Goal: Transaction & Acquisition: Purchase product/service

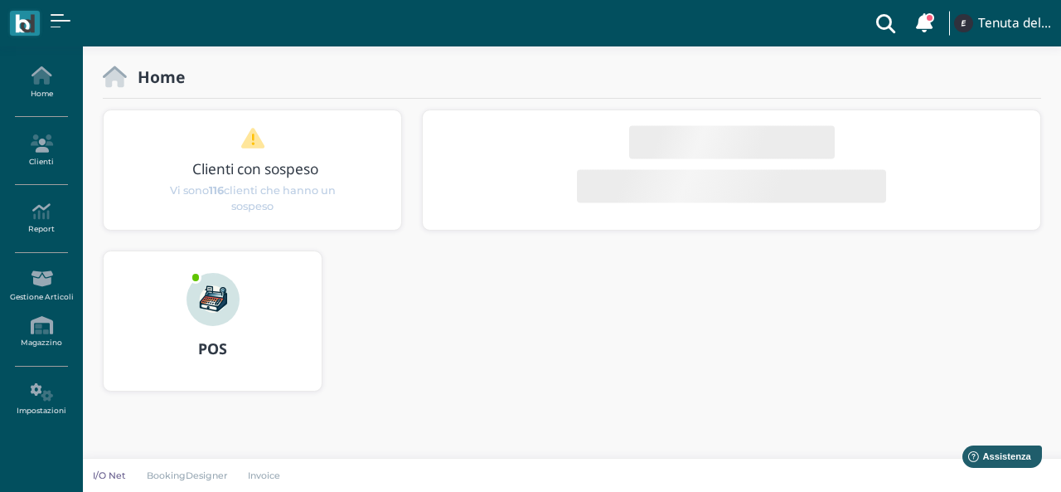
click at [180, 284] on div at bounding box center [213, 288] width 80 height 75
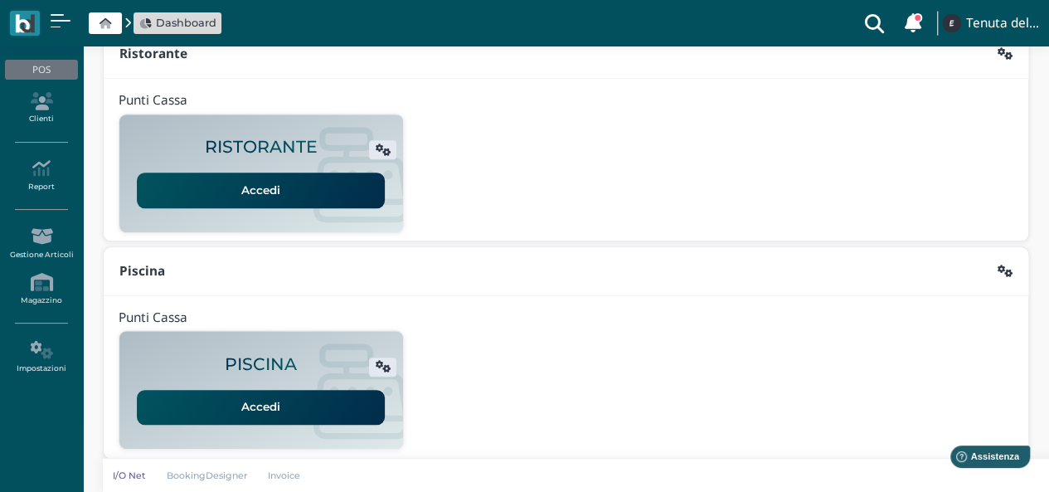
click at [218, 167] on div "Accedi" at bounding box center [260, 185] width 253 height 46
click at [252, 182] on link "Accedi" at bounding box center [261, 189] width 248 height 35
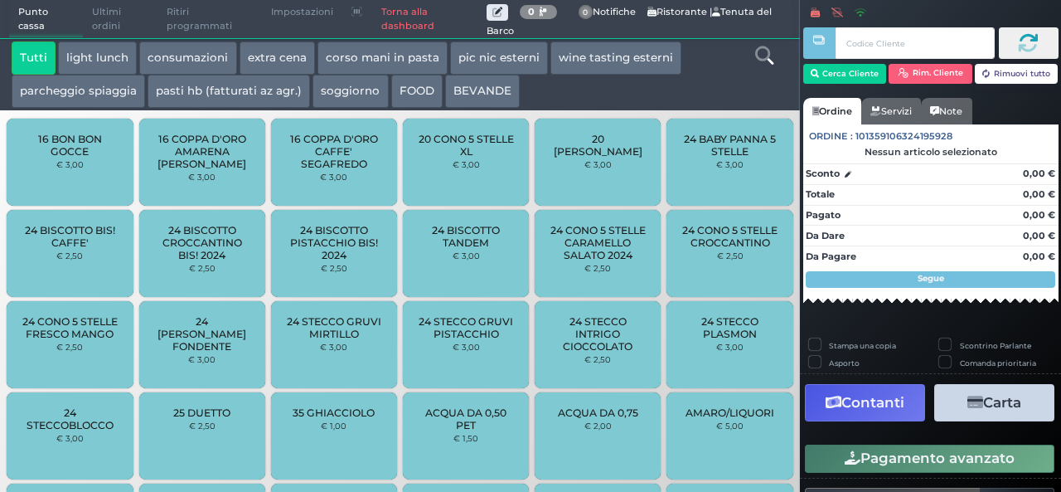
click at [294, 58] on button "extra cena" at bounding box center [277, 57] width 75 height 33
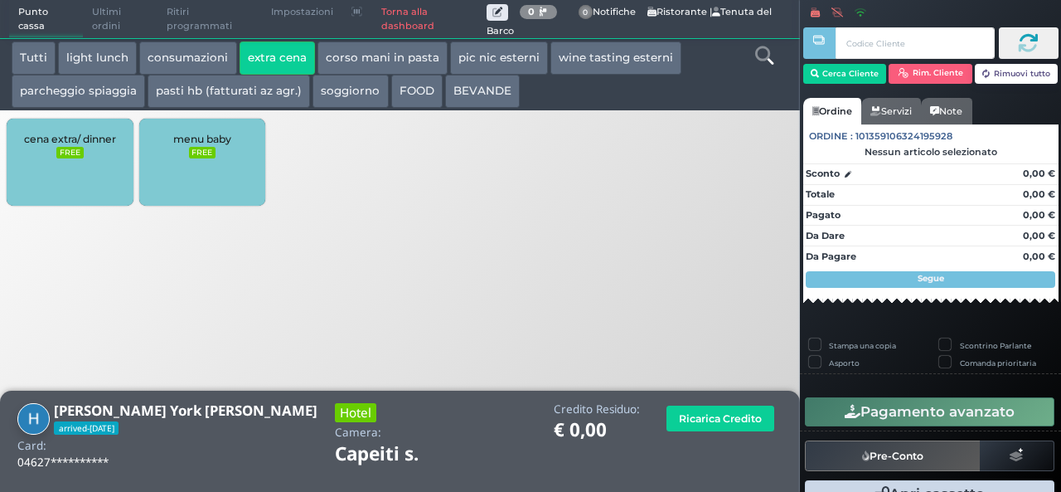
click at [83, 146] on div "cena extra/ dinner FREE" at bounding box center [70, 162] width 126 height 87
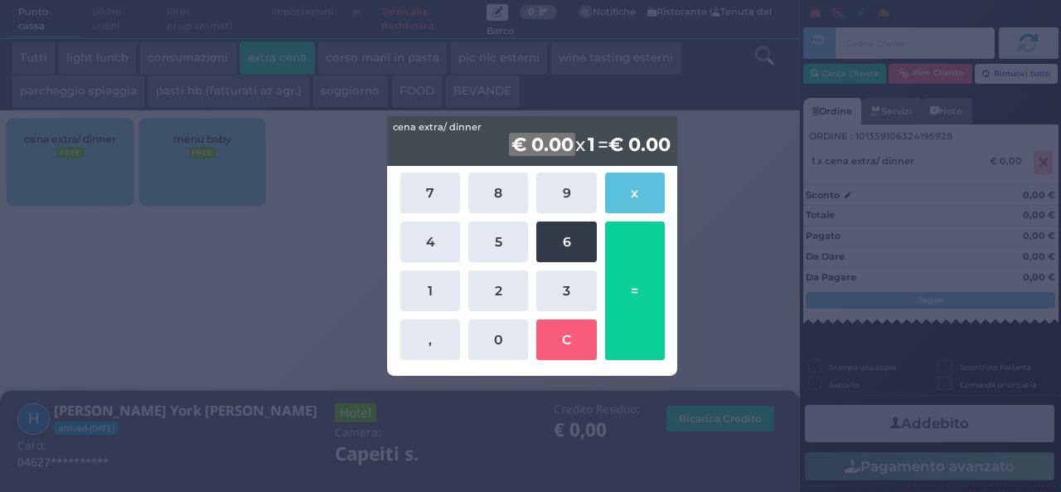
click at [559, 248] on button "6" at bounding box center [566, 241] width 60 height 41
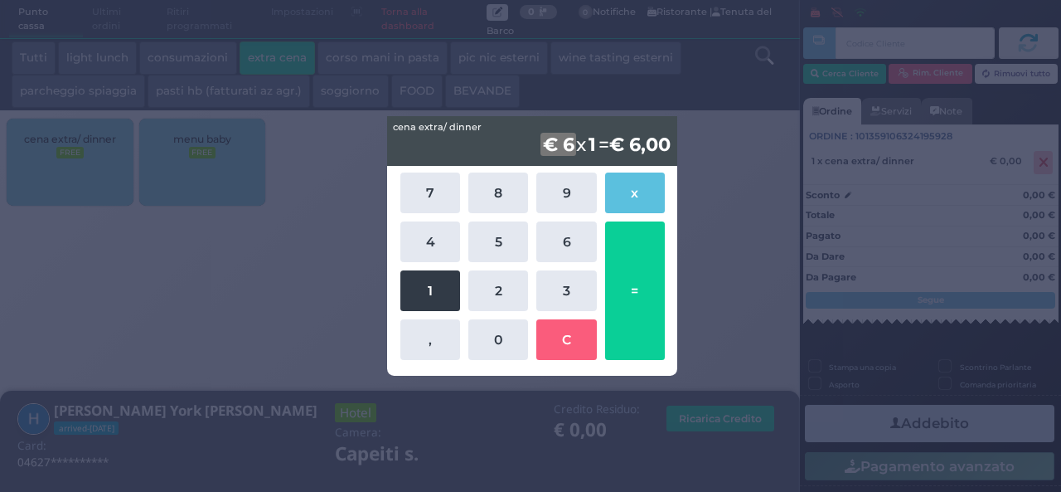
click at [419, 294] on button "1" at bounding box center [430, 290] width 60 height 41
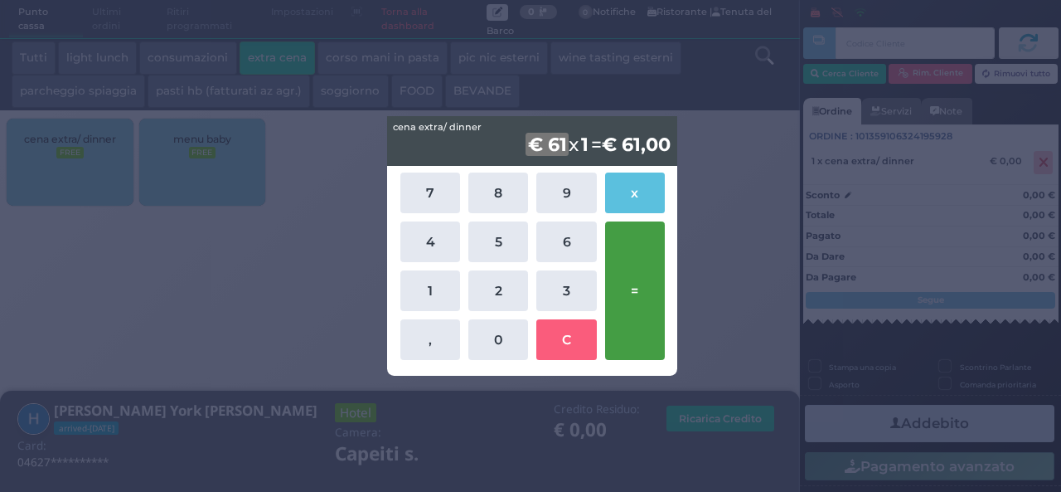
click at [631, 299] on button "=" at bounding box center [635, 290] width 60 height 138
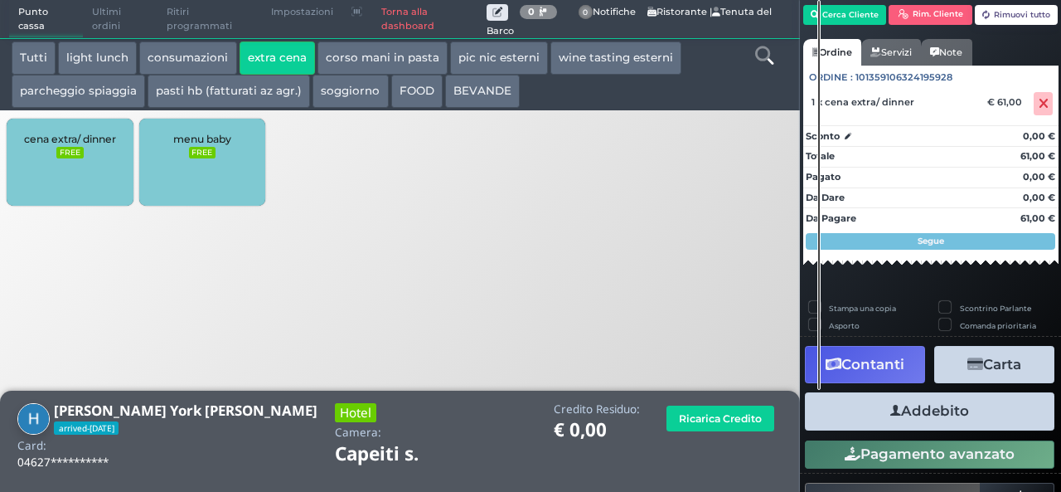
scroll to position [95, 0]
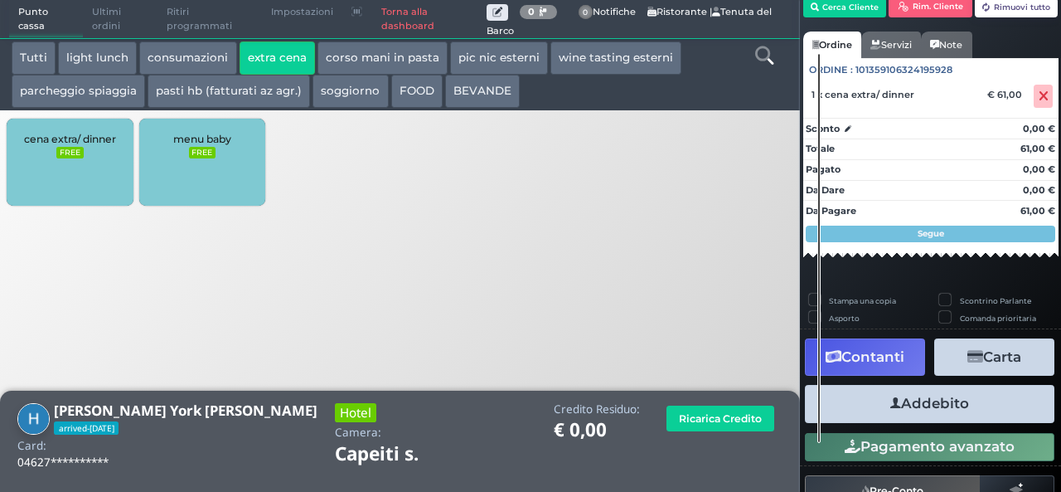
click at [924, 407] on button "Addebito" at bounding box center [930, 403] width 250 height 37
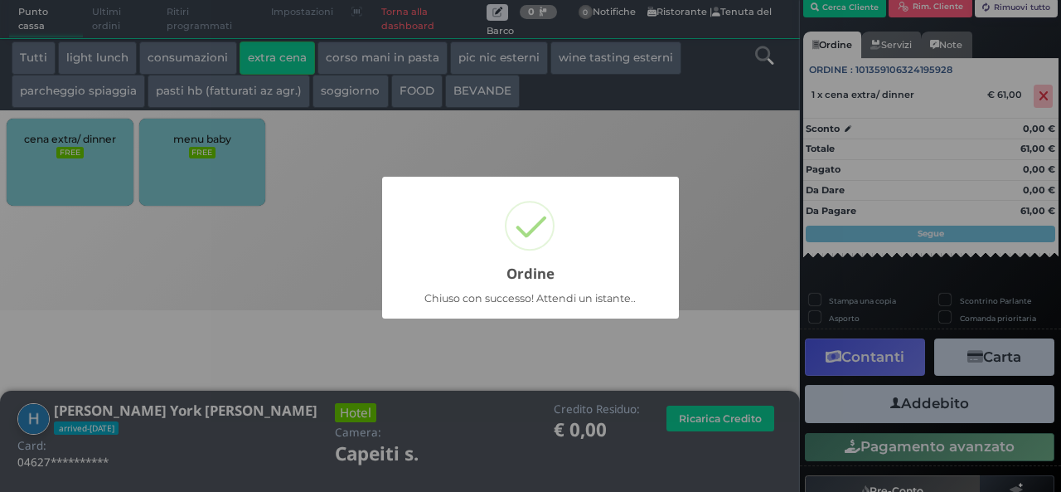
scroll to position [47, 0]
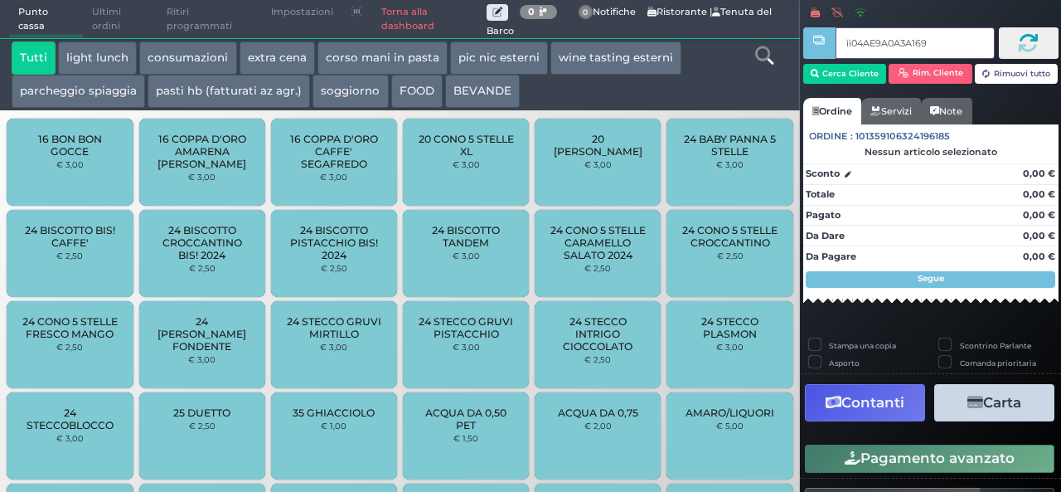
type input "ìì04AE9A0A3A1695"
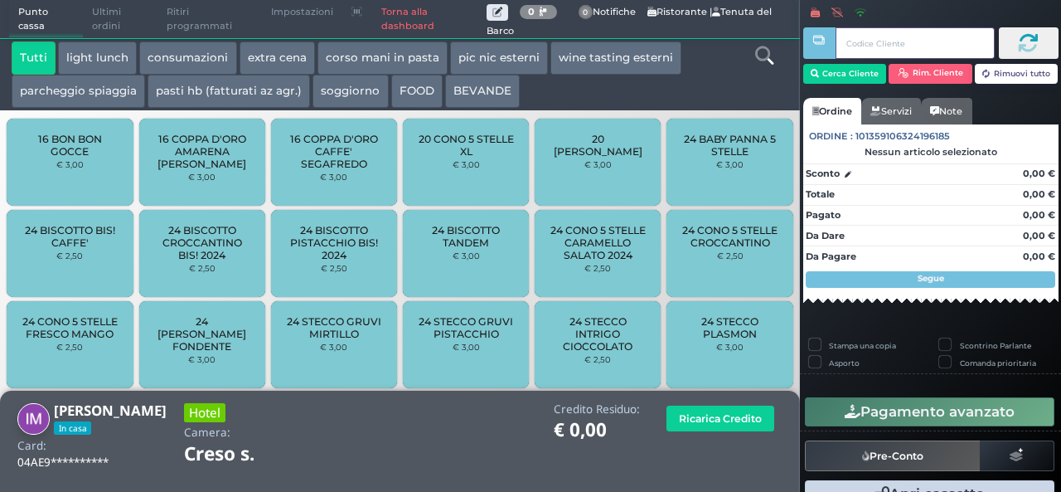
click at [907, 56] on input "text" at bounding box center [915, 43] width 158 height 32
click at [255, 51] on button "extra cena" at bounding box center [277, 57] width 75 height 33
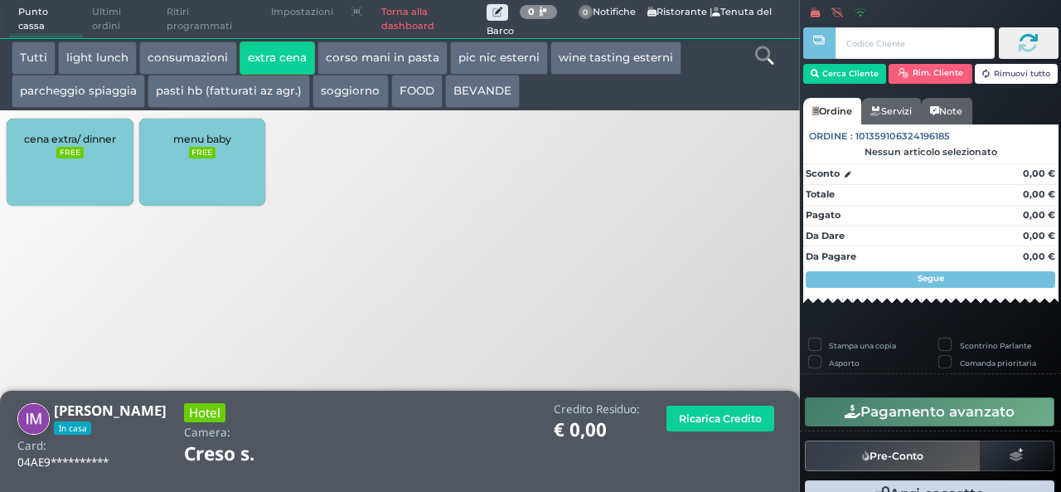
click at [86, 143] on span "cena extra/ dinner" at bounding box center [70, 139] width 92 height 12
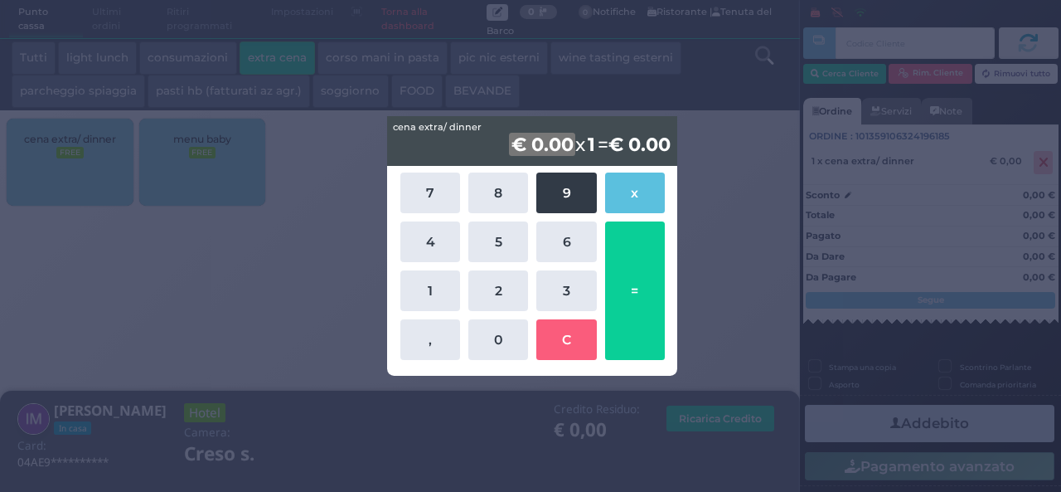
click at [569, 201] on button "9" at bounding box center [566, 192] width 60 height 41
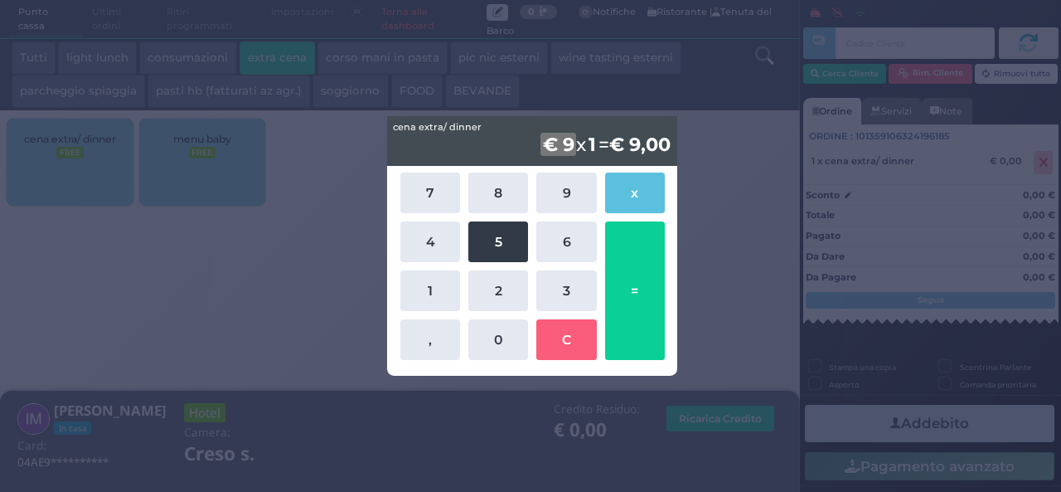
click at [508, 245] on button "5" at bounding box center [498, 241] width 60 height 41
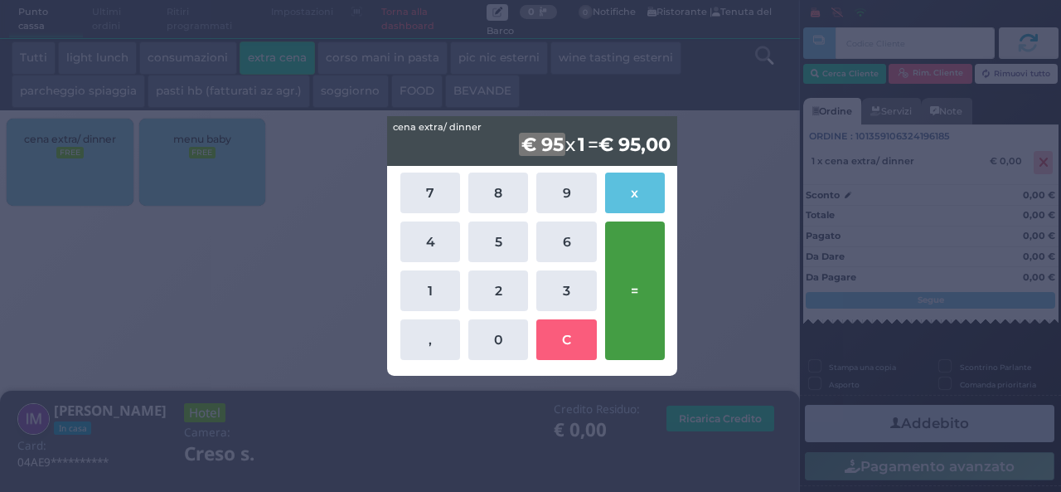
click at [646, 279] on button "=" at bounding box center [635, 290] width 60 height 138
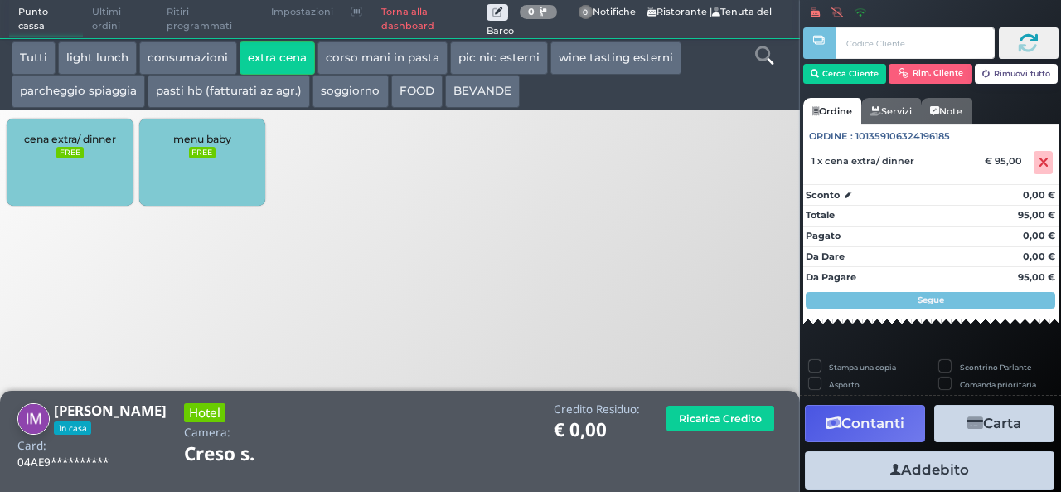
click at [915, 473] on button "Addebito" at bounding box center [930, 469] width 250 height 37
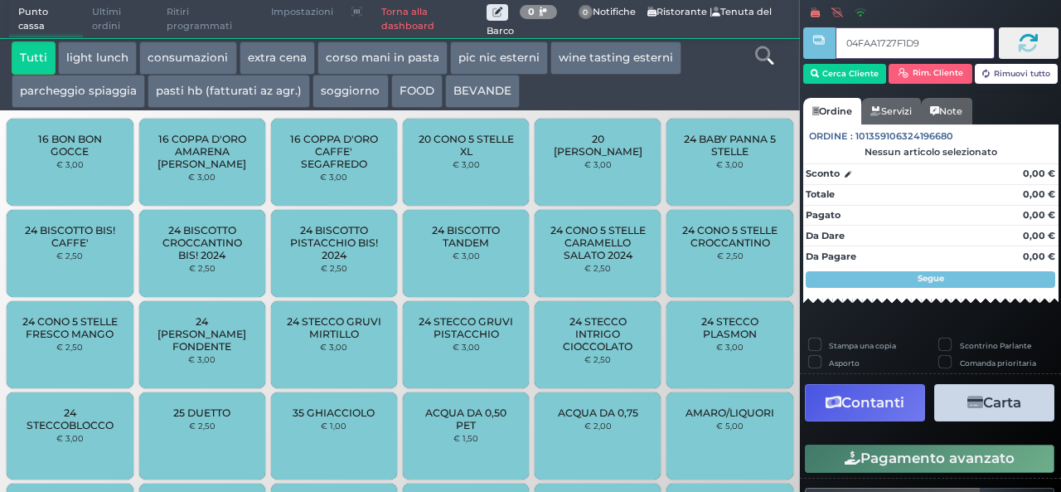
type input "04FAA1727F1D90"
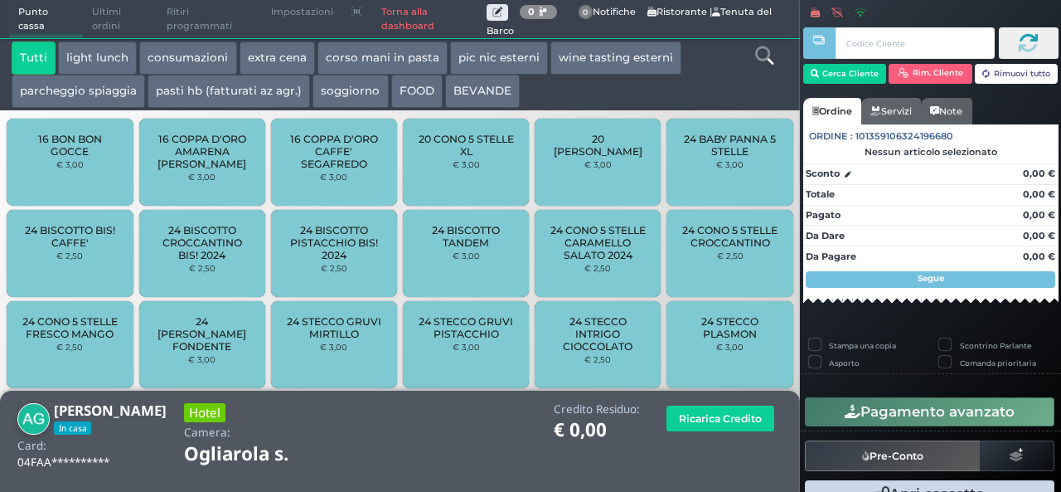
click at [264, 60] on button "extra cena" at bounding box center [277, 57] width 75 height 33
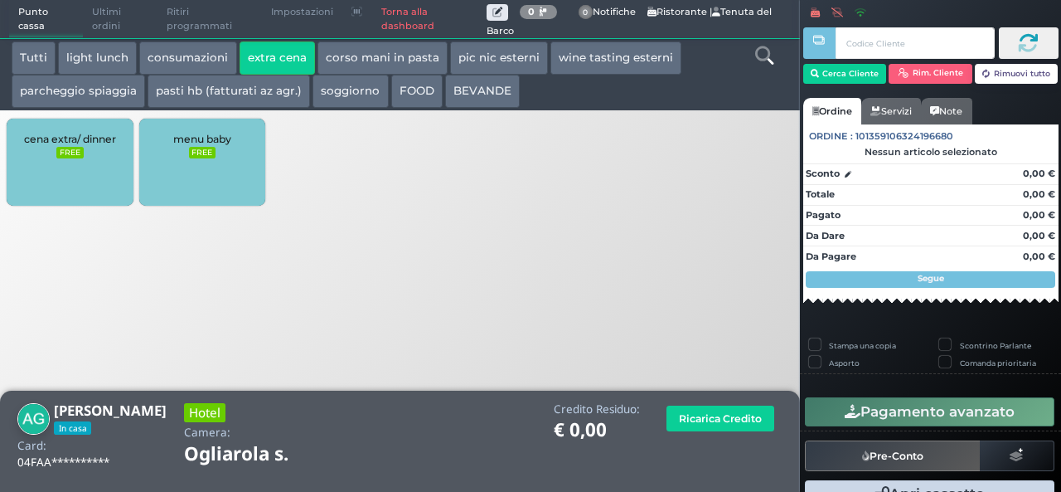
click at [73, 148] on small "FREE" at bounding box center [69, 153] width 27 height 12
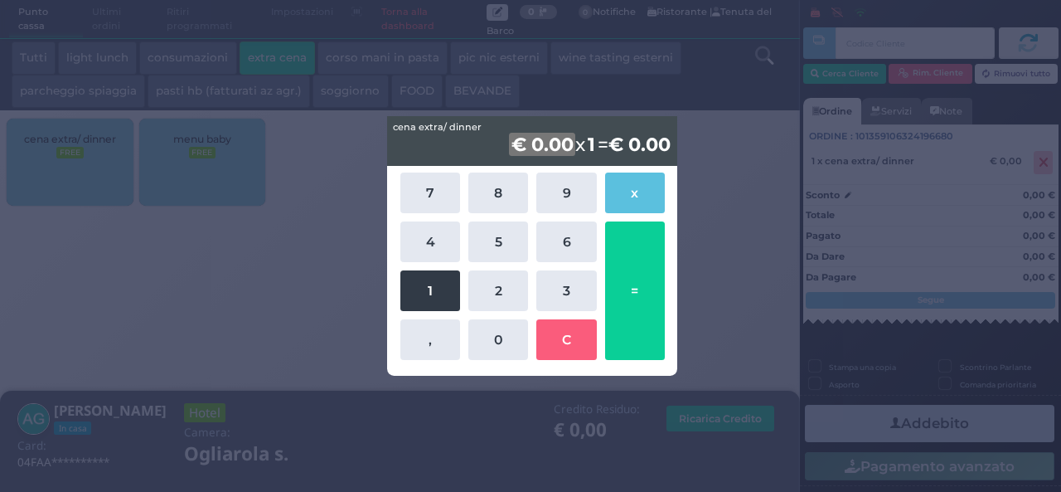
click at [405, 301] on button "1" at bounding box center [430, 290] width 60 height 41
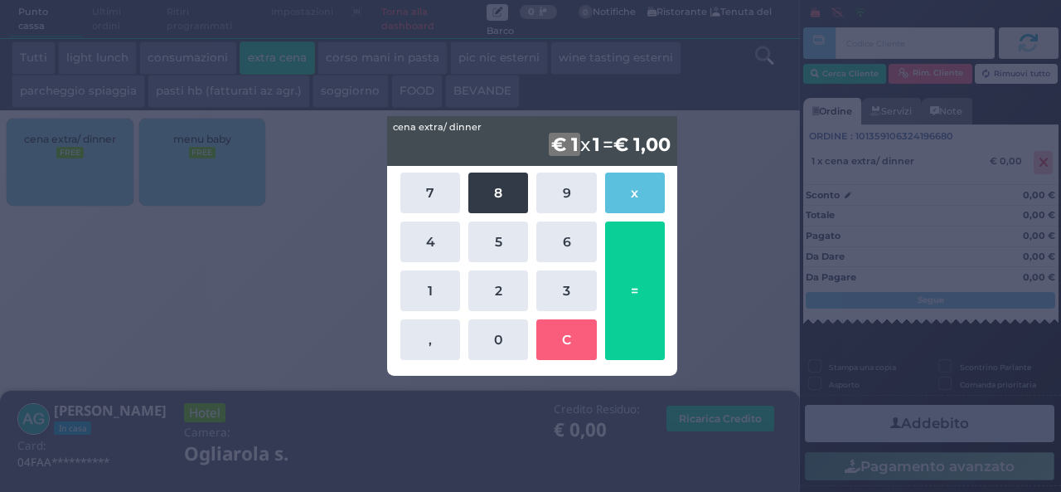
click at [506, 194] on button "8" at bounding box center [498, 192] width 60 height 41
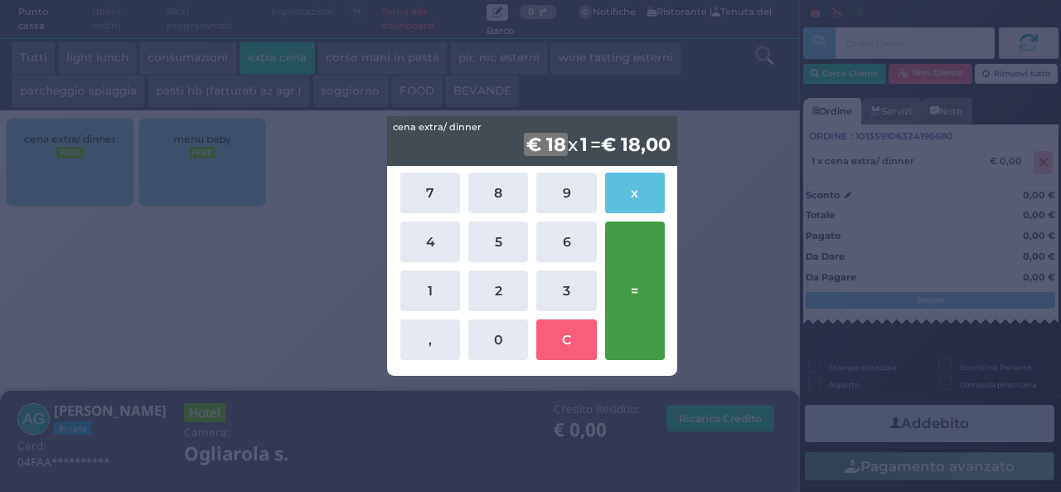
click at [638, 276] on button "=" at bounding box center [635, 290] width 60 height 138
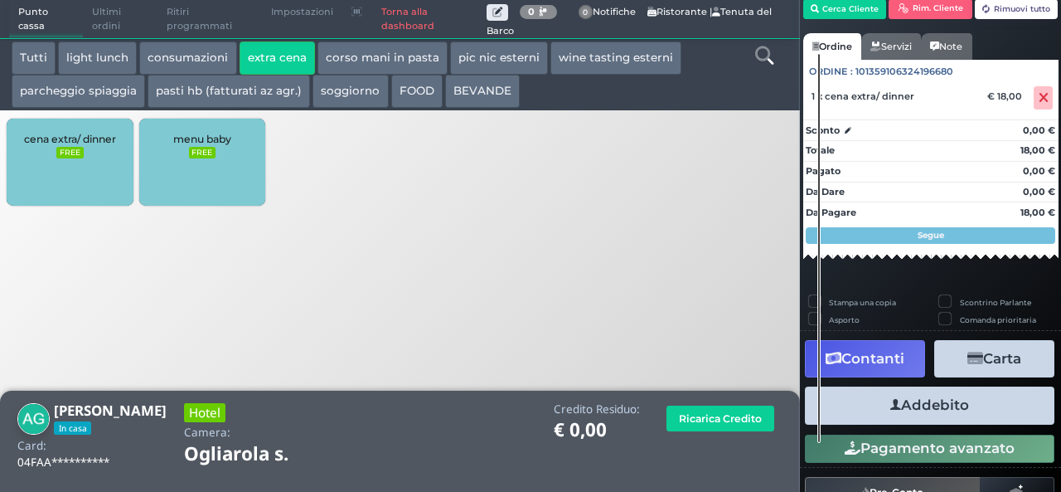
scroll to position [95, 0]
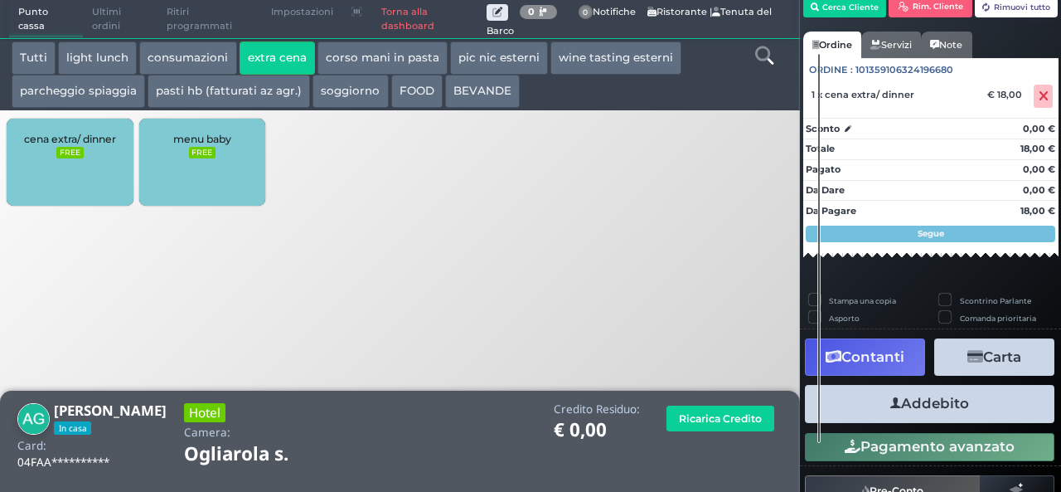
click at [932, 392] on button "Addebito" at bounding box center [930, 403] width 250 height 37
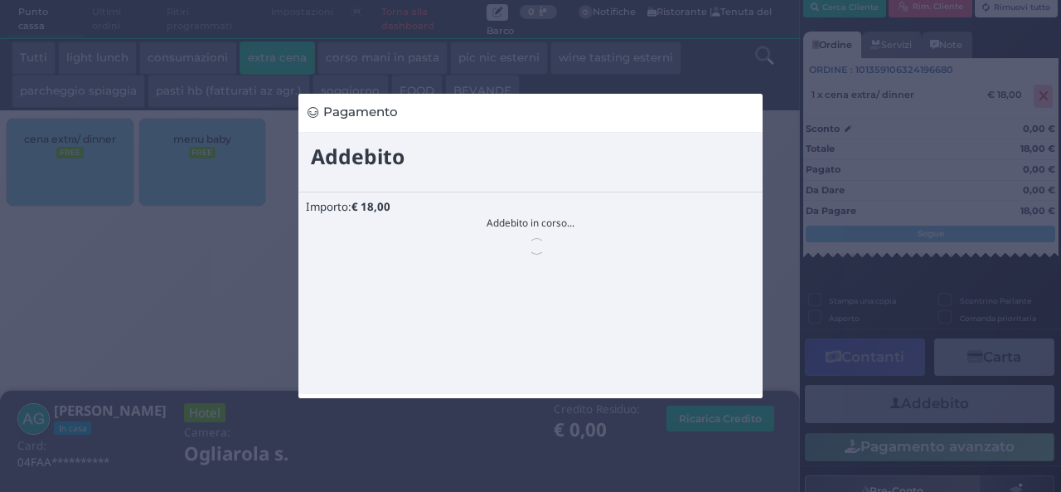
scroll to position [0, 0]
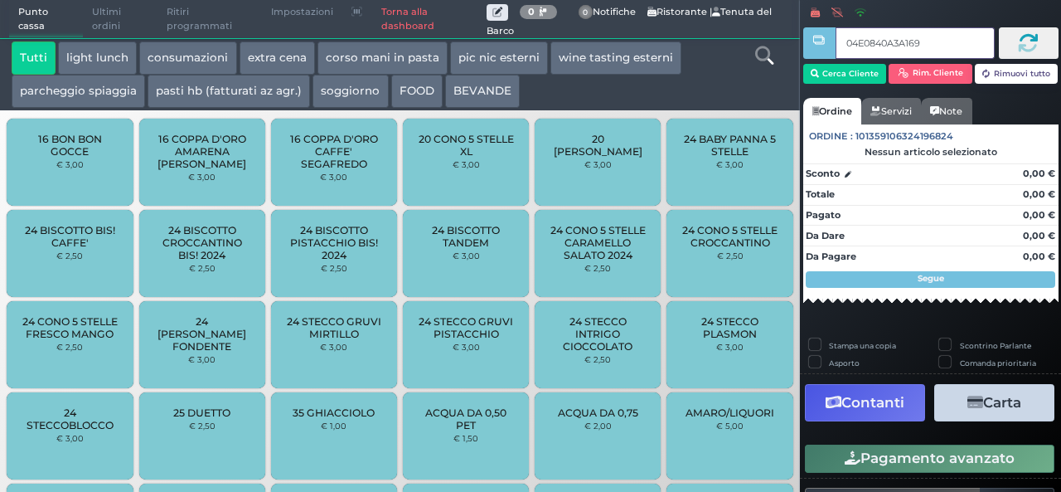
type input "04E0840A3A1694"
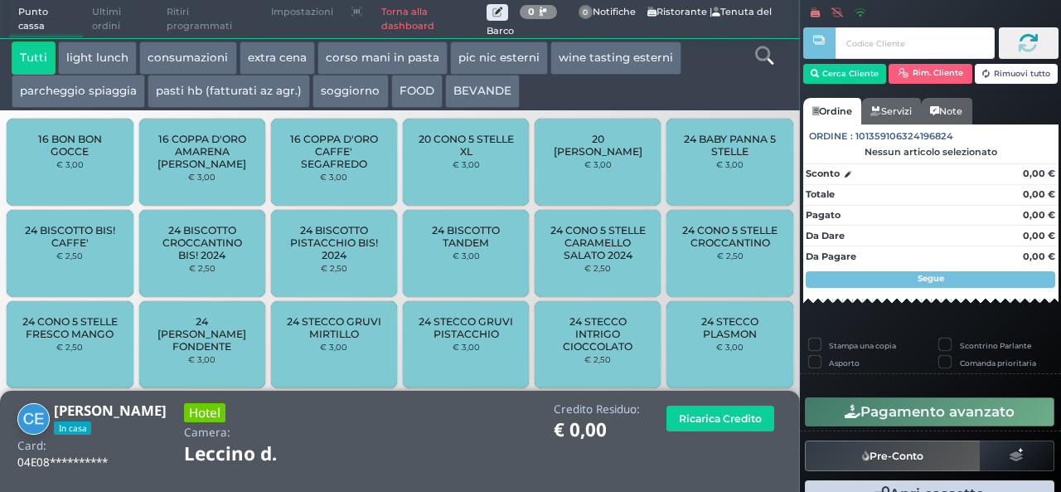
click at [253, 51] on button "extra cena" at bounding box center [277, 57] width 75 height 33
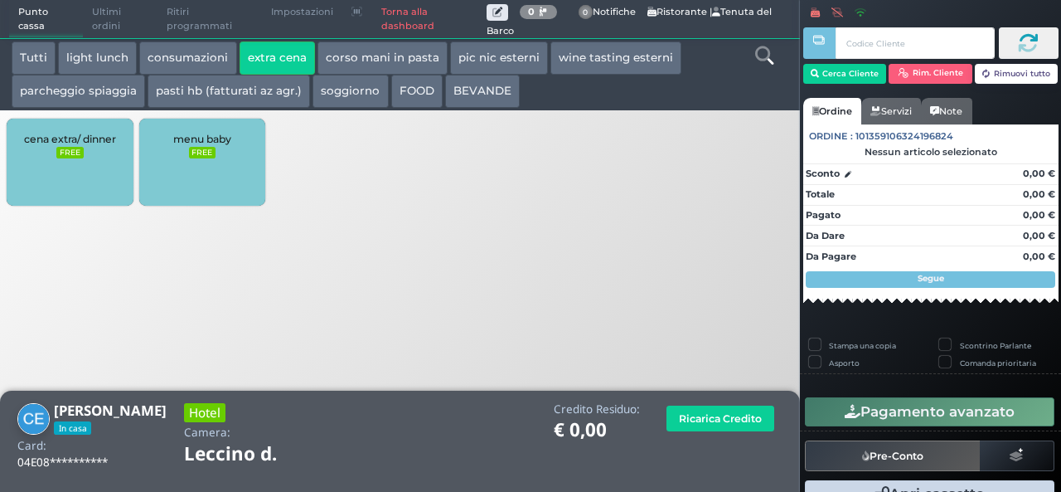
click at [90, 158] on div "cena extra/ dinner FREE" at bounding box center [70, 162] width 126 height 87
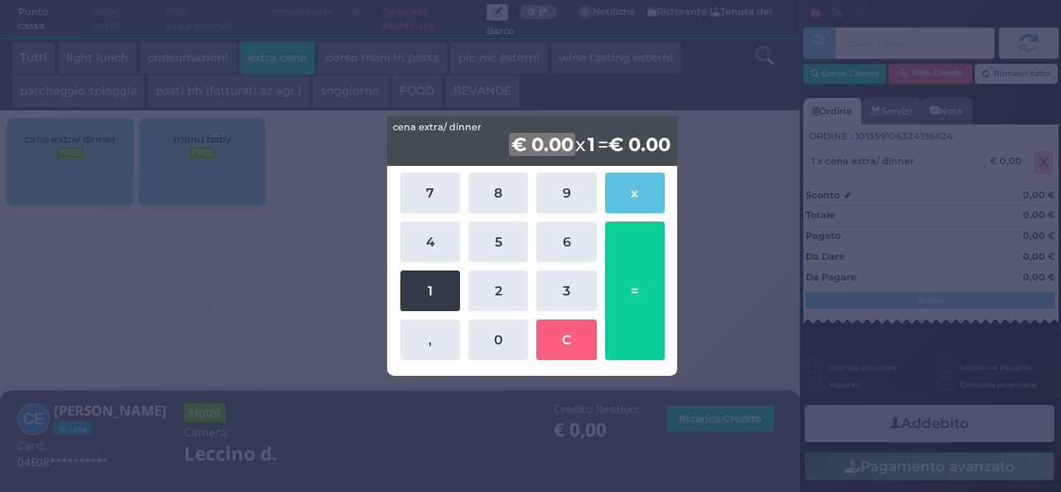
click at [423, 301] on button "1" at bounding box center [430, 290] width 60 height 41
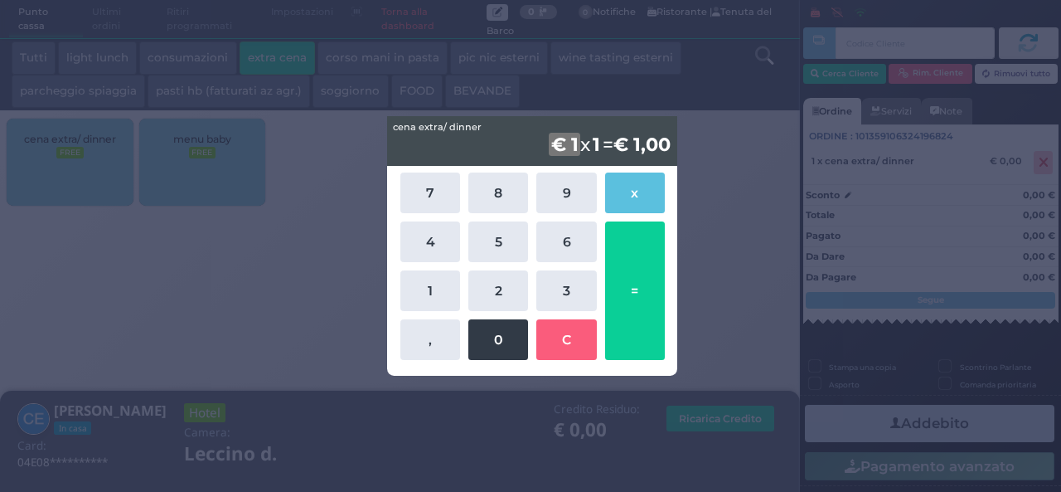
click at [493, 346] on button "0" at bounding box center [498, 339] width 60 height 41
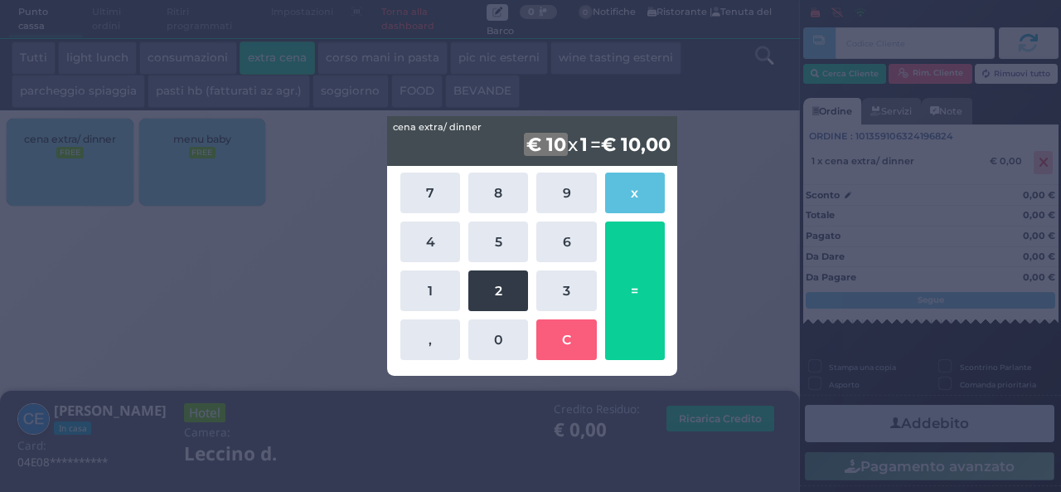
click at [493, 284] on button "2" at bounding box center [498, 290] width 60 height 41
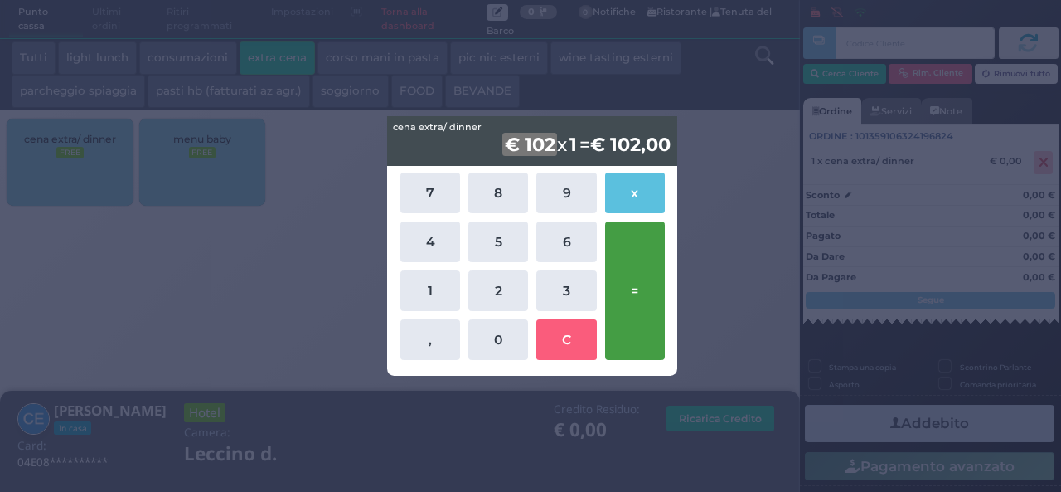
click at [629, 316] on button "=" at bounding box center [635, 290] width 60 height 138
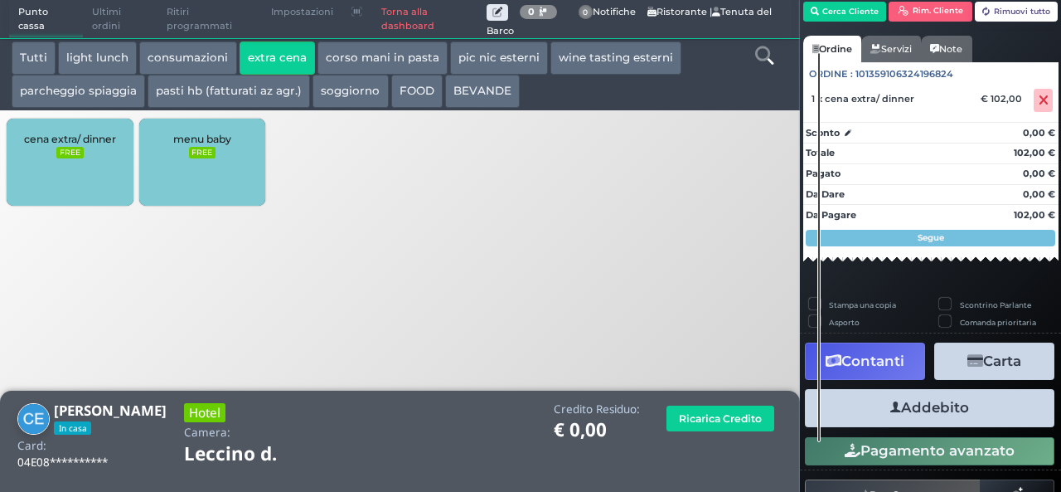
scroll to position [95, 0]
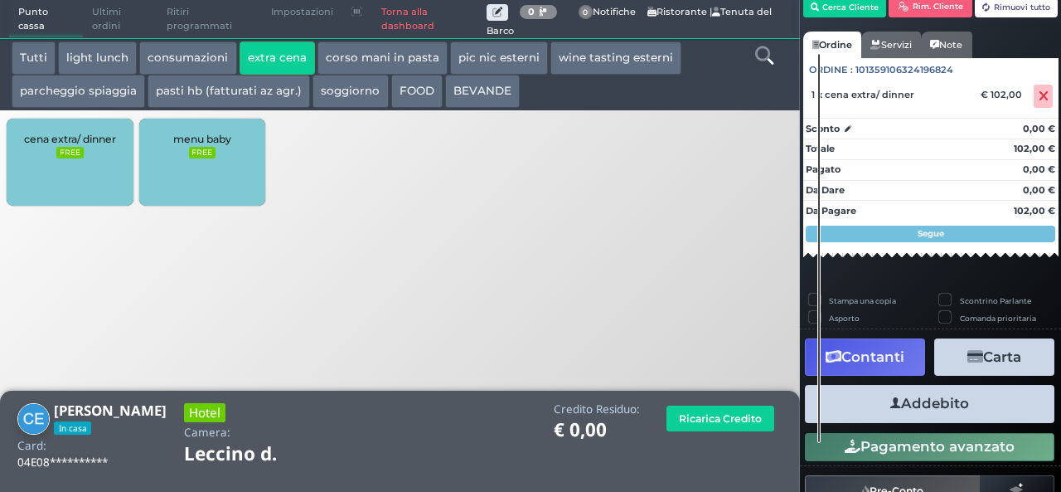
click at [974, 411] on button "Addebito" at bounding box center [930, 403] width 250 height 37
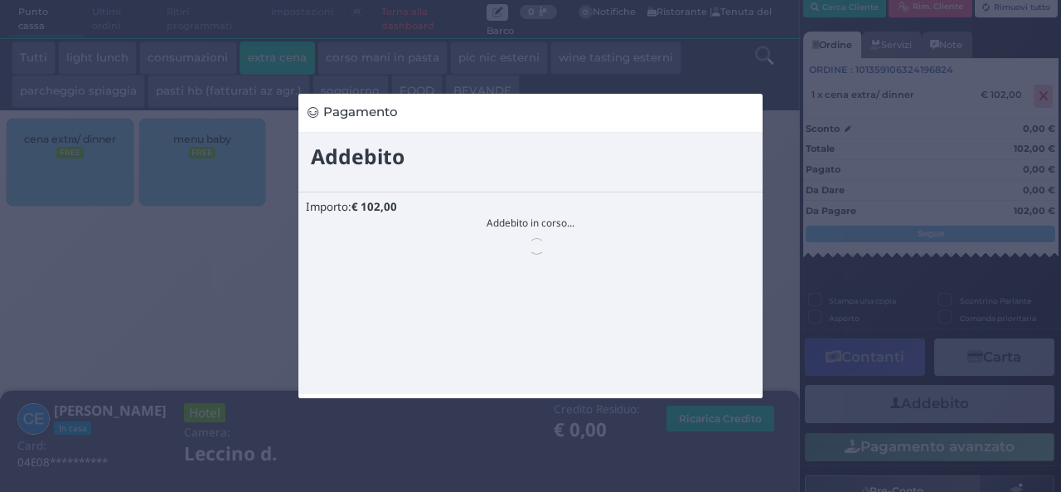
scroll to position [0, 0]
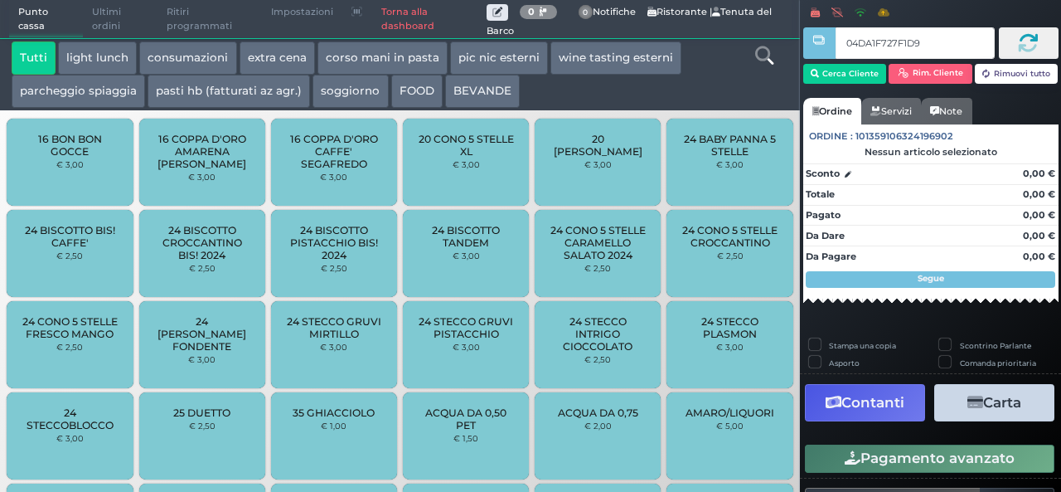
type input "04DA1F727F1D94"
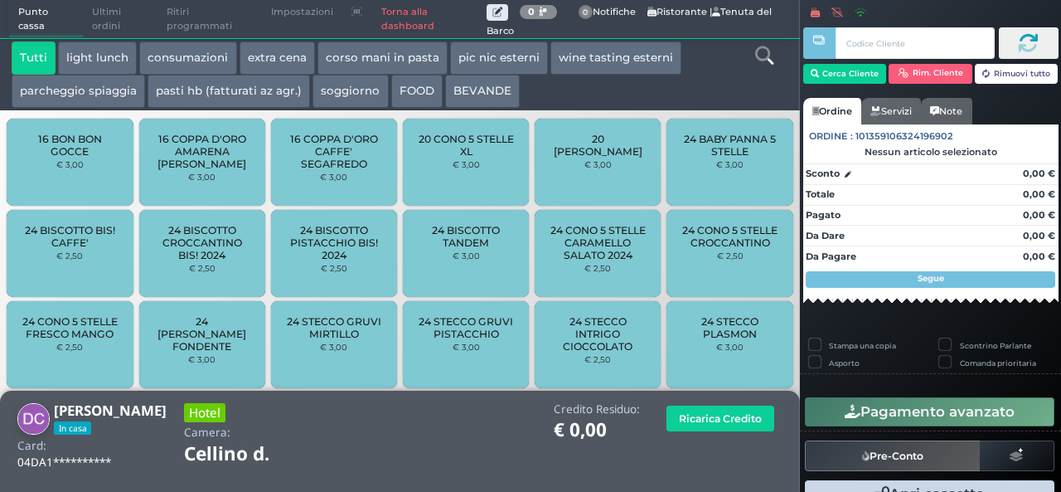
click at [272, 46] on button "extra cena" at bounding box center [277, 57] width 75 height 33
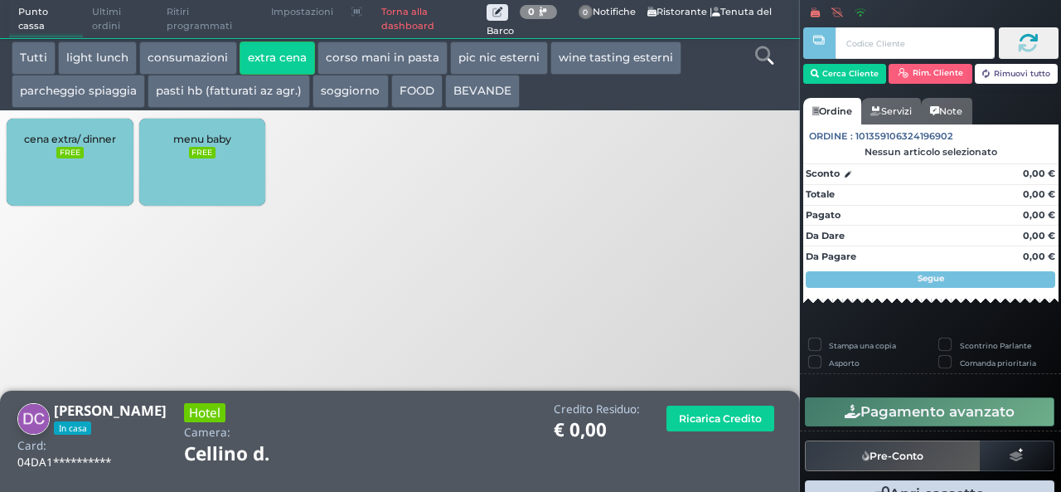
click at [61, 138] on span "cena extra/ dinner" at bounding box center [70, 139] width 92 height 12
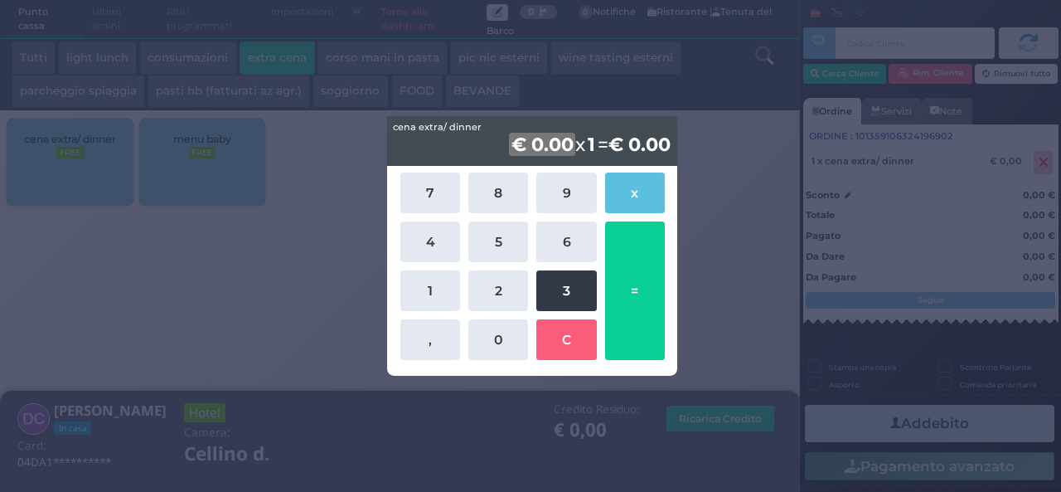
click at [566, 302] on button "3" at bounding box center [566, 290] width 60 height 41
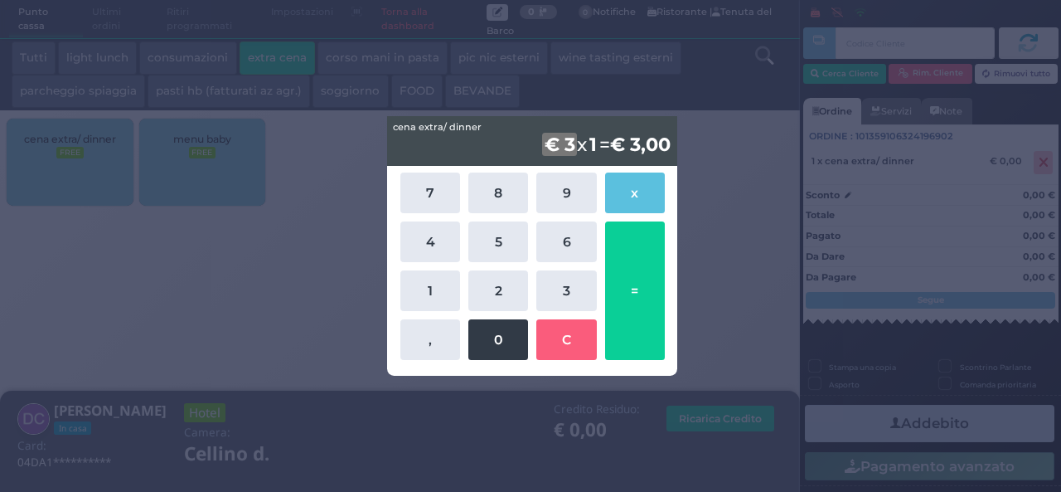
click at [507, 347] on button "0" at bounding box center [498, 339] width 60 height 41
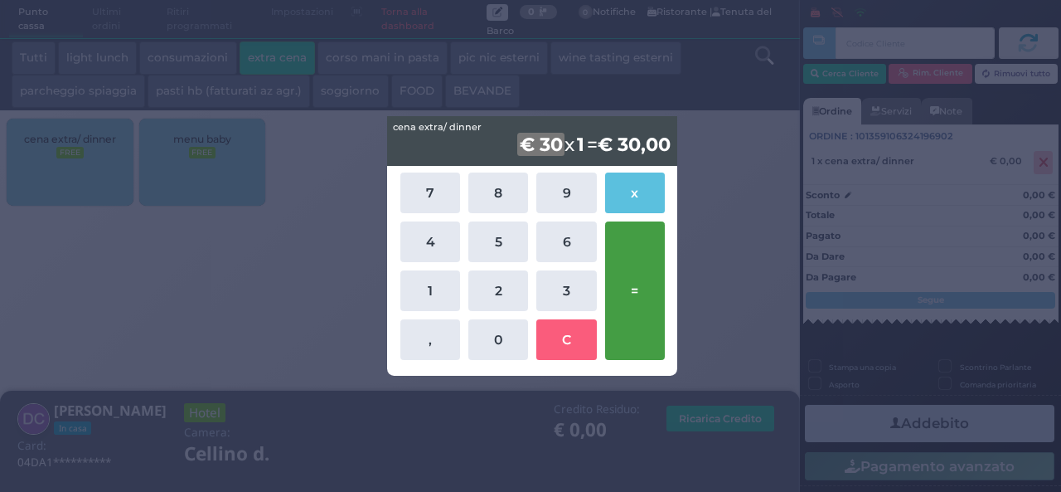
click at [657, 313] on button "=" at bounding box center [635, 290] width 60 height 138
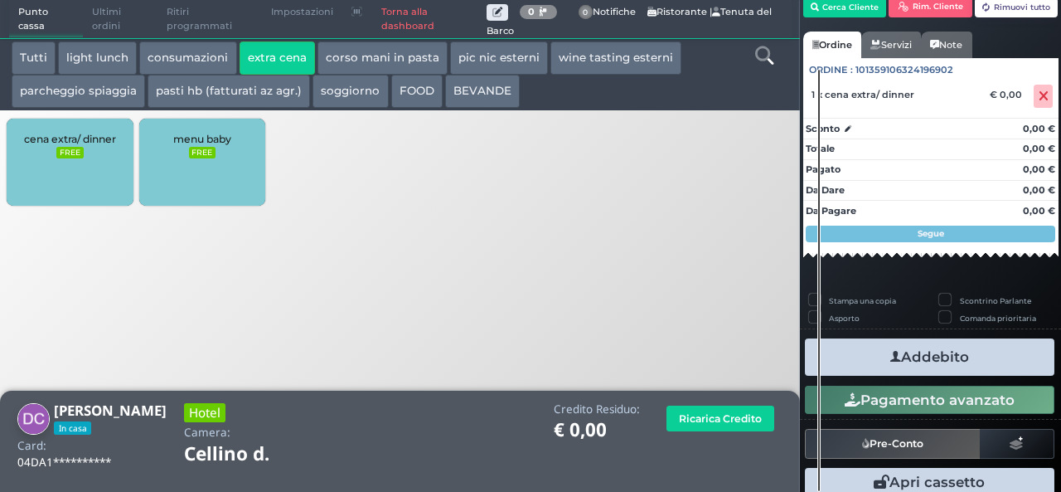
scroll to position [116, 0]
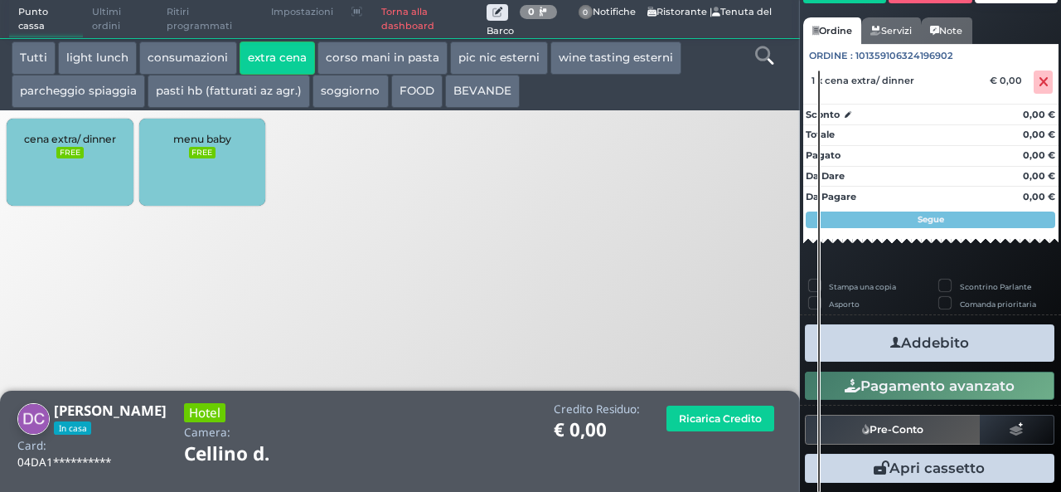
click at [900, 339] on button "Addebito" at bounding box center [930, 342] width 250 height 37
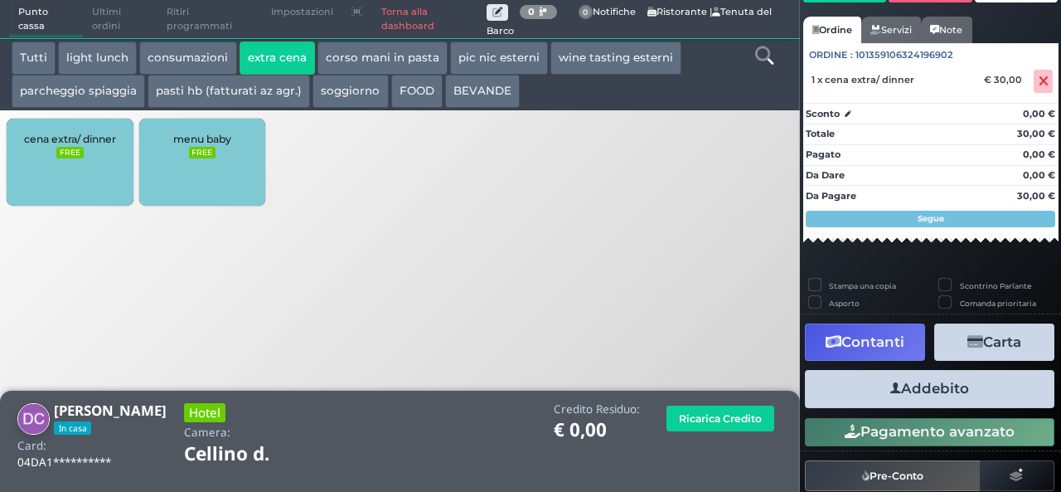
click at [944, 400] on button "Addebito" at bounding box center [930, 388] width 250 height 37
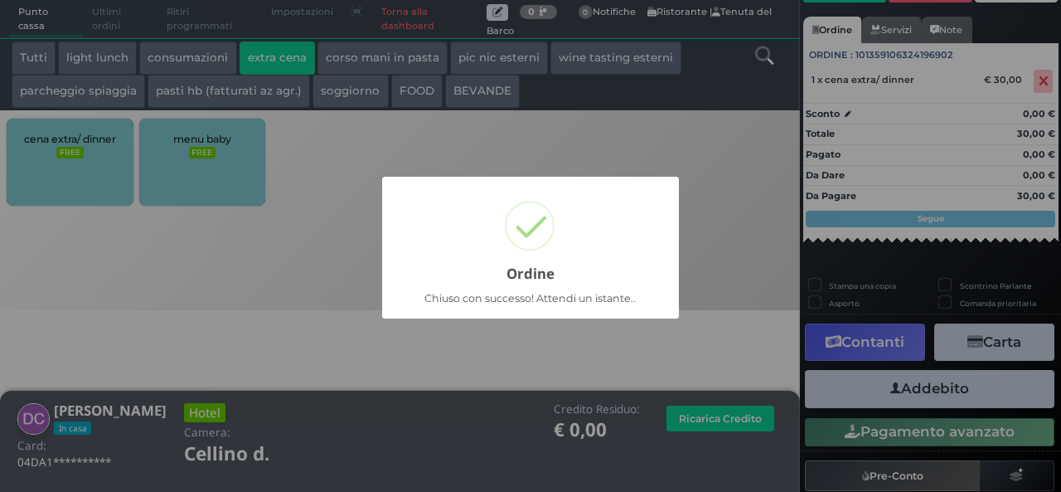
scroll to position [47, 0]
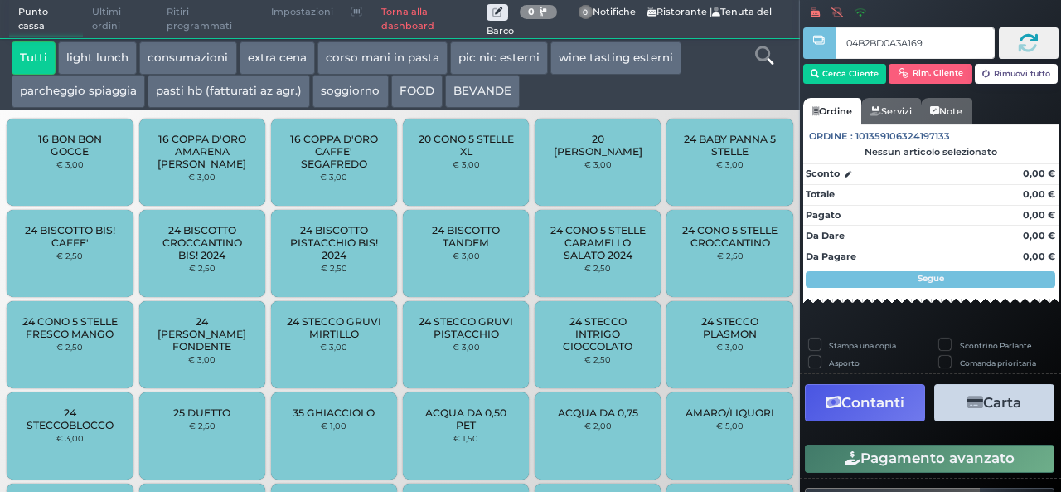
type input "04B2BD0A3A1695"
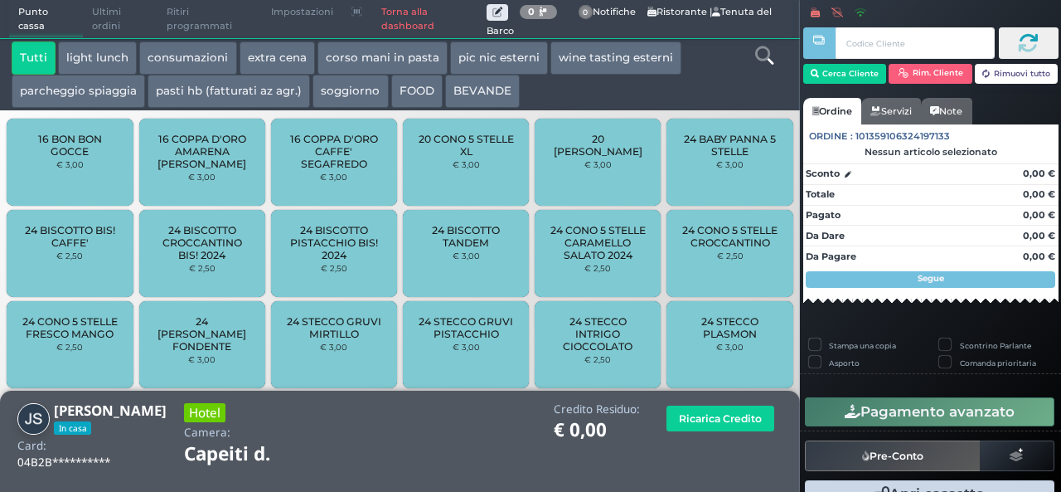
click at [269, 59] on button "extra cena" at bounding box center [277, 57] width 75 height 33
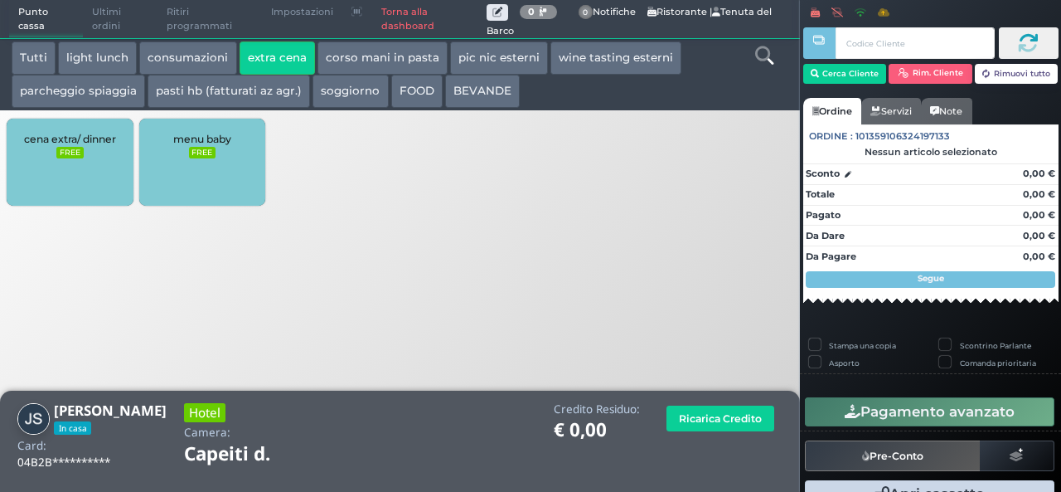
click at [86, 146] on div "cena extra/ dinner FREE" at bounding box center [70, 162] width 126 height 87
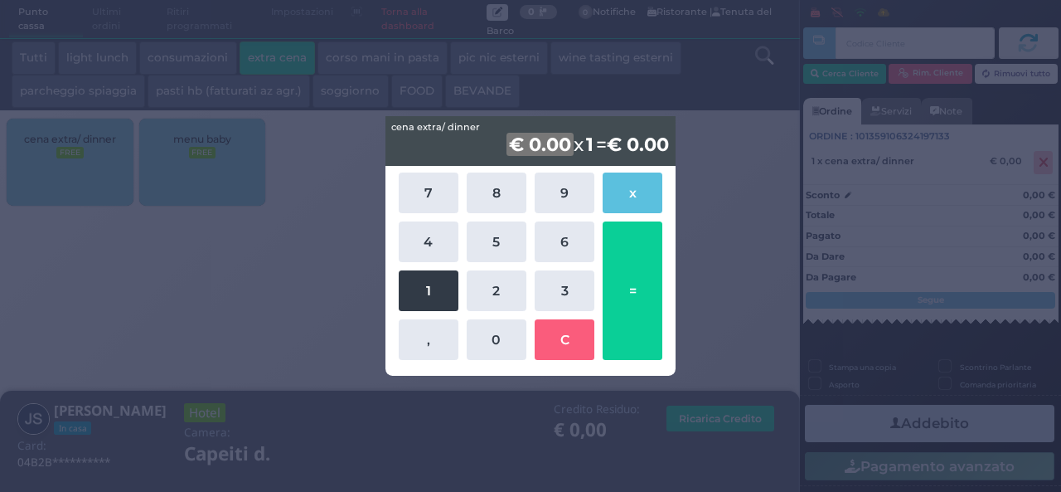
click at [439, 285] on button "1" at bounding box center [429, 290] width 60 height 41
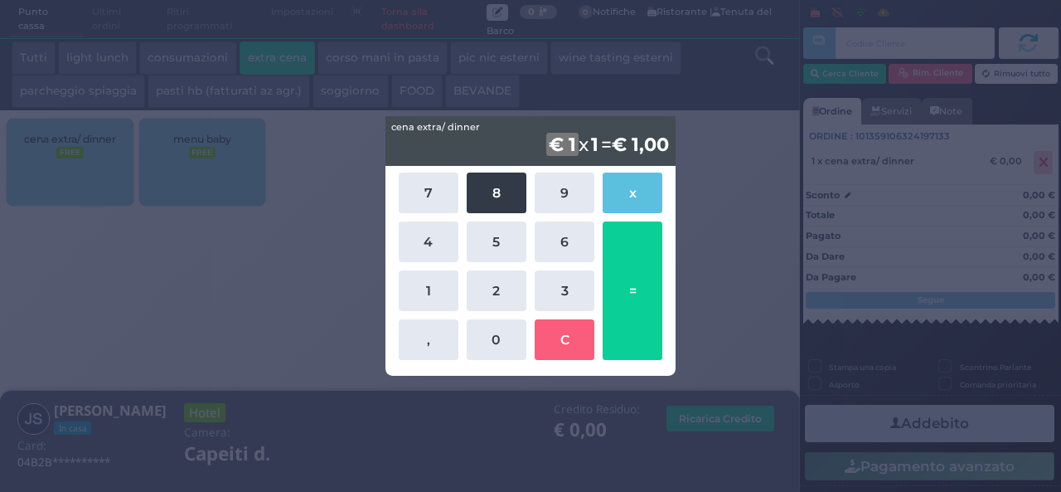
click at [511, 195] on button "8" at bounding box center [497, 192] width 60 height 41
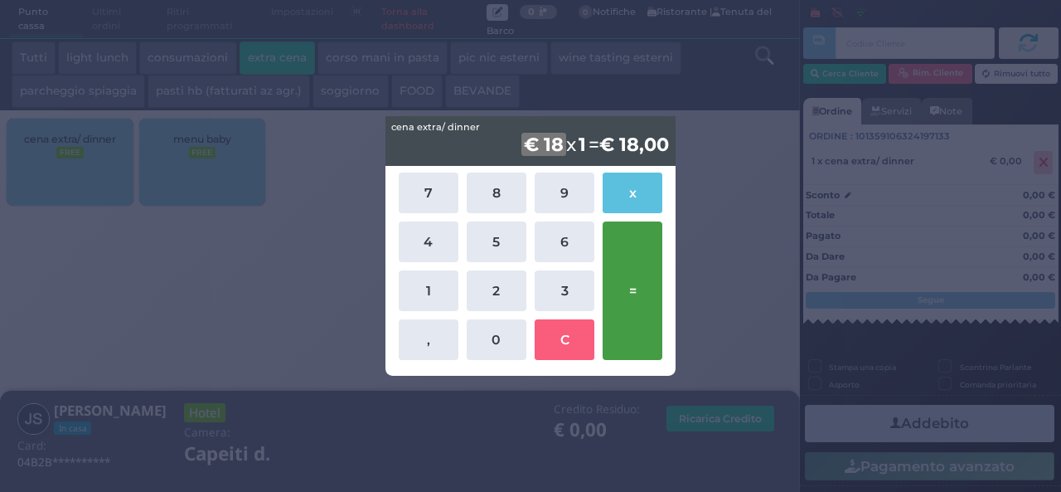
click at [647, 288] on button "=" at bounding box center [633, 290] width 60 height 138
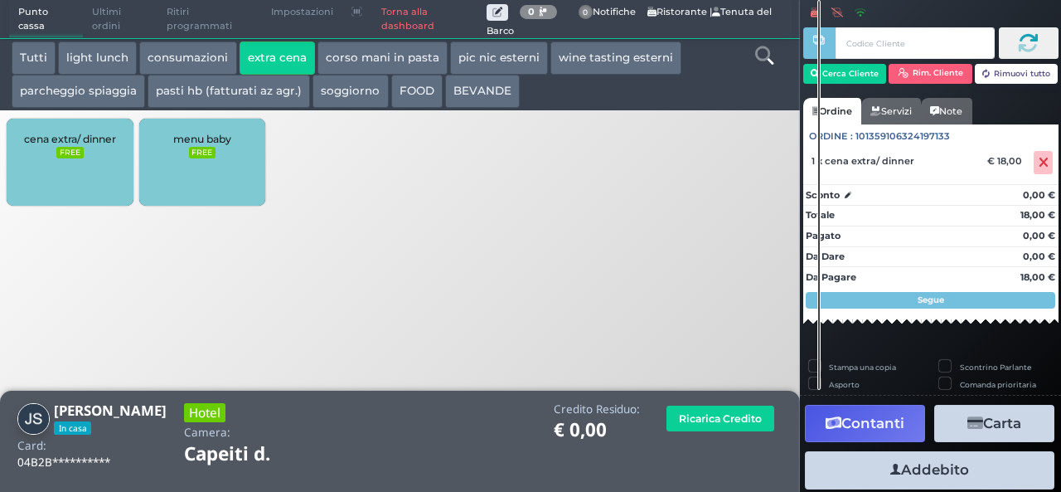
scroll to position [46, 0]
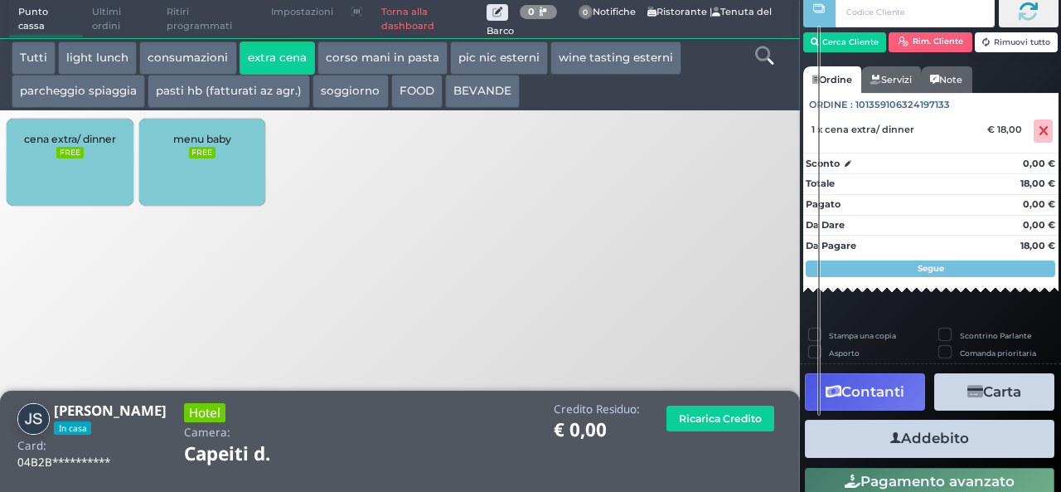
click at [936, 446] on button "Addebito" at bounding box center [930, 438] width 250 height 37
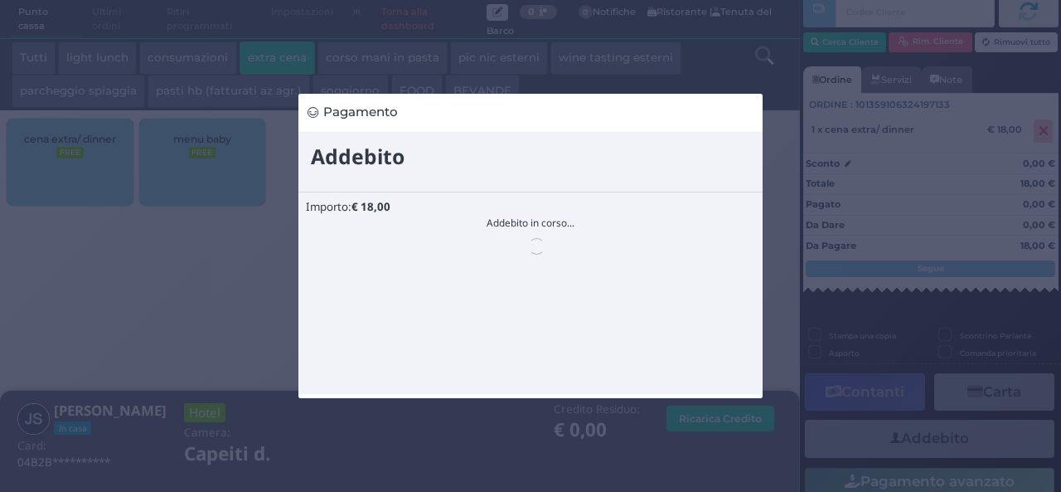
scroll to position [0, 0]
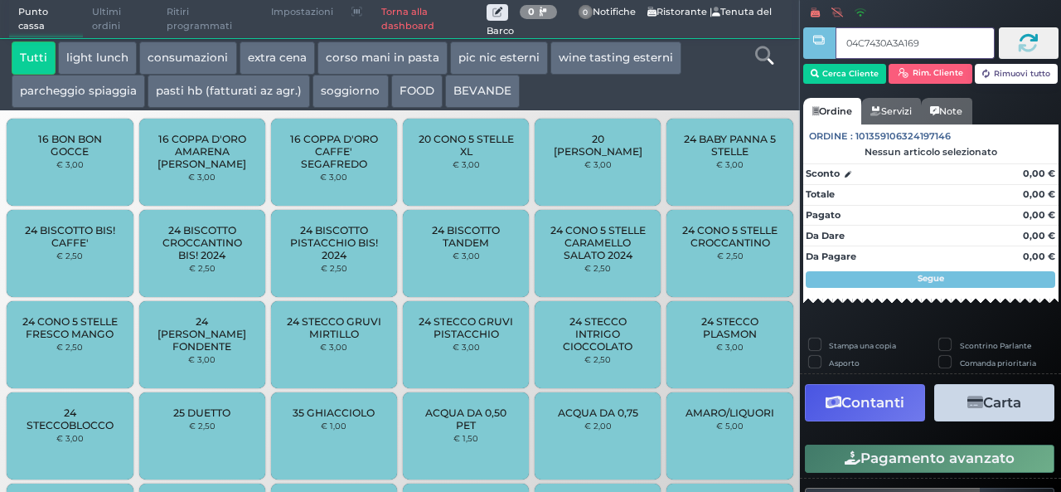
type input "04C7430A3A1691"
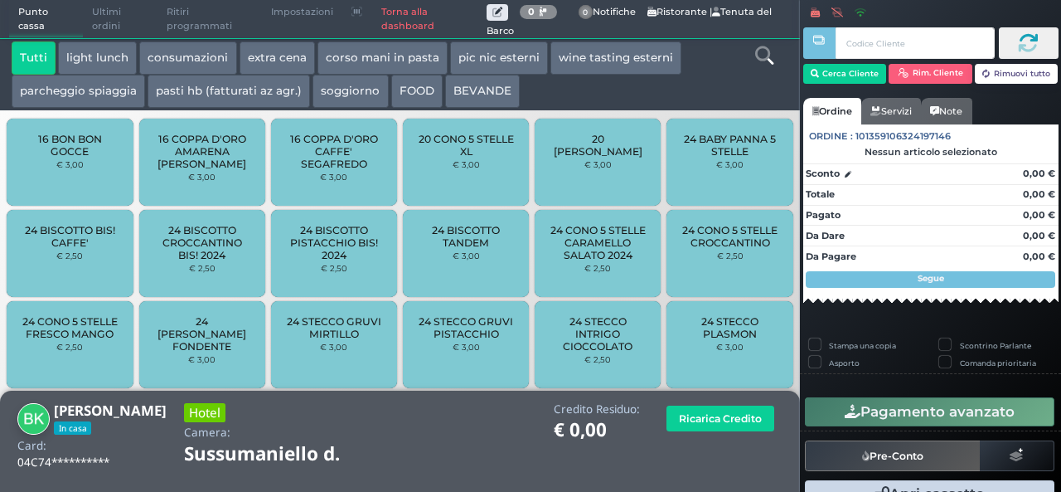
click at [279, 51] on button "extra cena" at bounding box center [277, 57] width 75 height 33
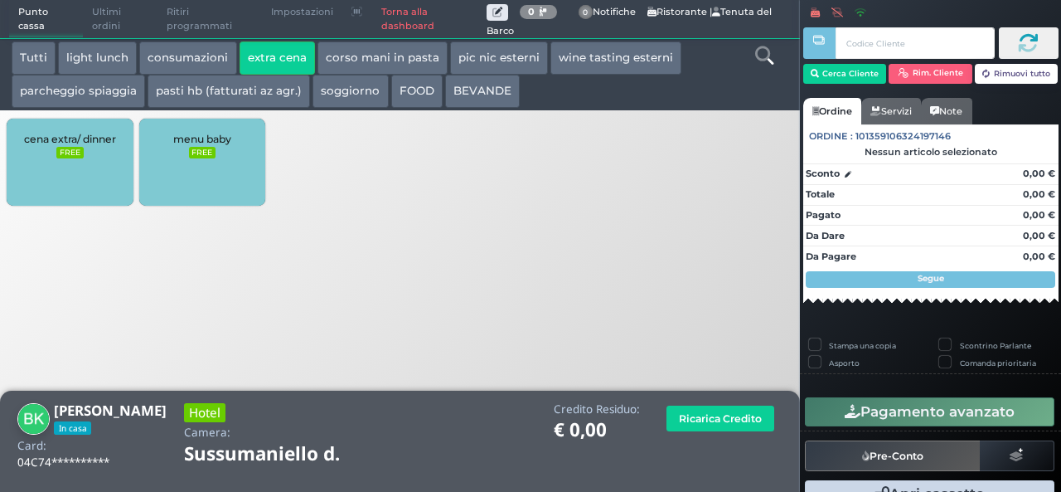
click at [32, 148] on div "cena extra/ dinner FREE" at bounding box center [70, 162] width 126 height 87
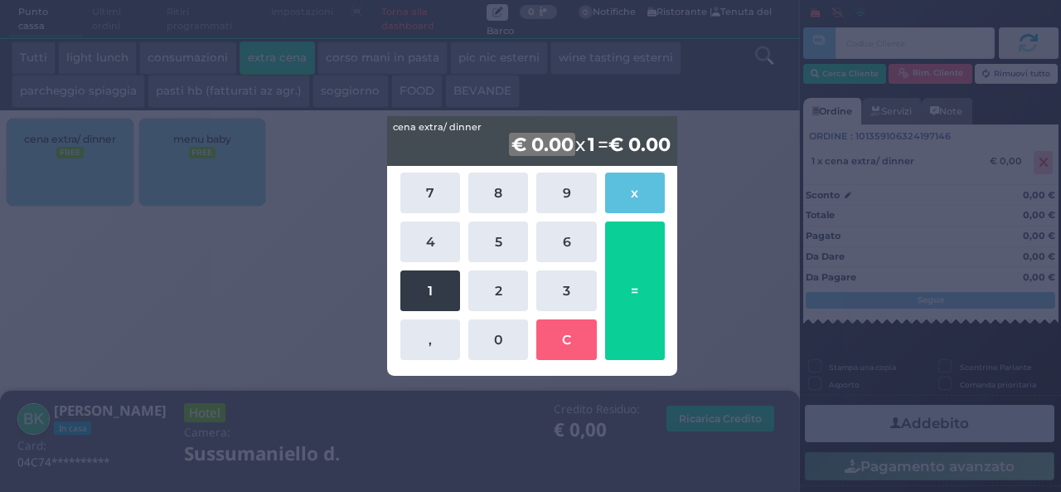
click at [438, 289] on button "1" at bounding box center [430, 290] width 60 height 41
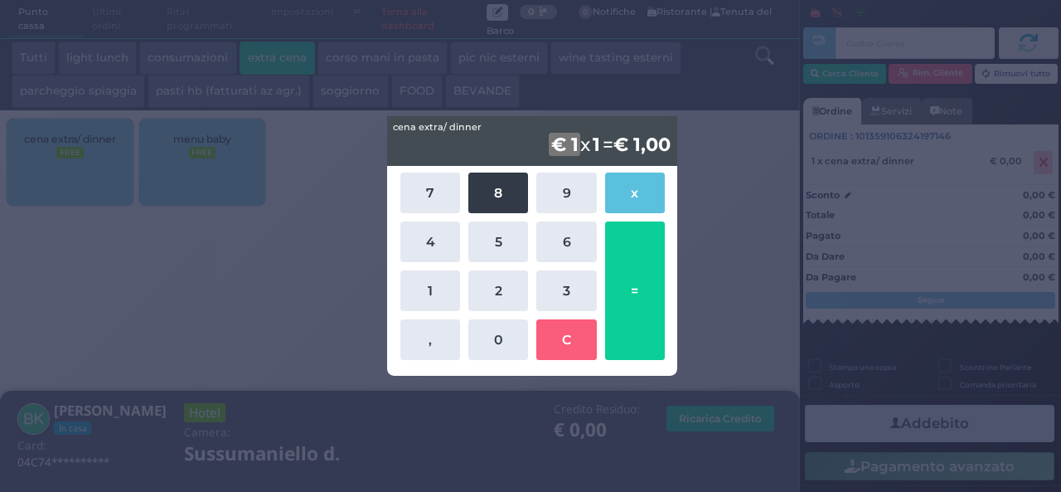
click at [486, 205] on button "8" at bounding box center [498, 192] width 60 height 41
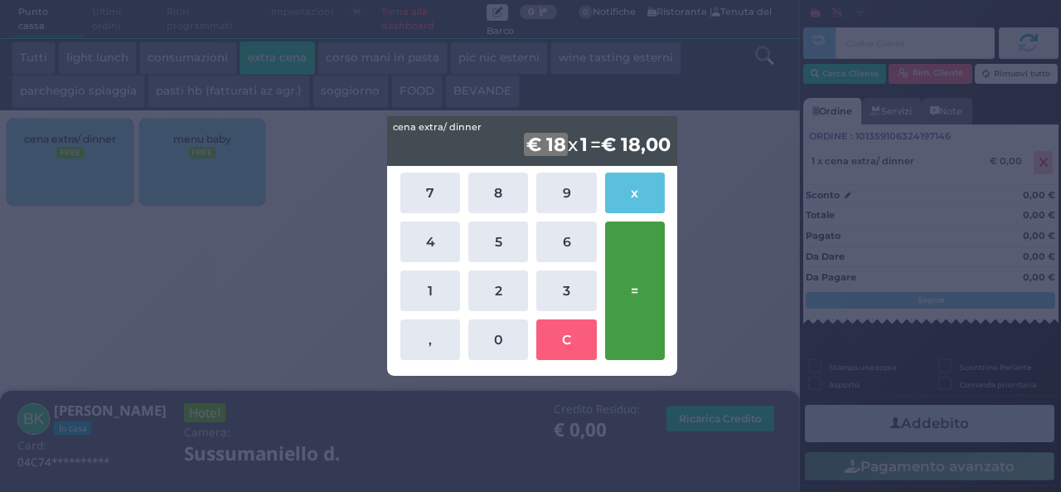
click at [622, 298] on button "=" at bounding box center [635, 290] width 60 height 138
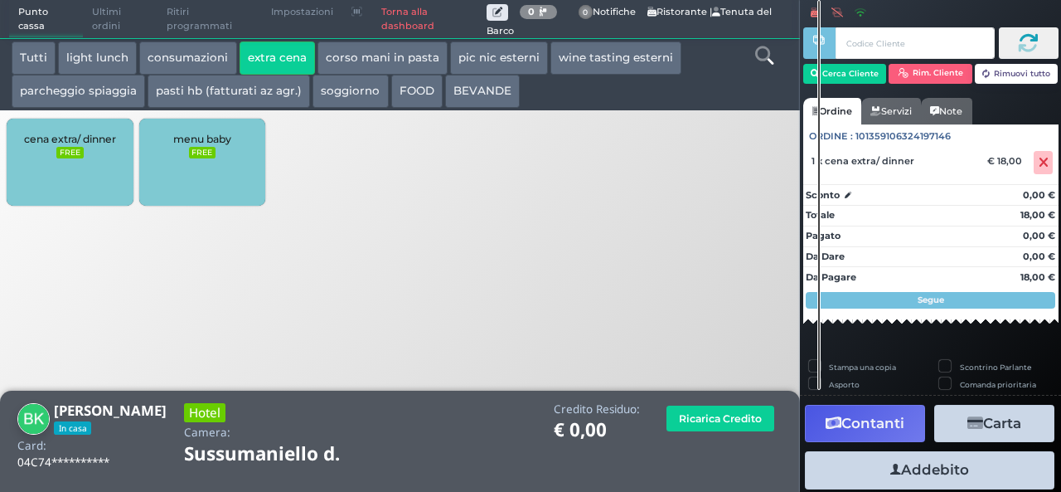
scroll to position [46, 0]
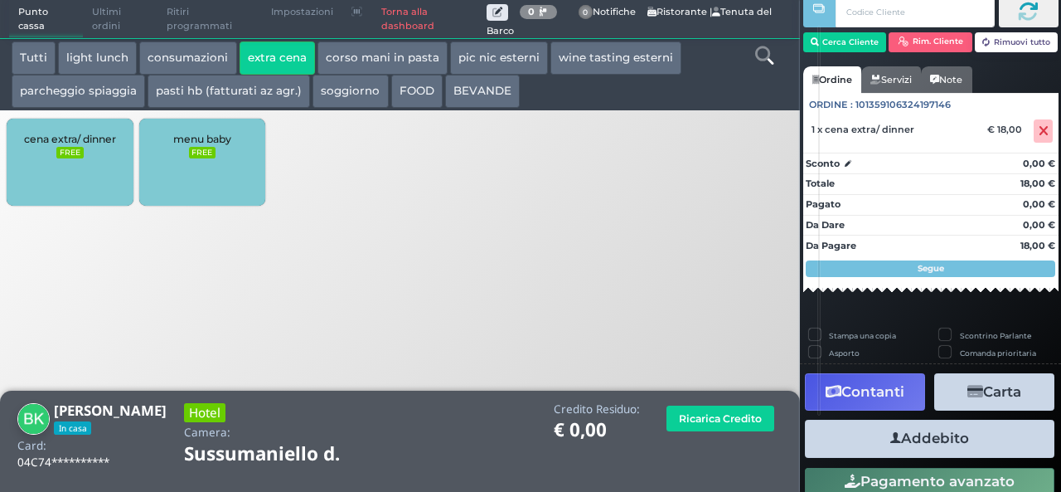
click at [892, 441] on icon "button" at bounding box center [895, 437] width 11 height 17
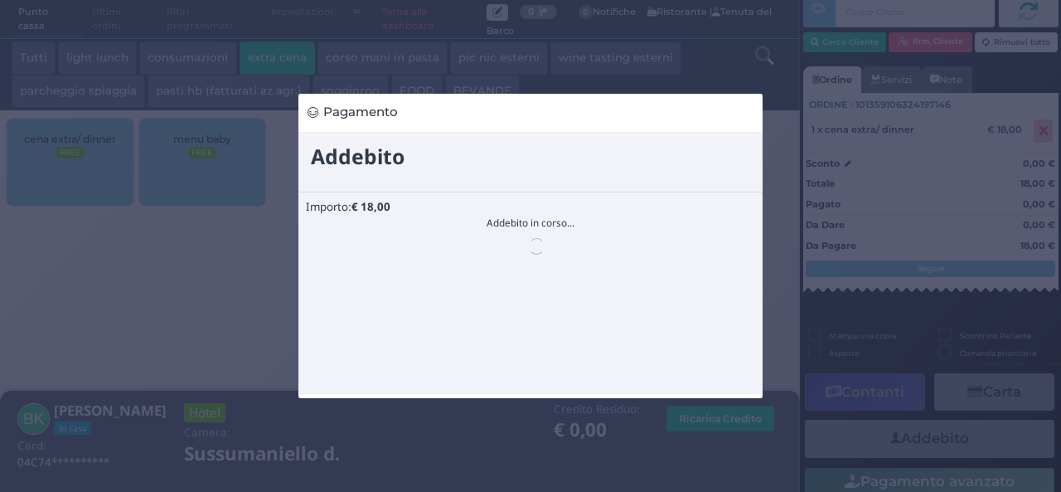
scroll to position [0, 0]
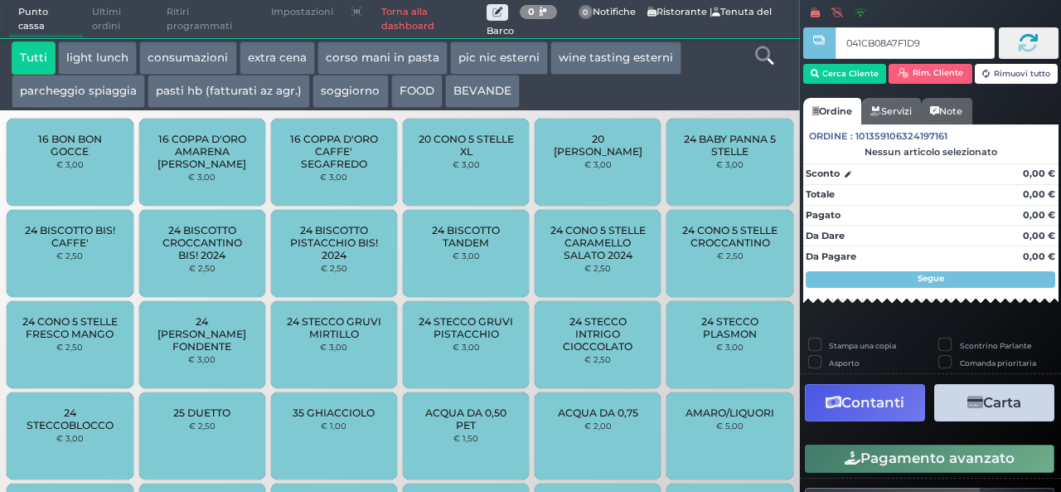
type input "041CB08A7F1D91"
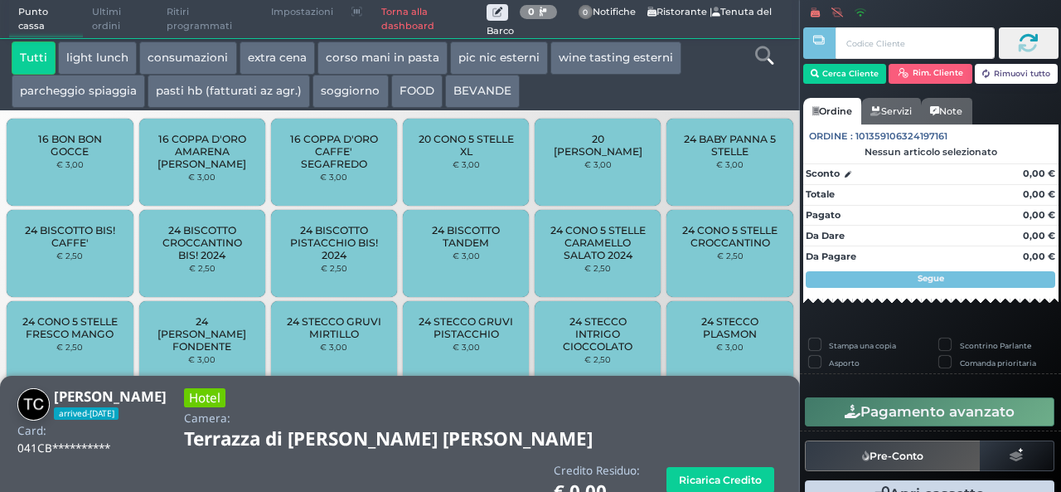
click at [254, 57] on button "extra cena" at bounding box center [277, 57] width 75 height 33
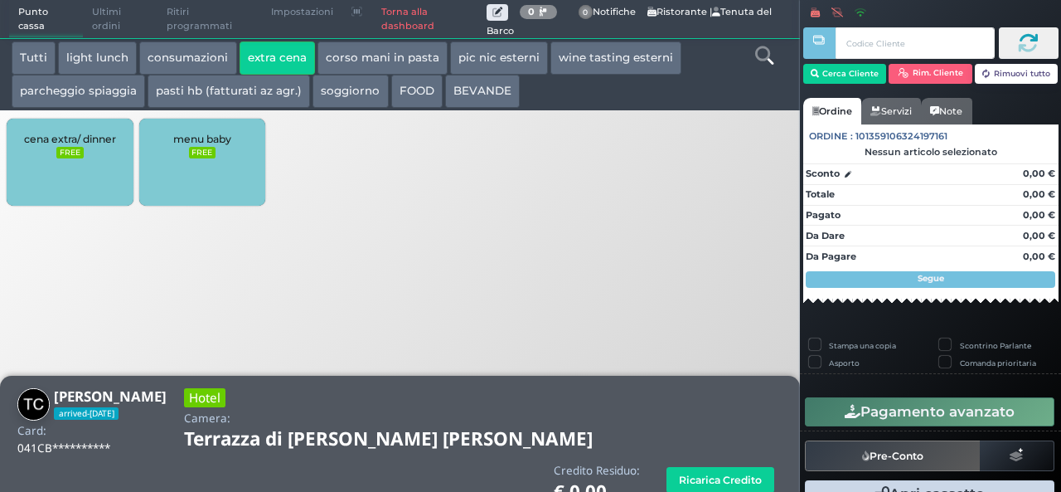
click at [80, 172] on div "cena extra/ dinner FREE" at bounding box center [70, 162] width 126 height 87
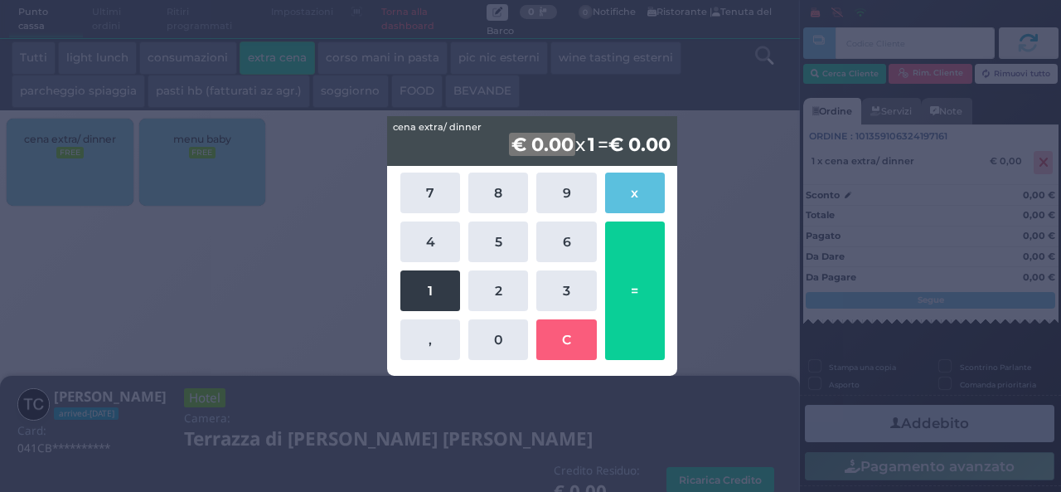
click at [403, 296] on button "1" at bounding box center [430, 290] width 60 height 41
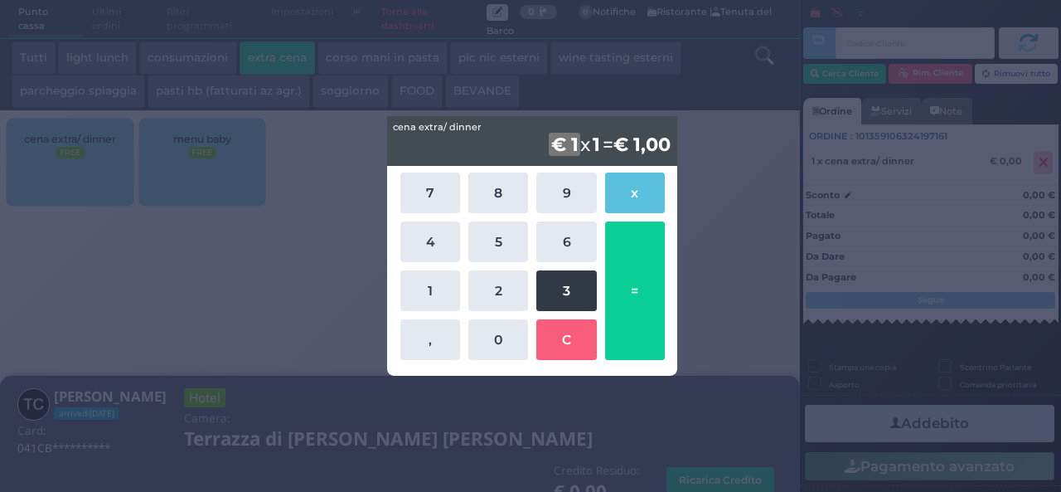
click at [547, 293] on button "3" at bounding box center [566, 290] width 60 height 41
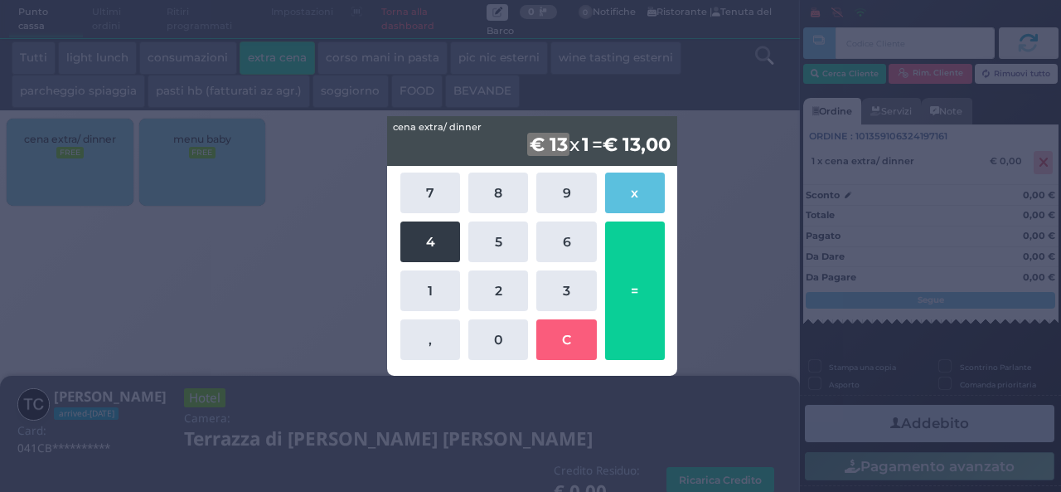
click at [423, 253] on button "4" at bounding box center [430, 241] width 60 height 41
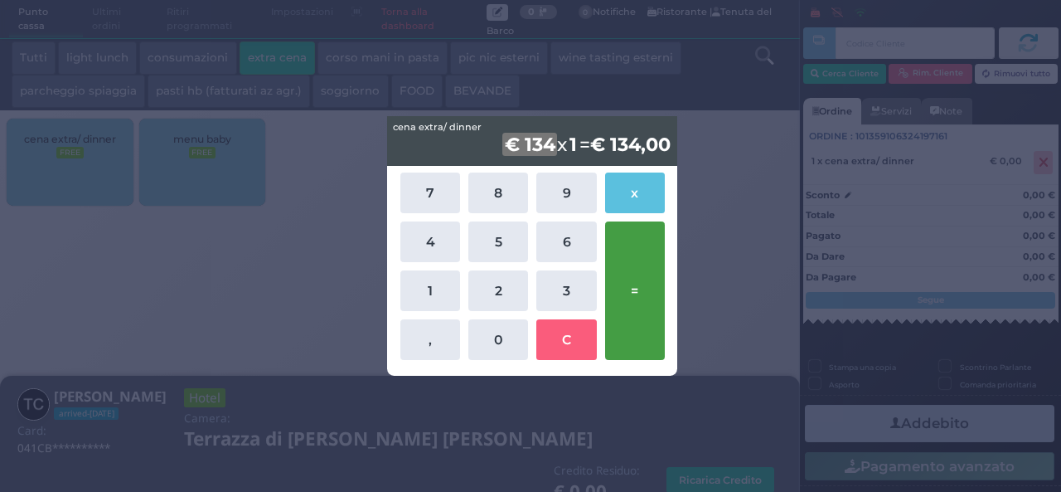
click at [642, 311] on button "=" at bounding box center [635, 290] width 60 height 138
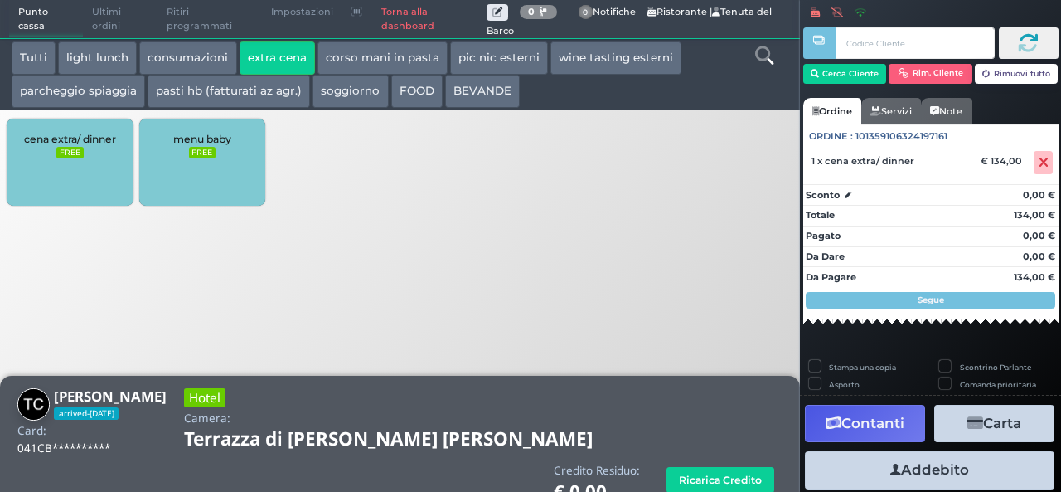
click at [901, 475] on button "Addebito" at bounding box center [930, 469] width 250 height 37
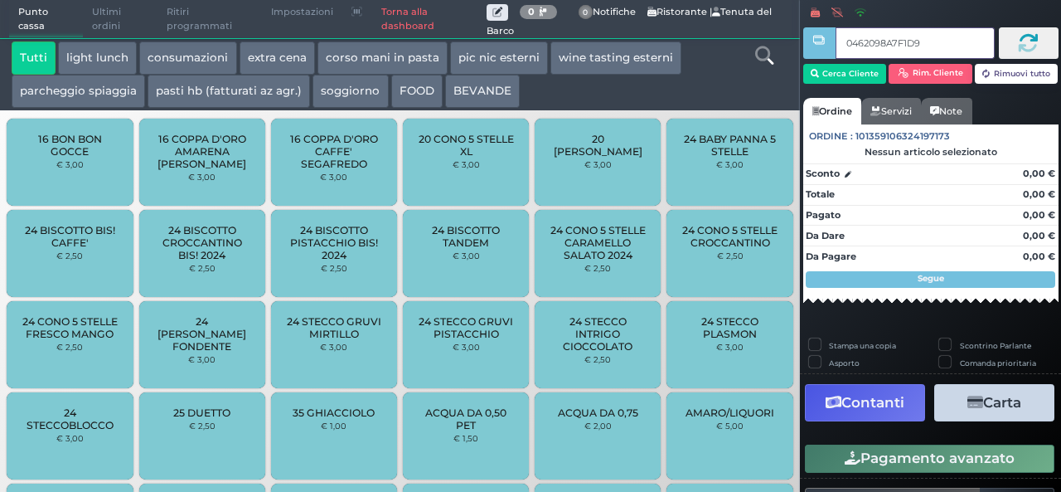
type input "0462098A7F1D95"
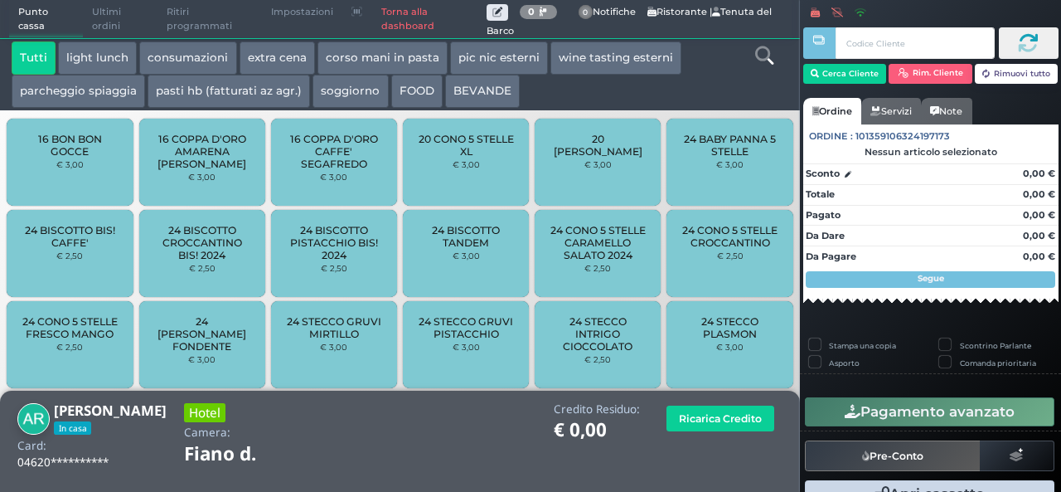
click at [254, 65] on button "extra cena" at bounding box center [277, 57] width 75 height 33
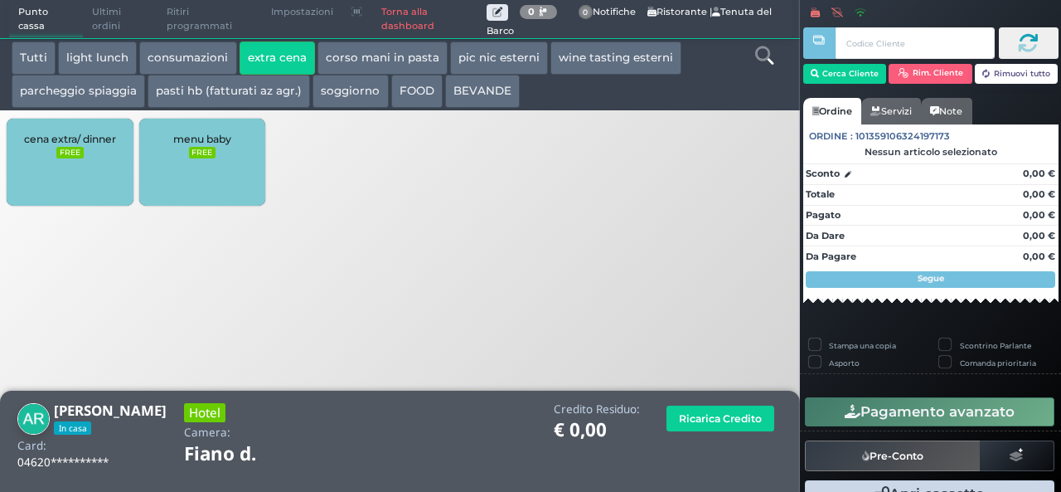
click at [54, 119] on div "cena extra/ dinner FREE" at bounding box center [70, 162] width 126 height 87
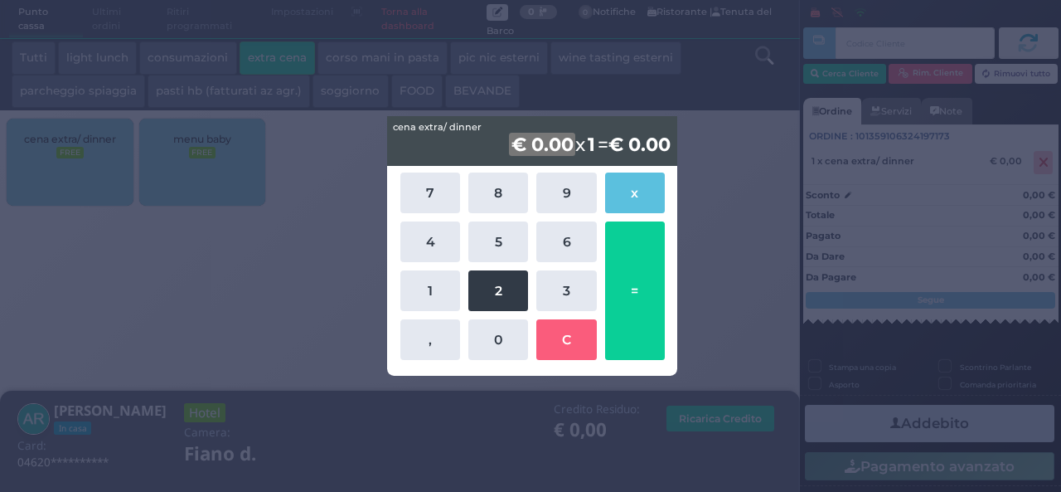
click at [484, 281] on button "2" at bounding box center [498, 290] width 60 height 41
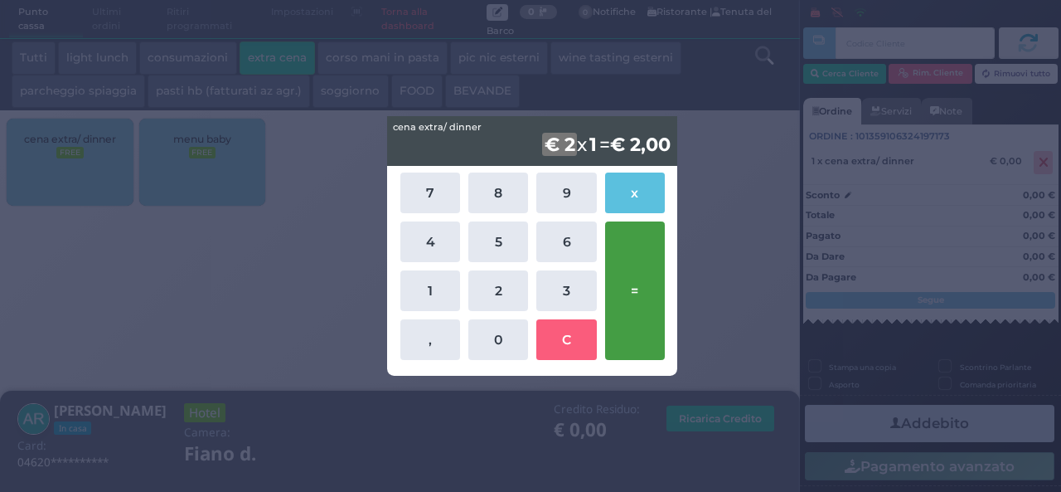
click at [627, 291] on button "=" at bounding box center [635, 290] width 60 height 138
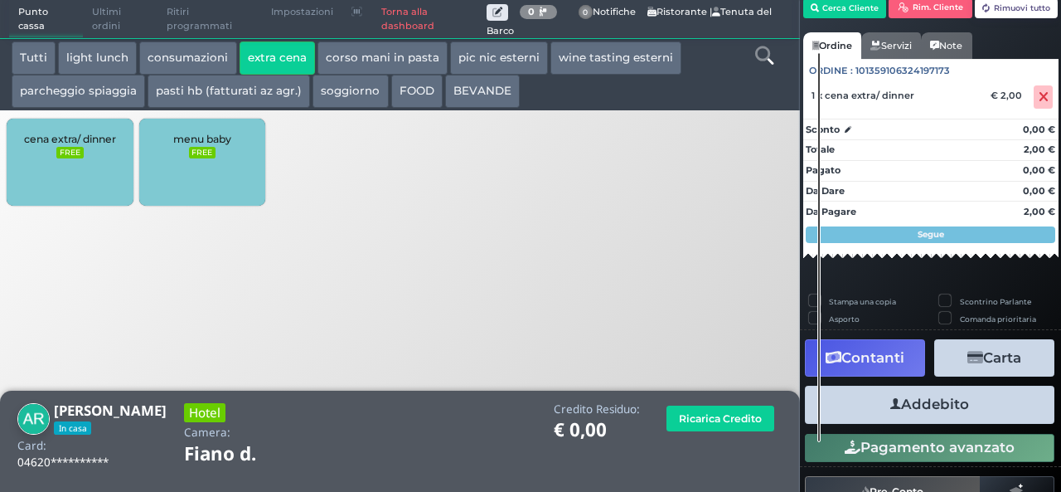
scroll to position [95, 0]
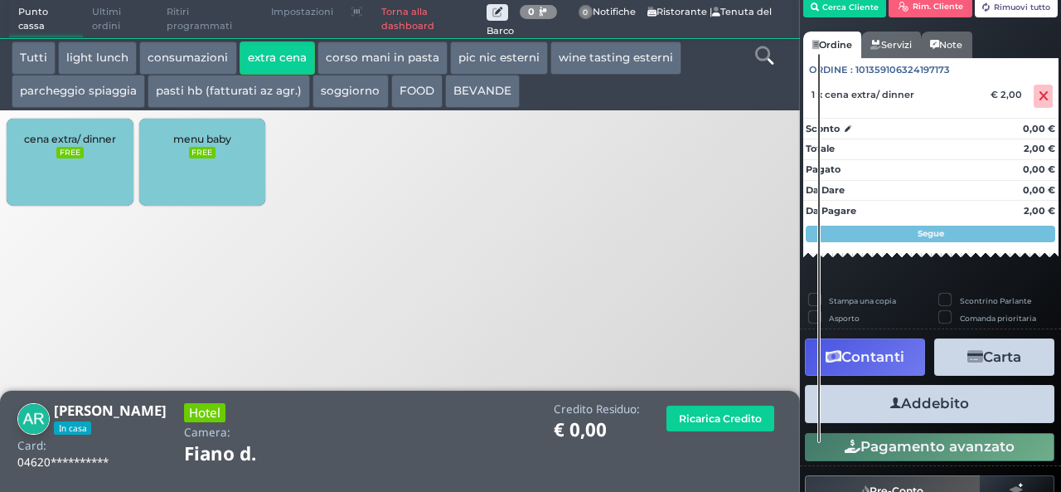
click at [963, 400] on button "Addebito" at bounding box center [930, 403] width 250 height 37
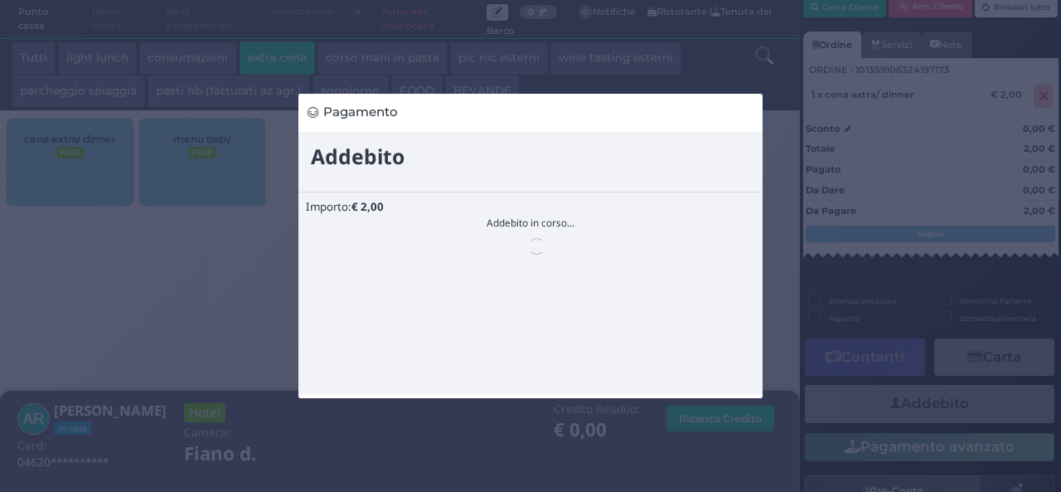
scroll to position [0, 0]
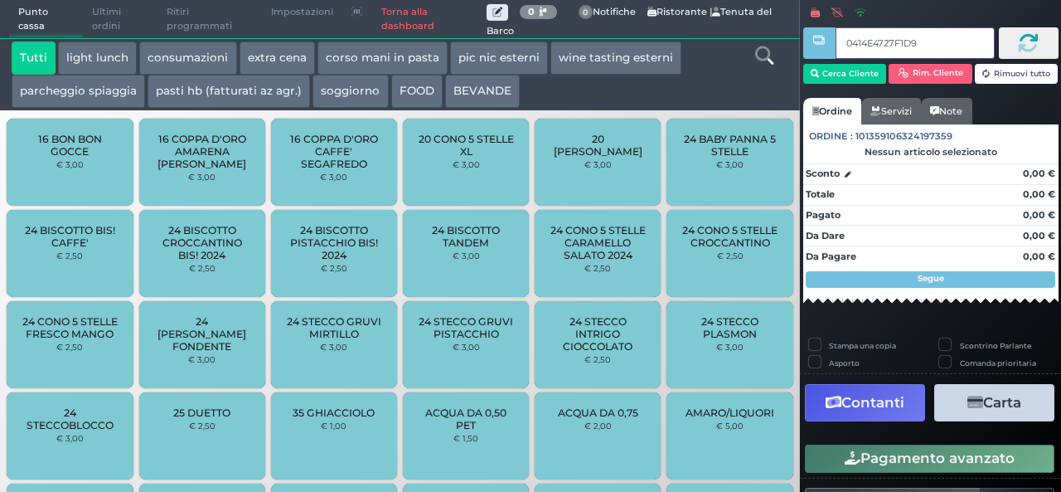
type input "0414E4727F1D90"
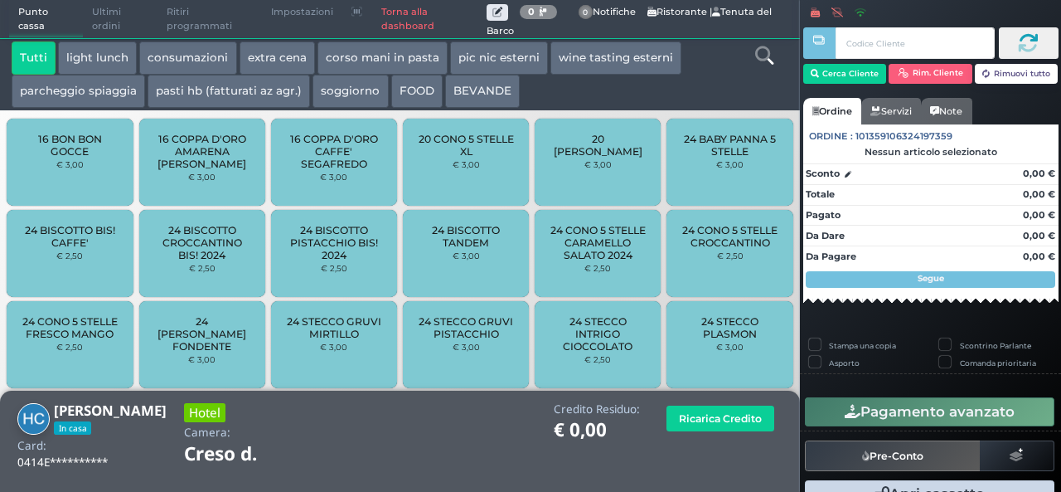
click at [285, 56] on button "extra cena" at bounding box center [277, 57] width 75 height 33
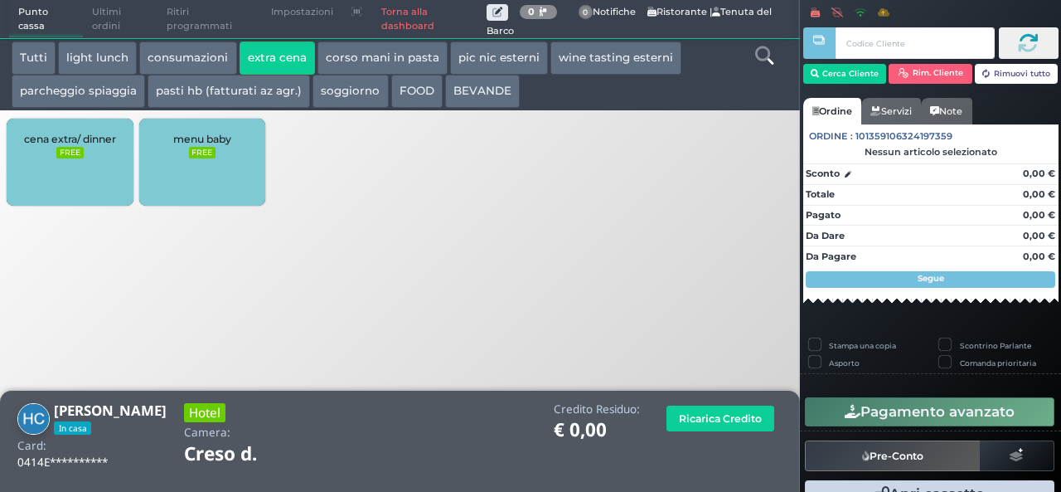
click at [55, 150] on div "cena extra/ dinner FREE" at bounding box center [70, 162] width 126 height 87
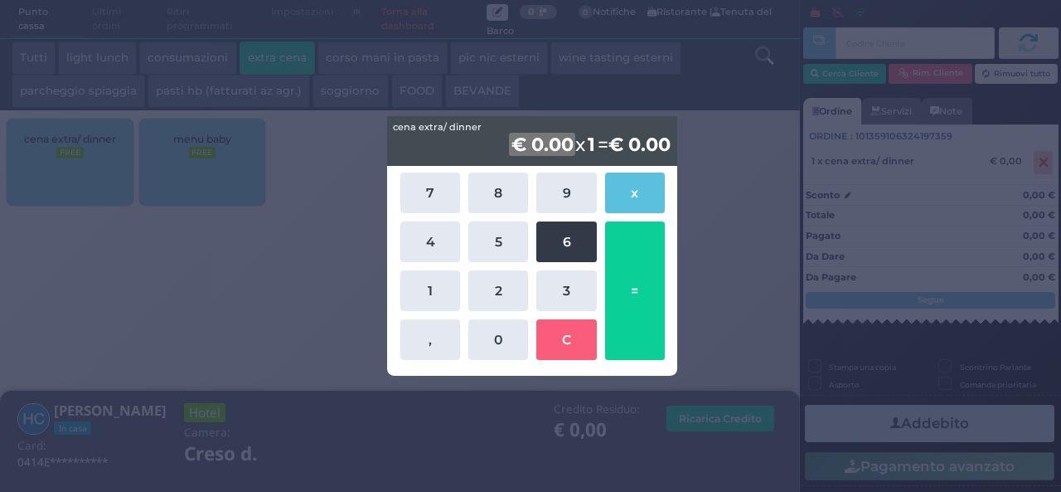
click at [567, 251] on button "6" at bounding box center [566, 241] width 60 height 41
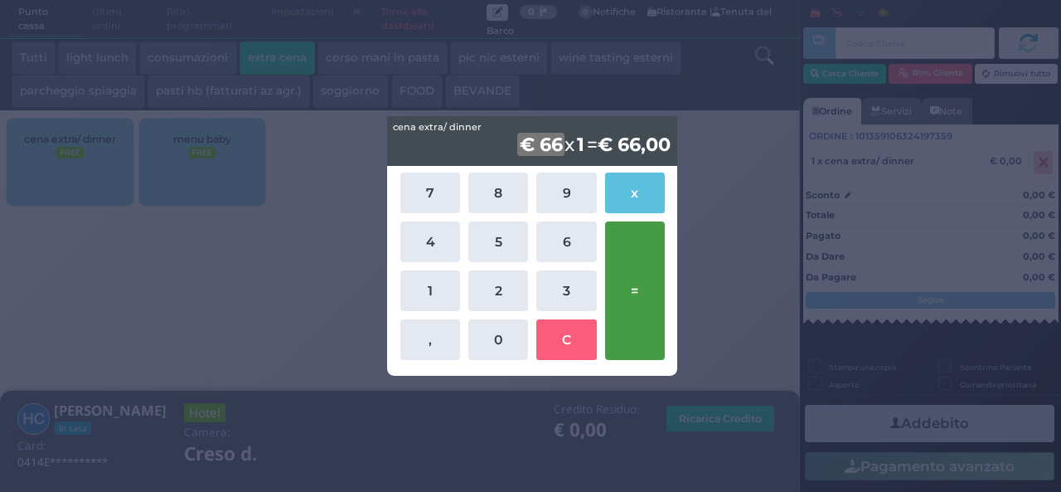
click at [627, 271] on button "=" at bounding box center [635, 290] width 60 height 138
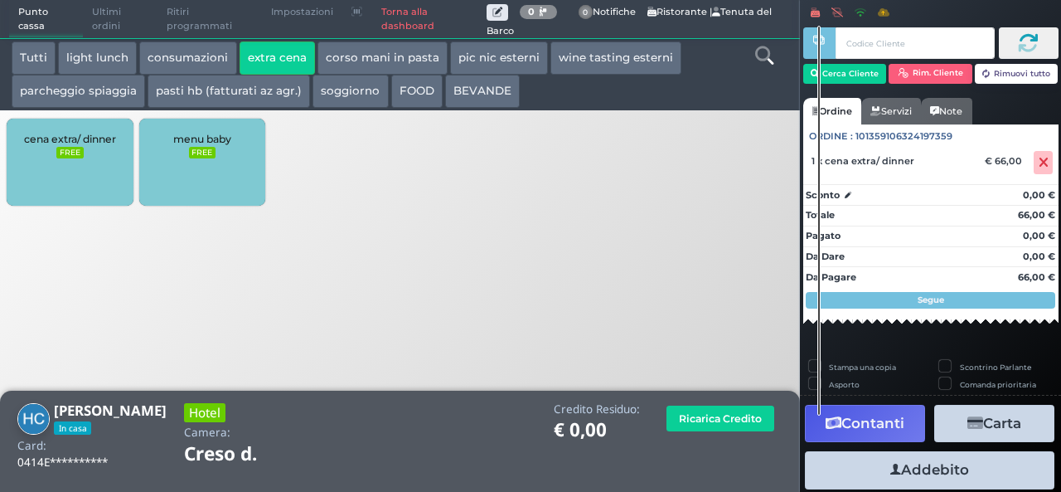
scroll to position [46, 0]
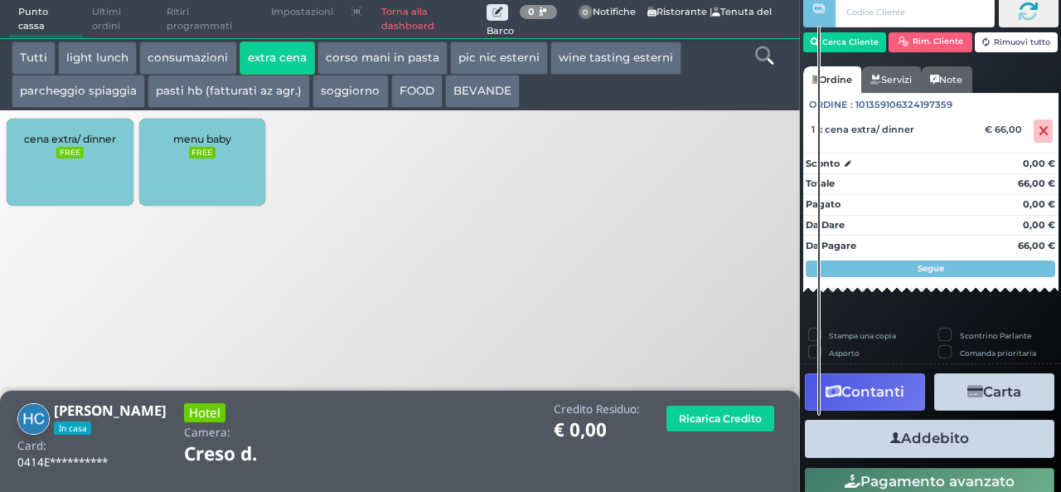
click at [957, 433] on button "Addebito" at bounding box center [930, 438] width 250 height 37
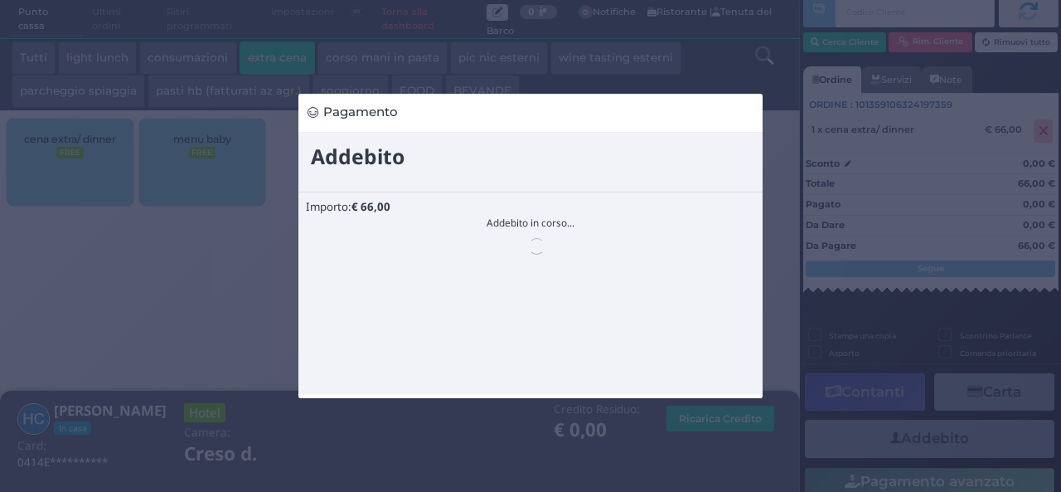
scroll to position [0, 0]
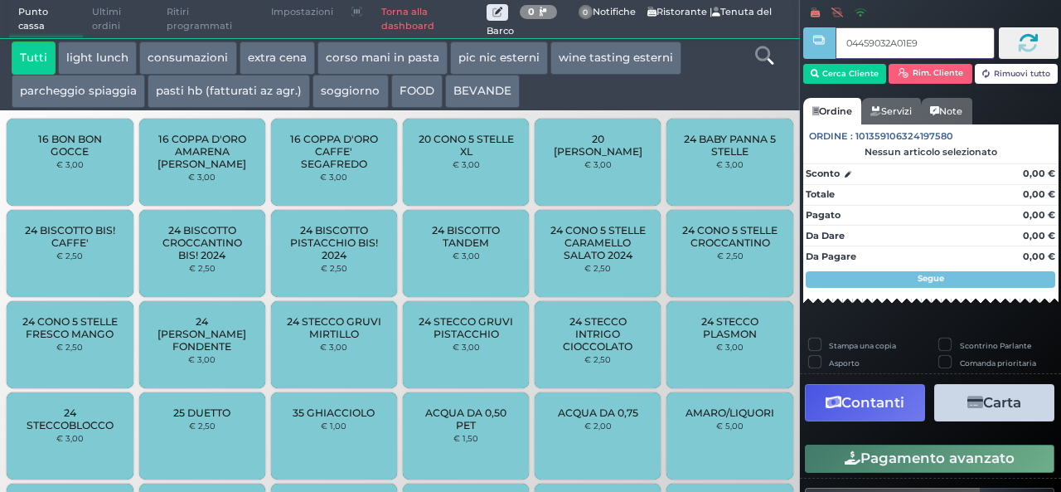
type input "04459032A01E90"
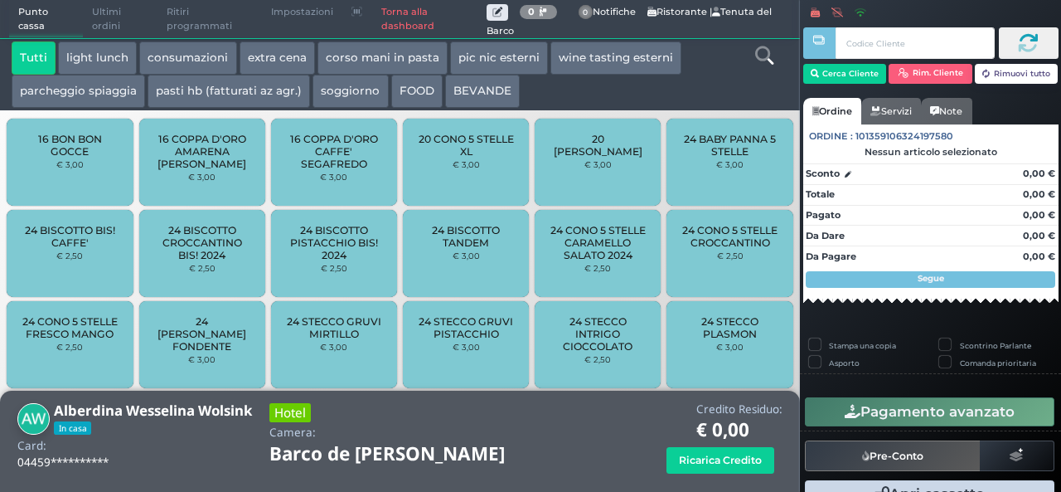
click at [279, 45] on button "extra cena" at bounding box center [277, 57] width 75 height 33
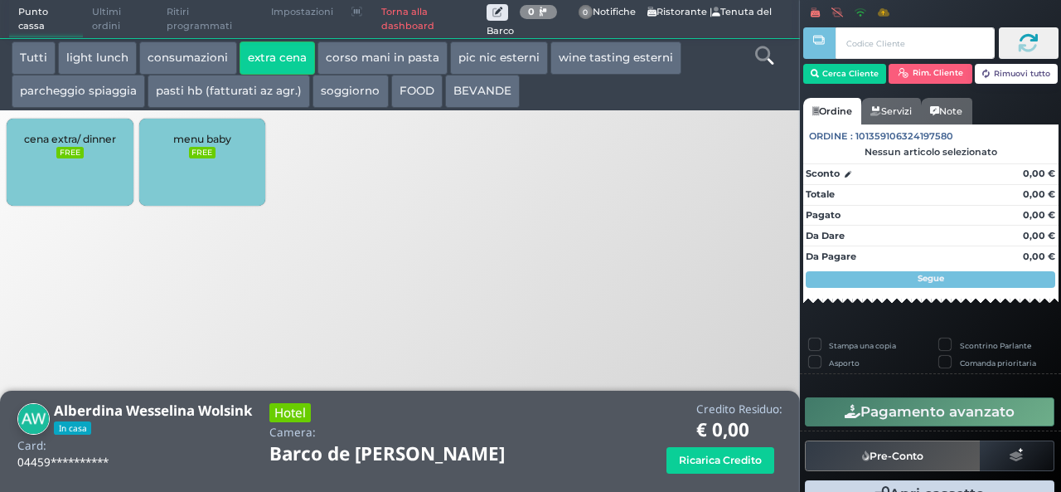
click at [78, 135] on span "cena extra/ dinner" at bounding box center [70, 139] width 92 height 12
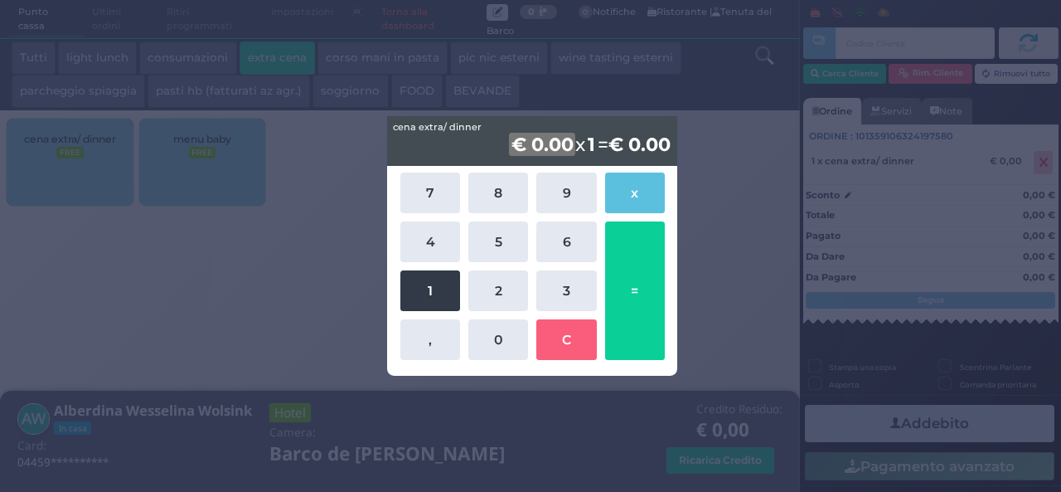
click at [430, 282] on button "1" at bounding box center [430, 290] width 60 height 41
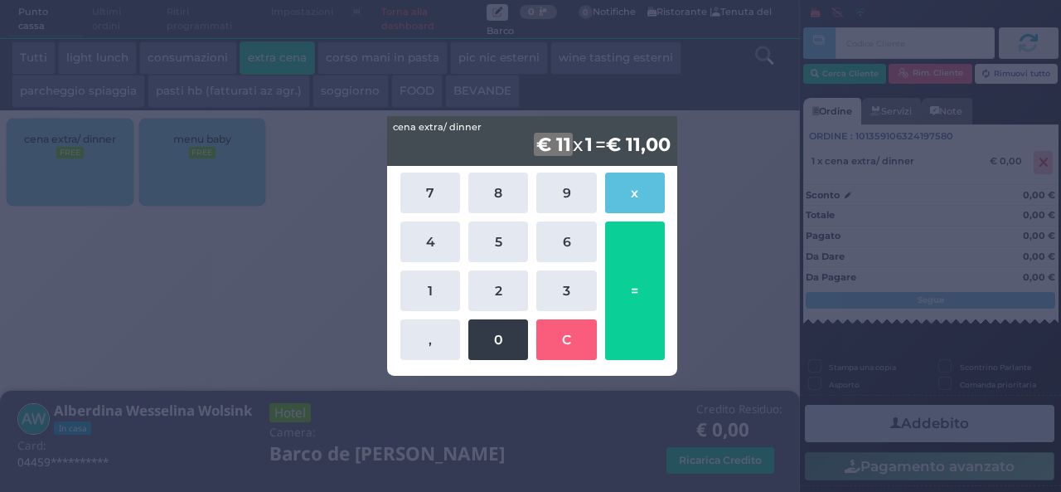
click at [509, 332] on button "0" at bounding box center [498, 339] width 60 height 41
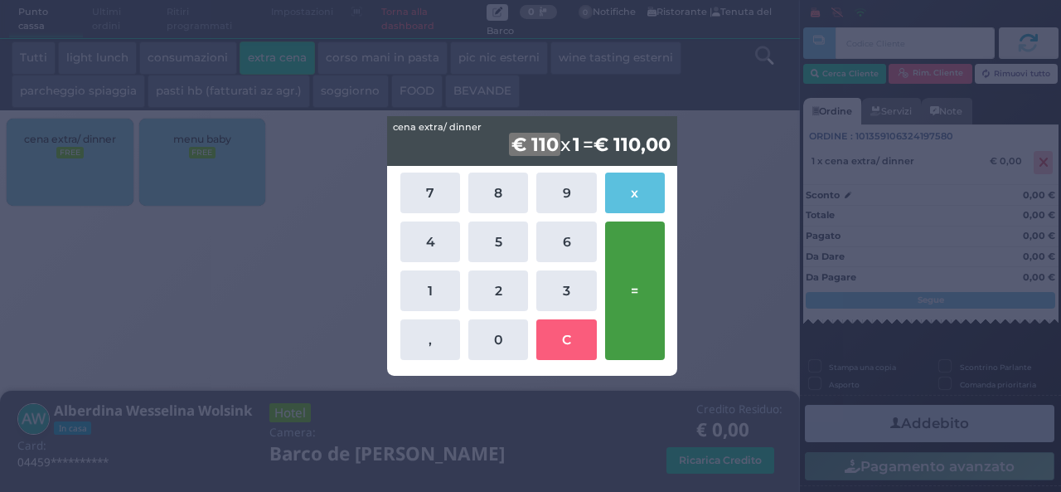
click at [618, 305] on button "=" at bounding box center [635, 290] width 60 height 138
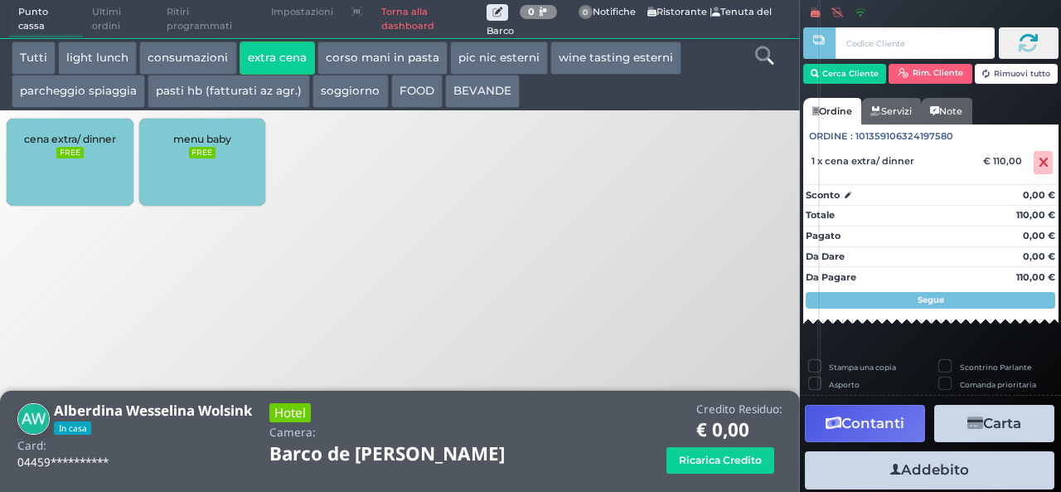
click at [927, 464] on button "Addebito" at bounding box center [930, 469] width 250 height 37
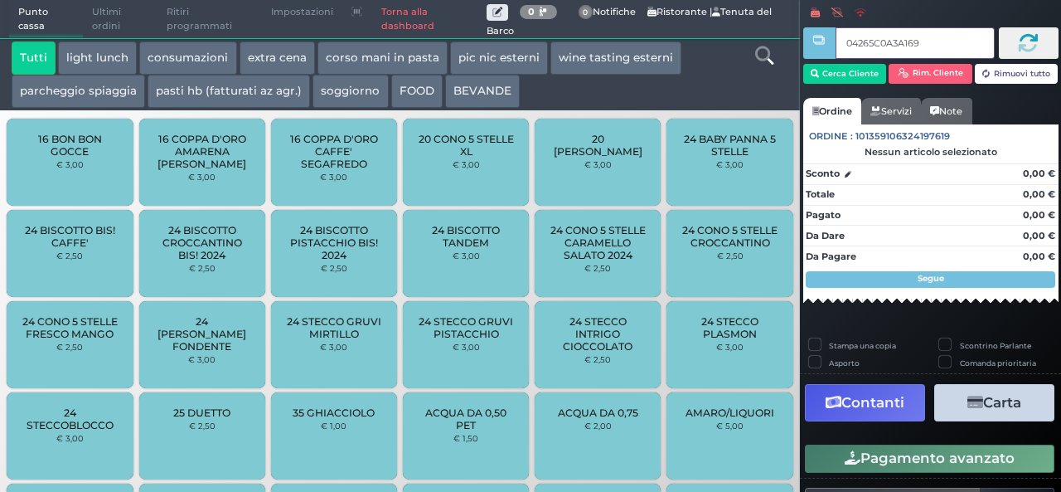
type input "04265C0A3A1691"
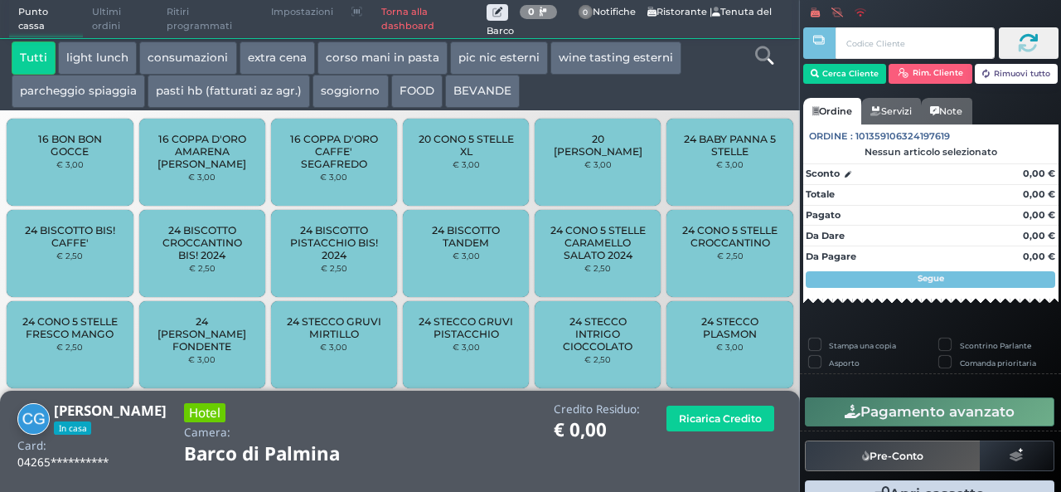
click at [270, 59] on button "extra cena" at bounding box center [277, 57] width 75 height 33
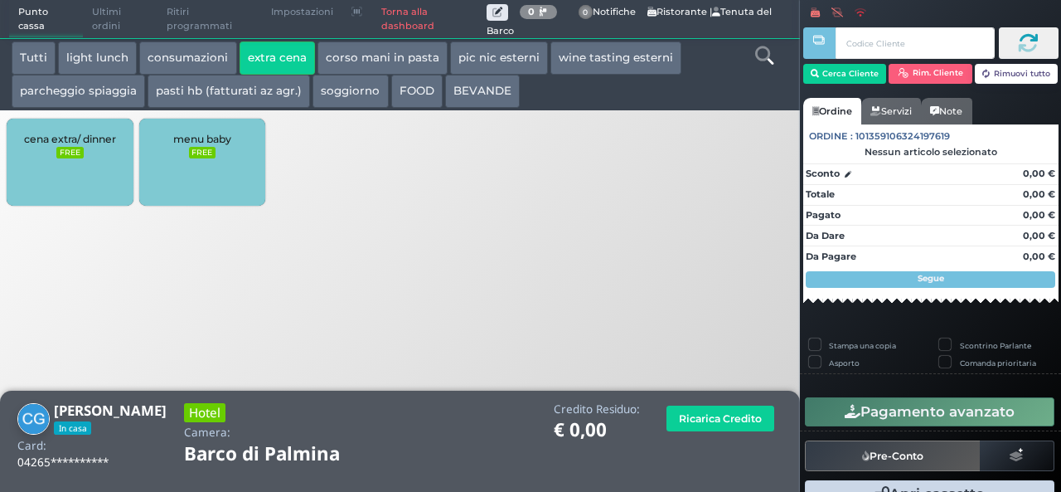
click at [114, 152] on div "cena extra/ dinner FREE" at bounding box center [70, 162] width 126 height 87
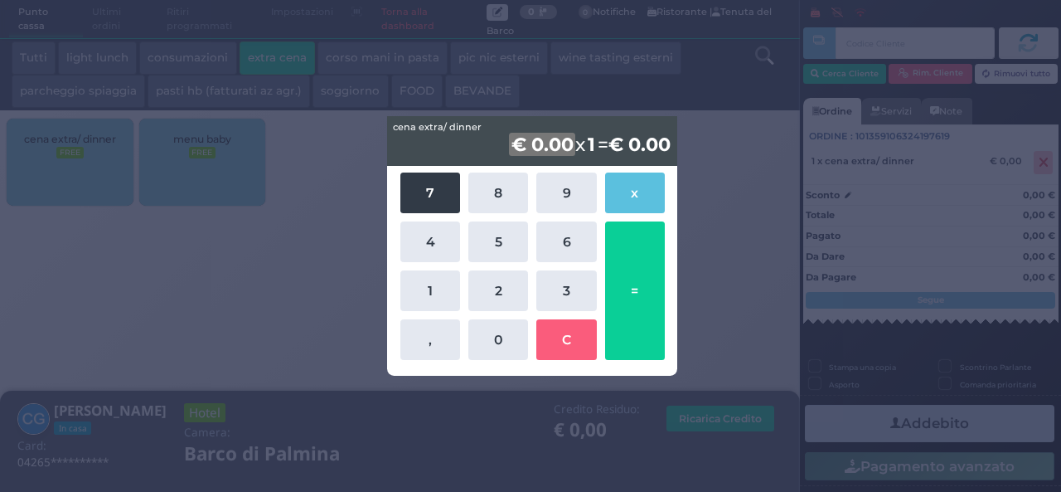
click at [454, 192] on button "7" at bounding box center [430, 192] width 60 height 41
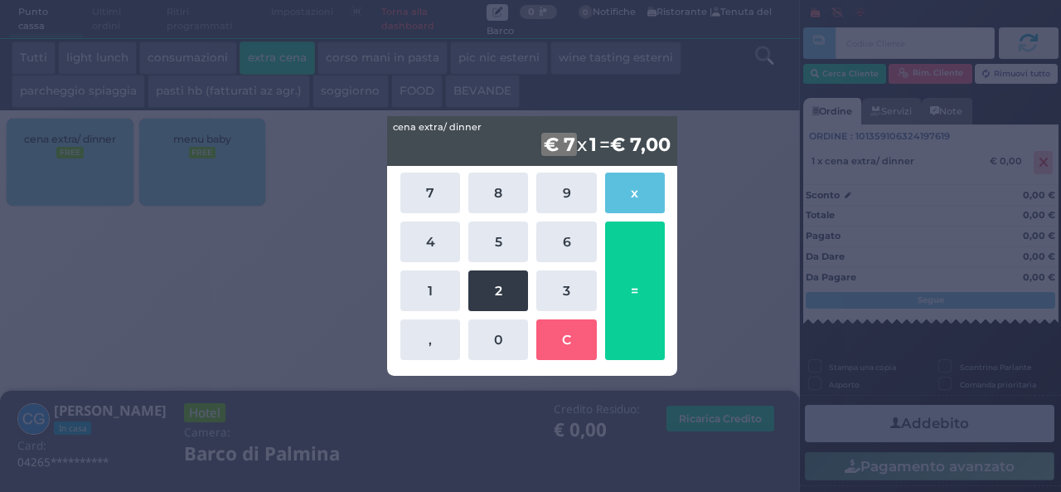
click at [496, 293] on button "2" at bounding box center [498, 290] width 60 height 41
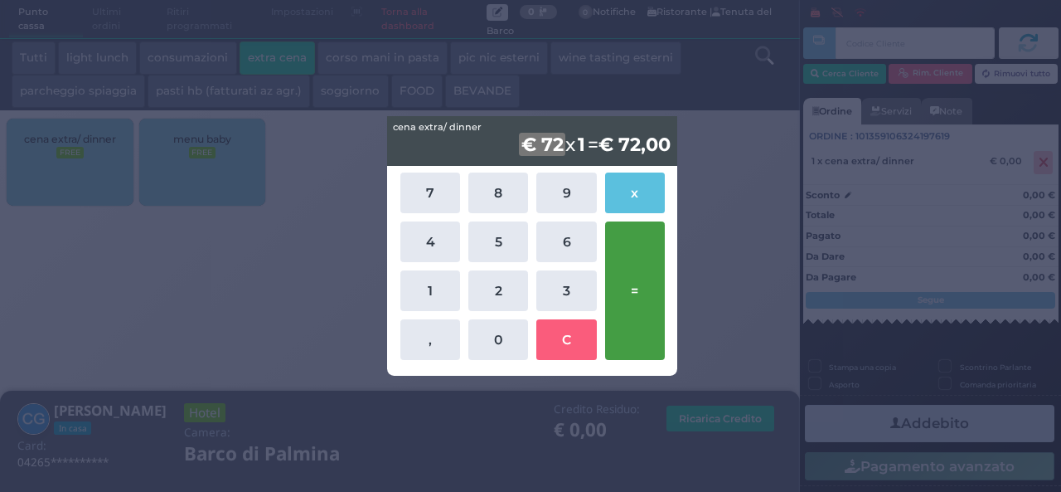
click at [633, 320] on button "=" at bounding box center [635, 290] width 60 height 138
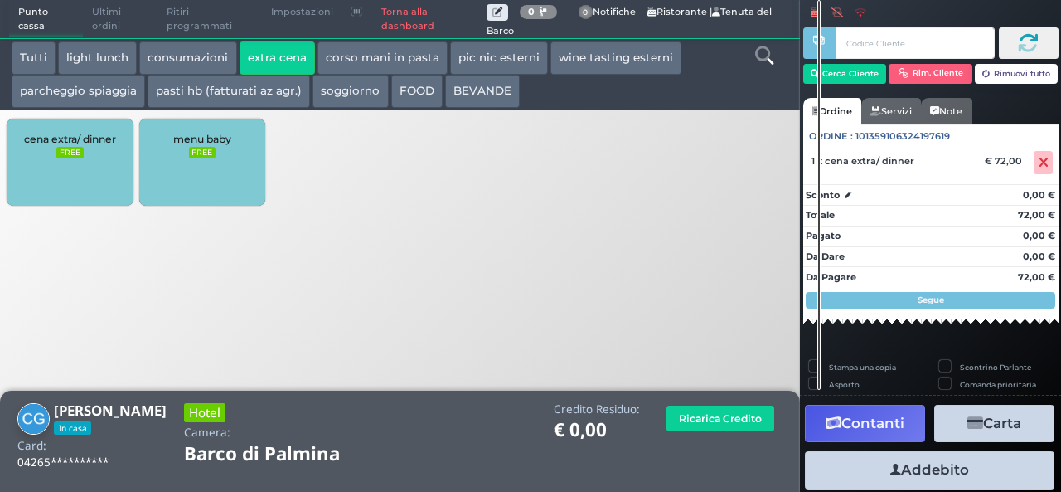
scroll to position [46, 0]
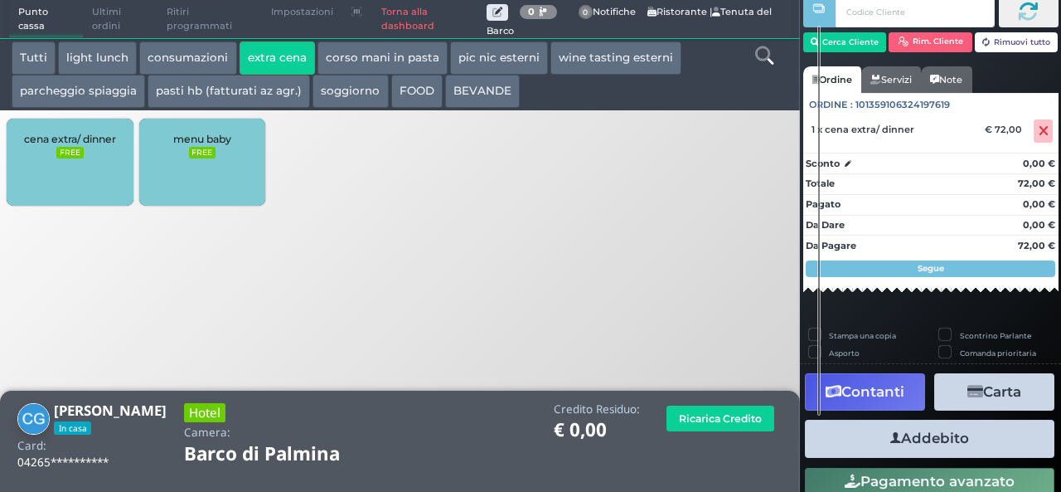
click at [915, 430] on button "Addebito" at bounding box center [930, 438] width 250 height 37
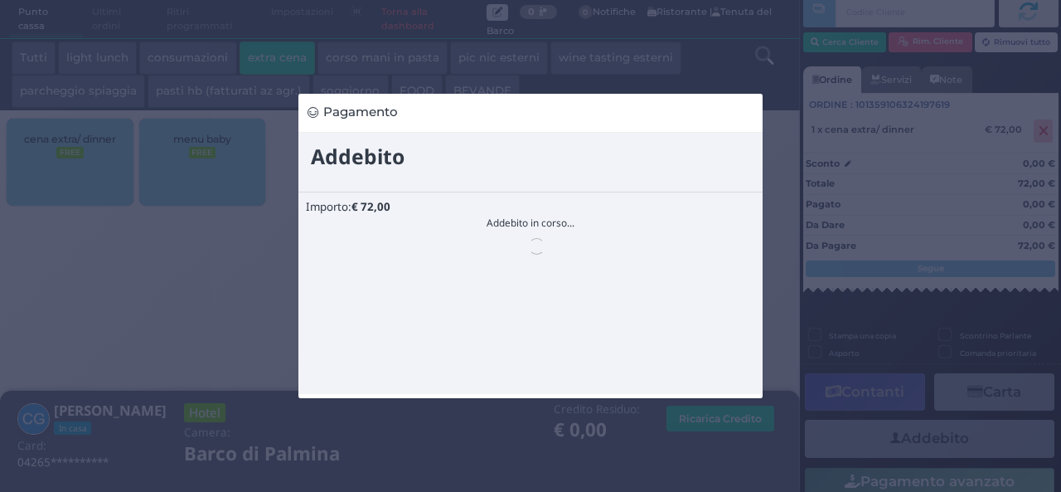
scroll to position [0, 0]
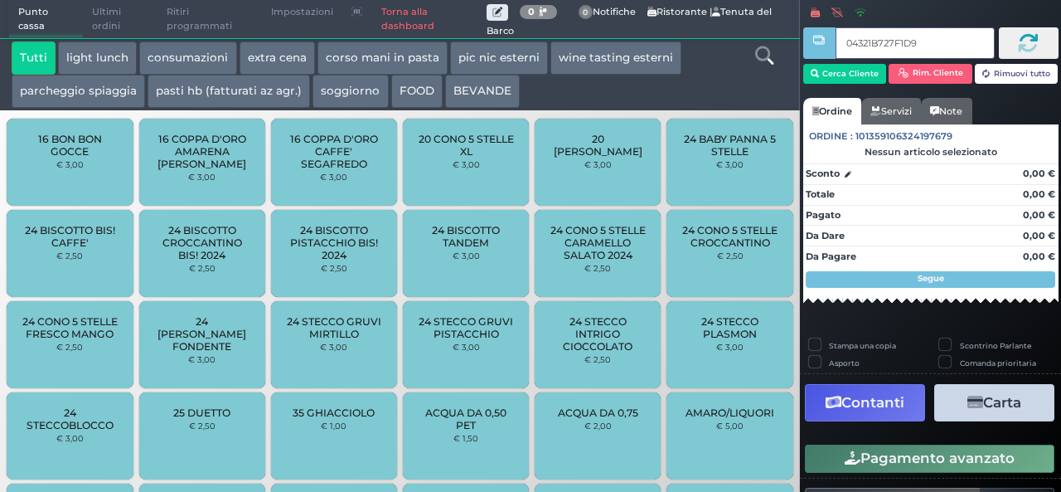
type input "04321B727F1D95"
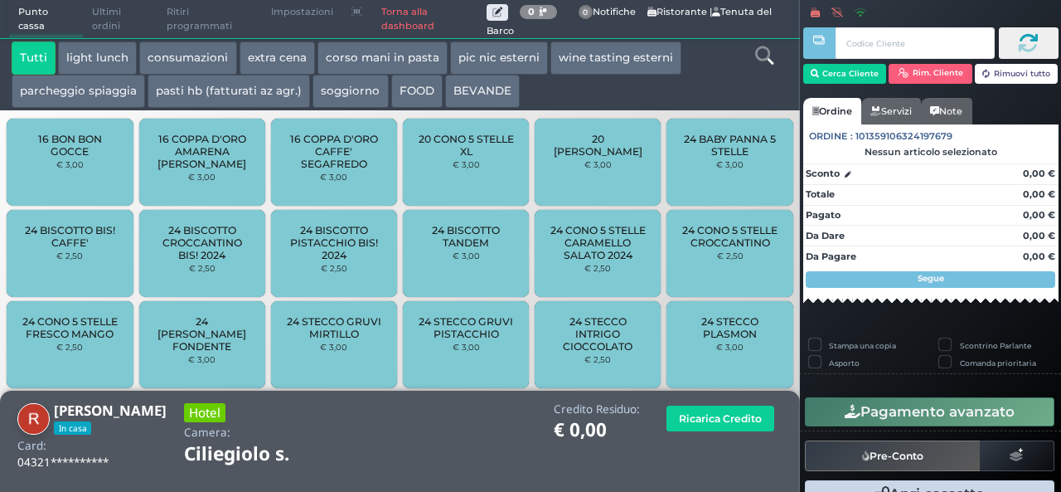
click at [285, 46] on button "extra cena" at bounding box center [277, 57] width 75 height 33
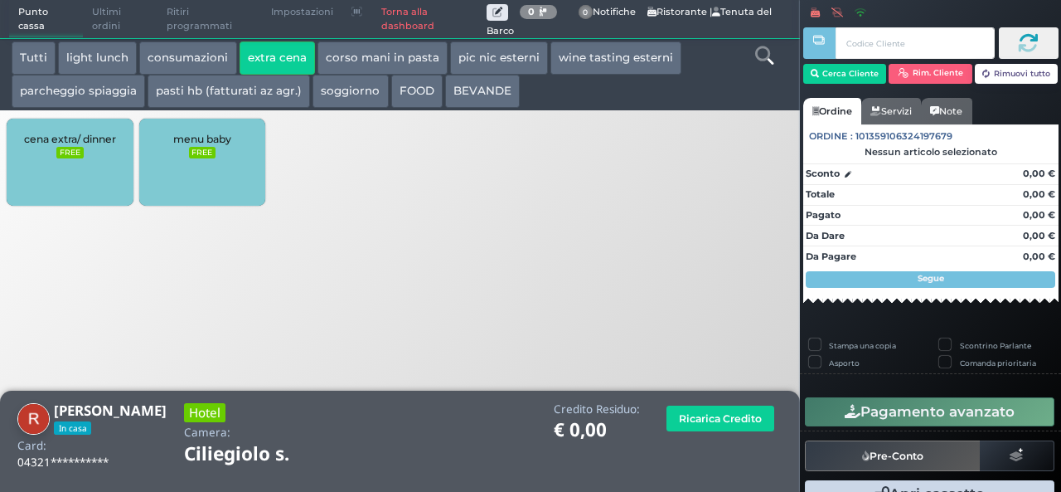
click at [88, 175] on div "cena extra/ dinner FREE" at bounding box center [70, 162] width 126 height 87
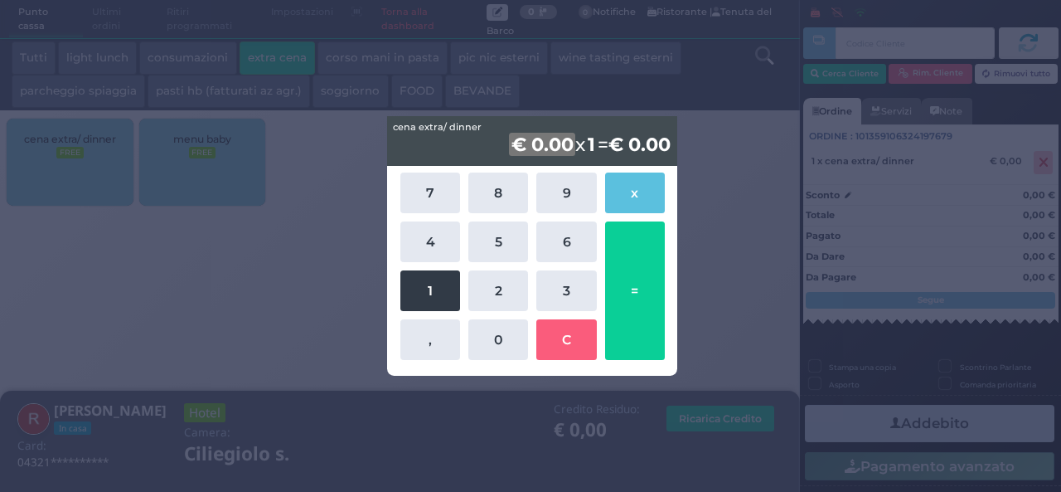
click at [447, 294] on button "1" at bounding box center [430, 290] width 60 height 41
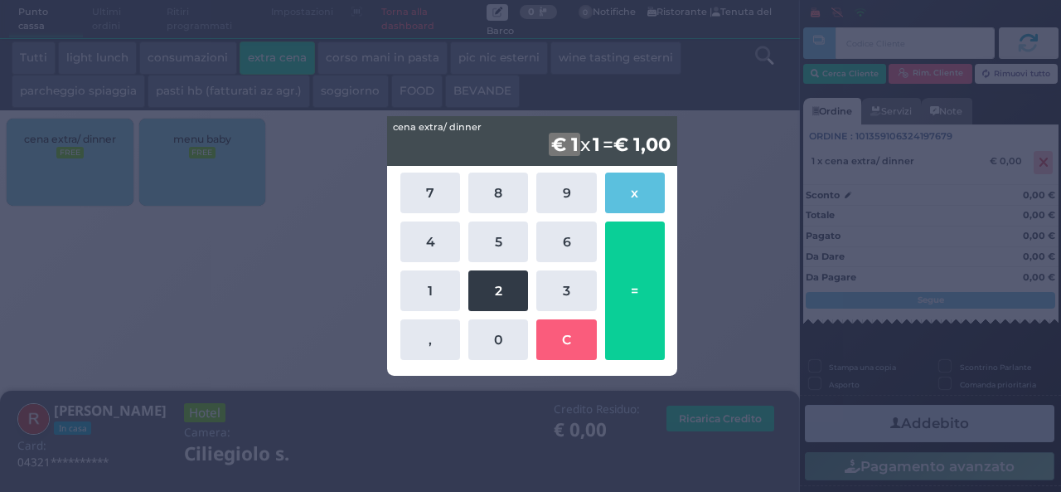
click at [502, 294] on button "2" at bounding box center [498, 290] width 60 height 41
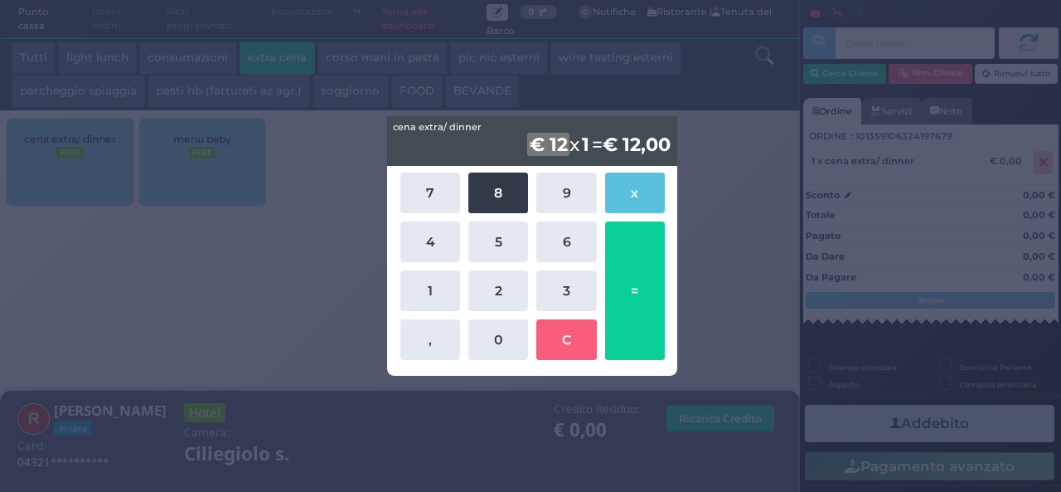
click at [489, 197] on button "8" at bounding box center [498, 192] width 60 height 41
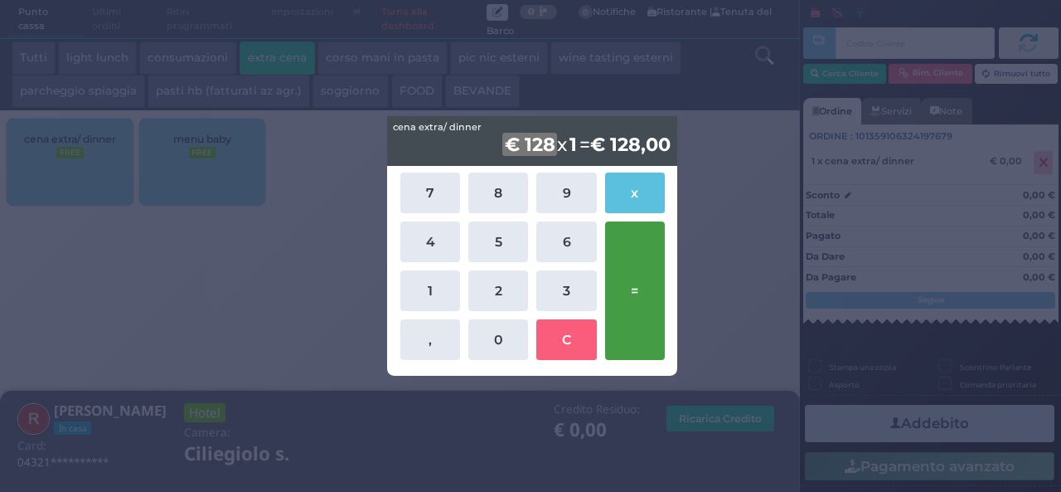
click at [611, 288] on button "=" at bounding box center [635, 290] width 60 height 138
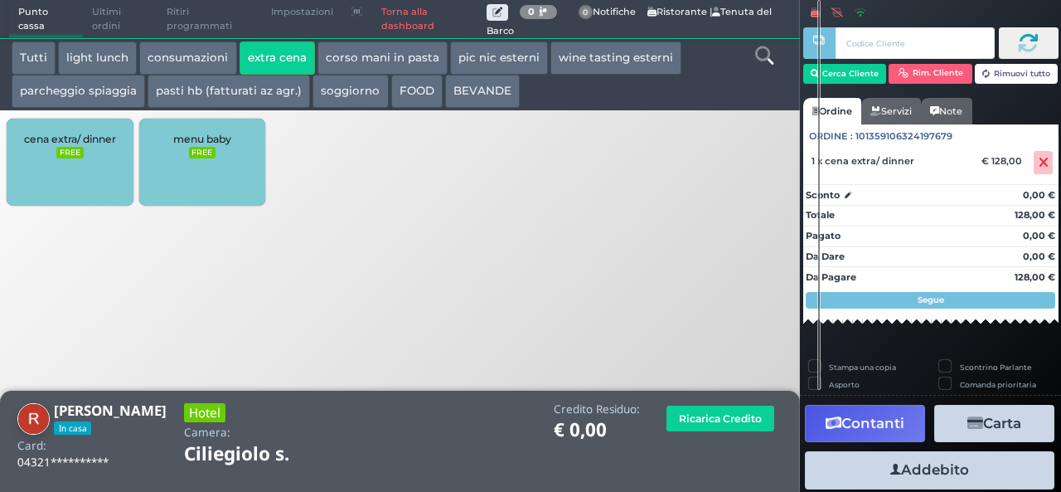
scroll to position [95, 0]
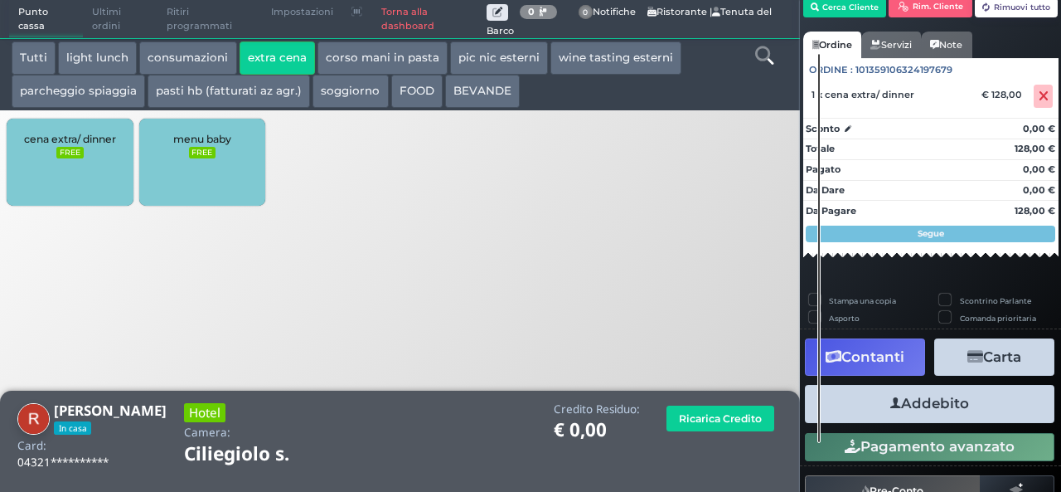
click at [922, 400] on button "Addebito" at bounding box center [930, 403] width 250 height 37
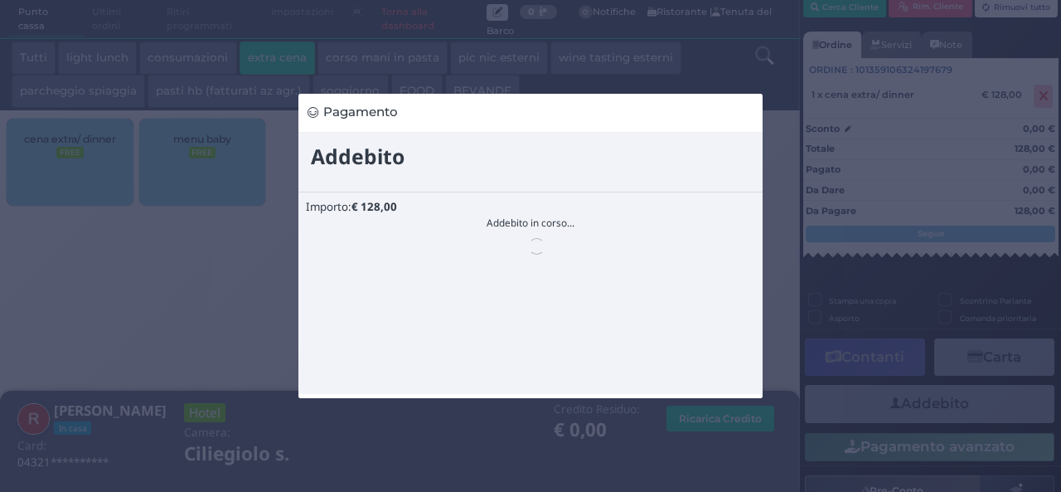
scroll to position [0, 0]
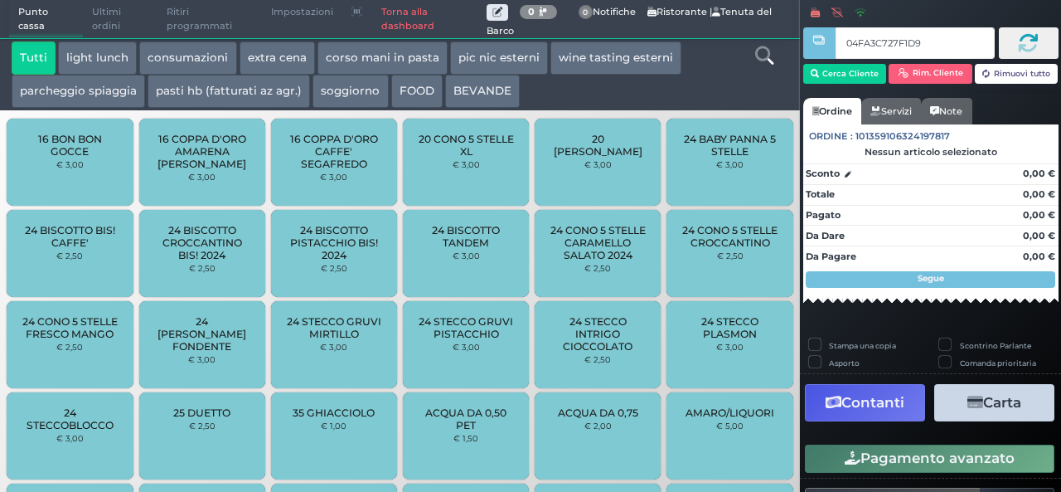
type input "04FA3C727F1D90"
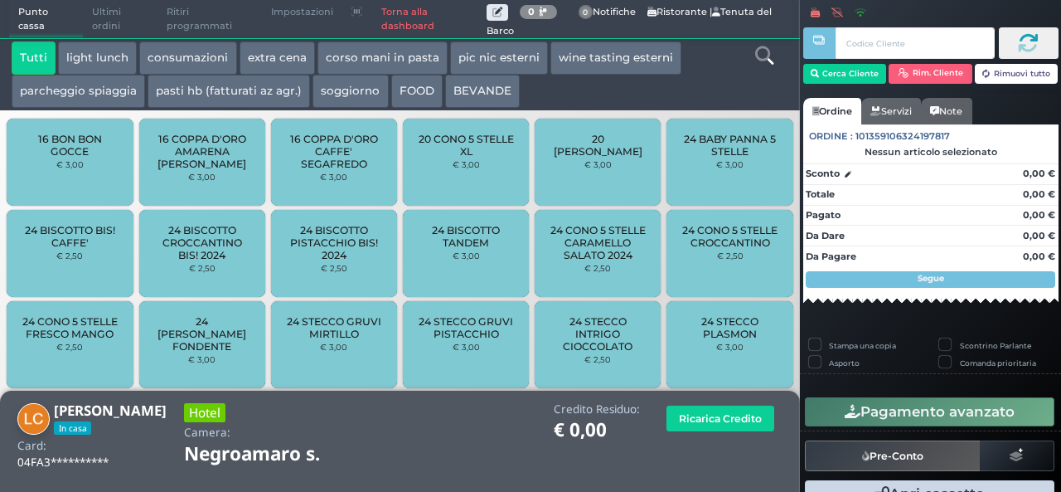
click at [260, 63] on button "extra cena" at bounding box center [277, 57] width 75 height 33
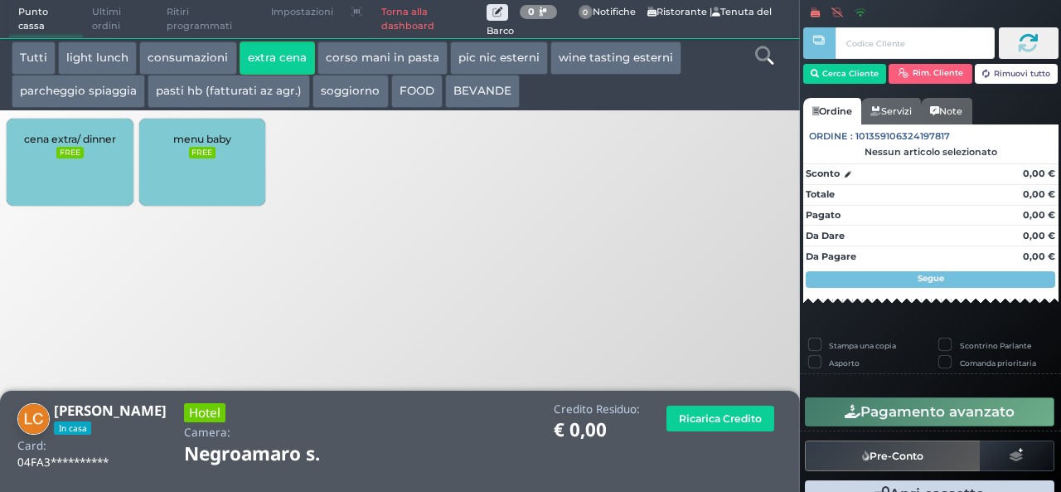
click at [66, 129] on div "cena extra/ dinner FREE" at bounding box center [70, 162] width 126 height 87
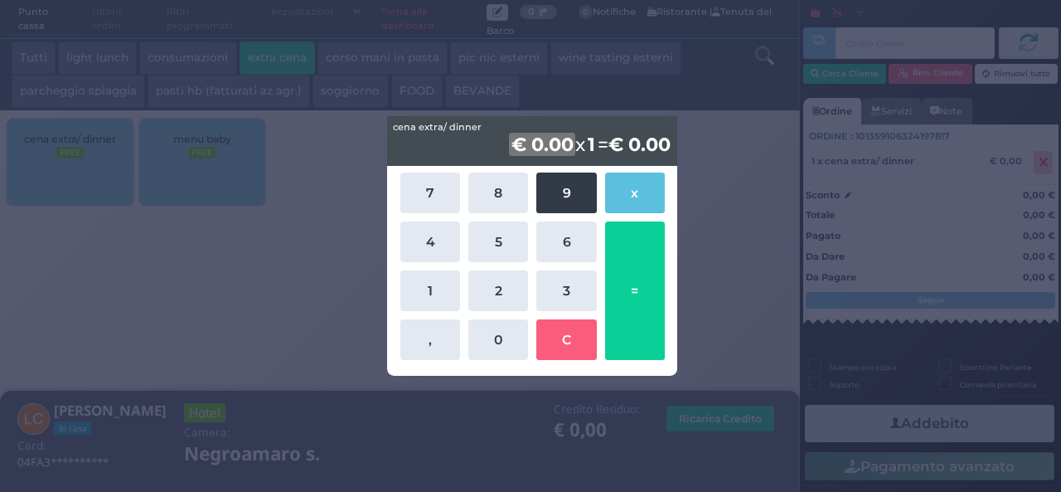
click at [567, 188] on button "9" at bounding box center [566, 192] width 60 height 41
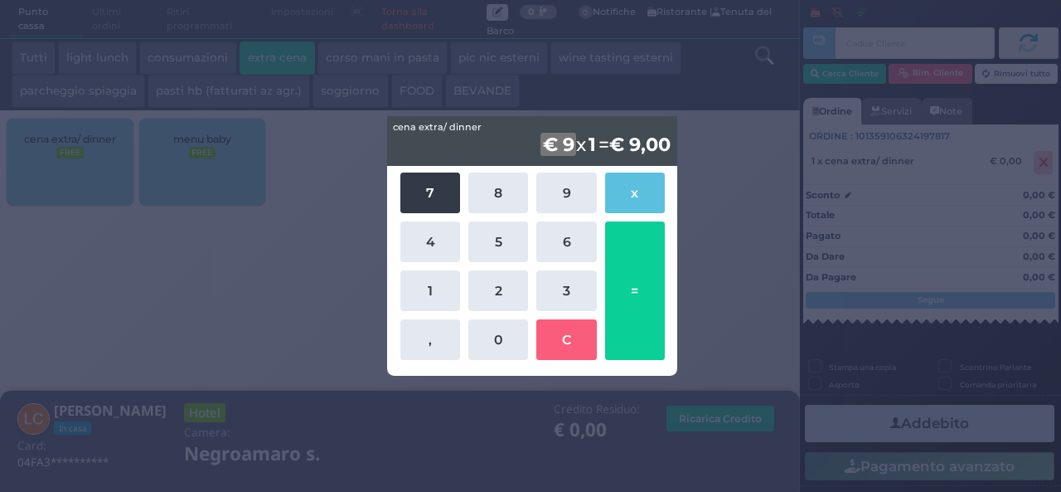
click at [407, 187] on button "7" at bounding box center [430, 192] width 60 height 41
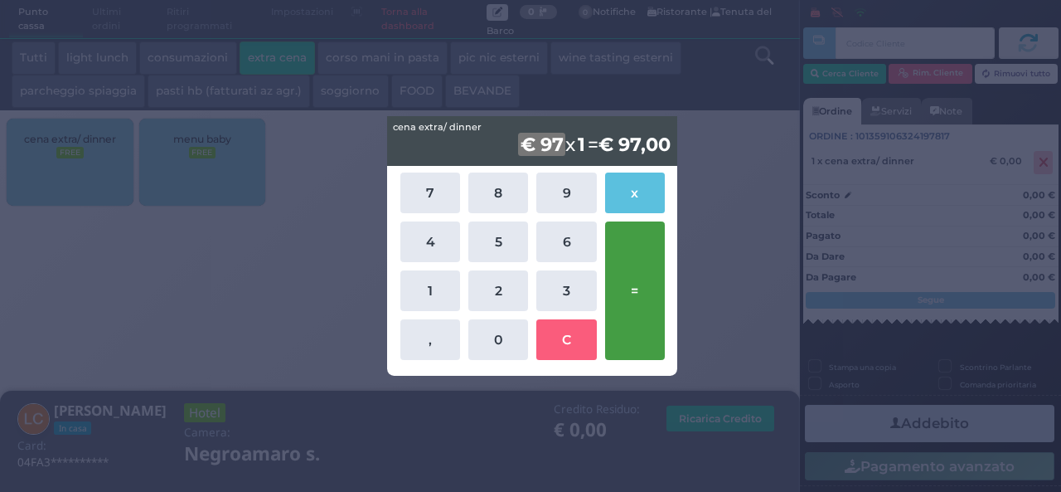
click at [632, 294] on button "=" at bounding box center [635, 290] width 60 height 138
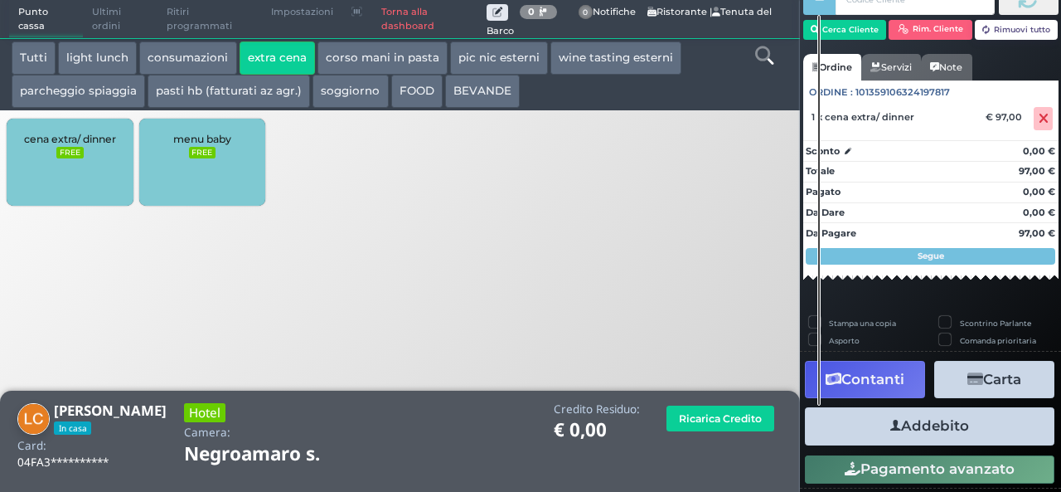
scroll to position [95, 0]
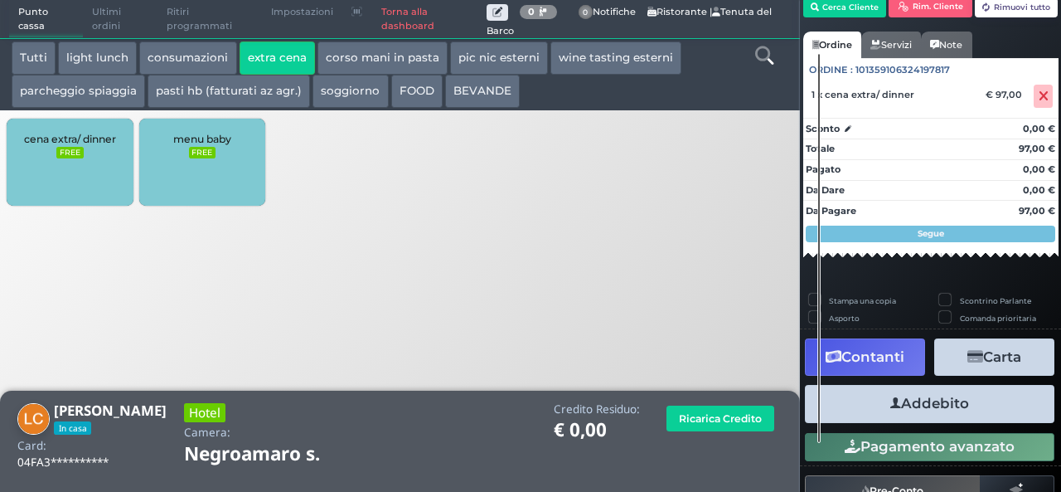
click at [952, 409] on button "Addebito" at bounding box center [930, 403] width 250 height 37
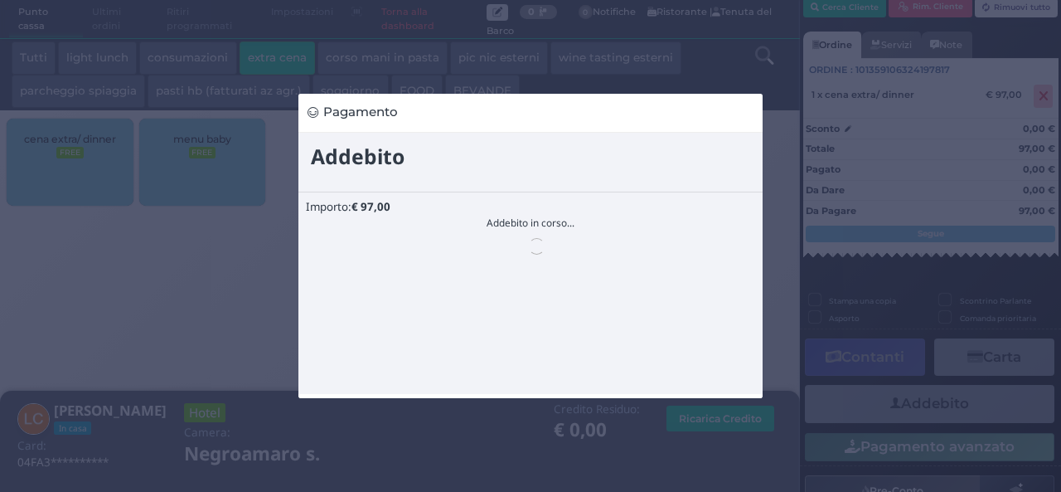
scroll to position [0, 0]
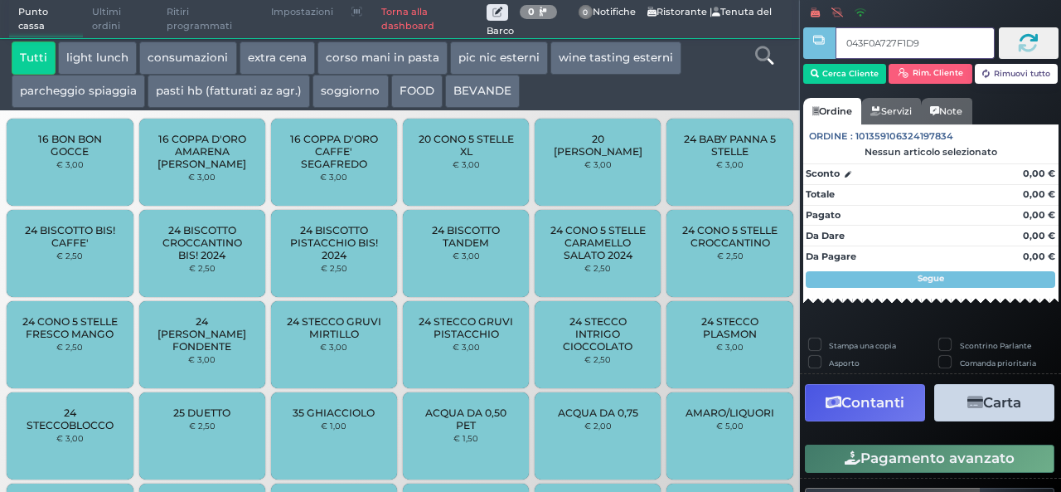
type input "043F0A727F1D95"
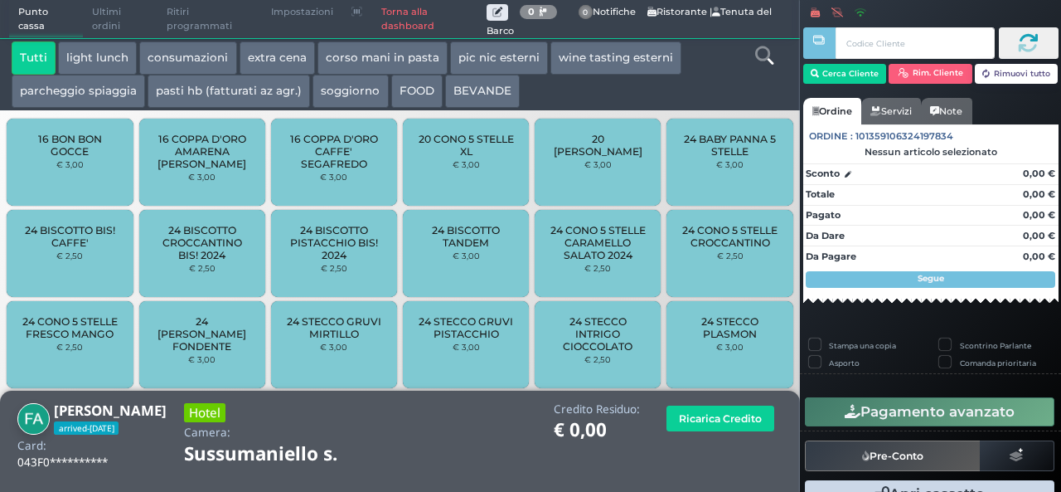
click at [287, 59] on button "extra cena" at bounding box center [277, 57] width 75 height 33
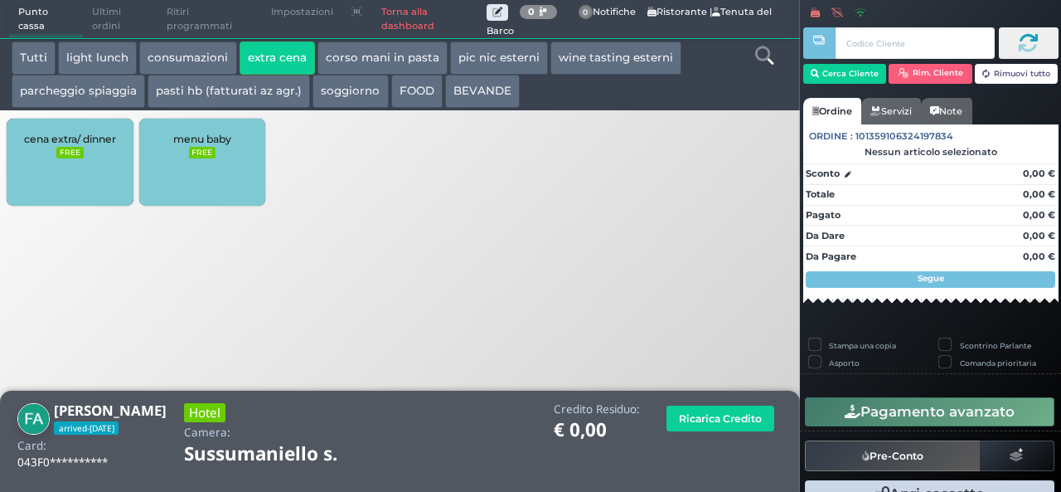
click at [50, 145] on span "cena extra/ dinner" at bounding box center [70, 139] width 92 height 12
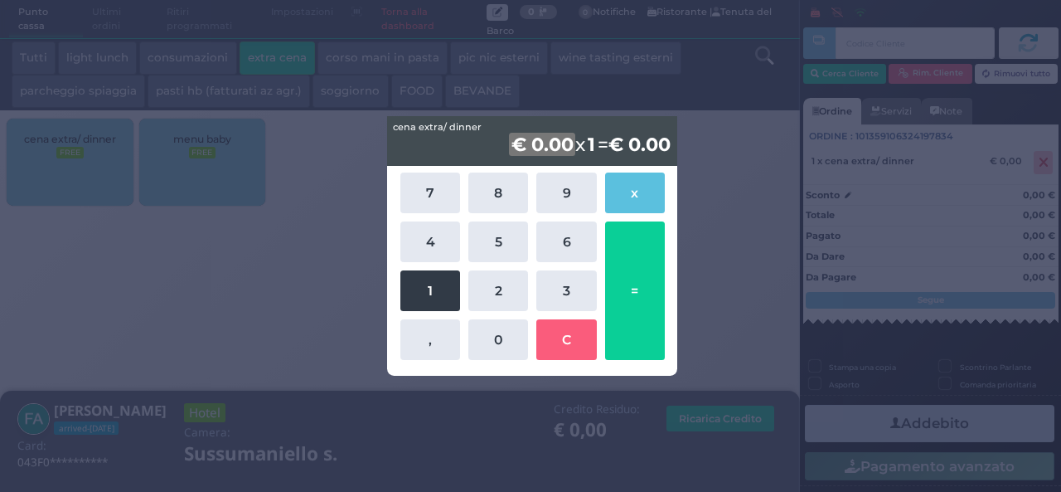
click at [444, 279] on button "1" at bounding box center [430, 290] width 60 height 41
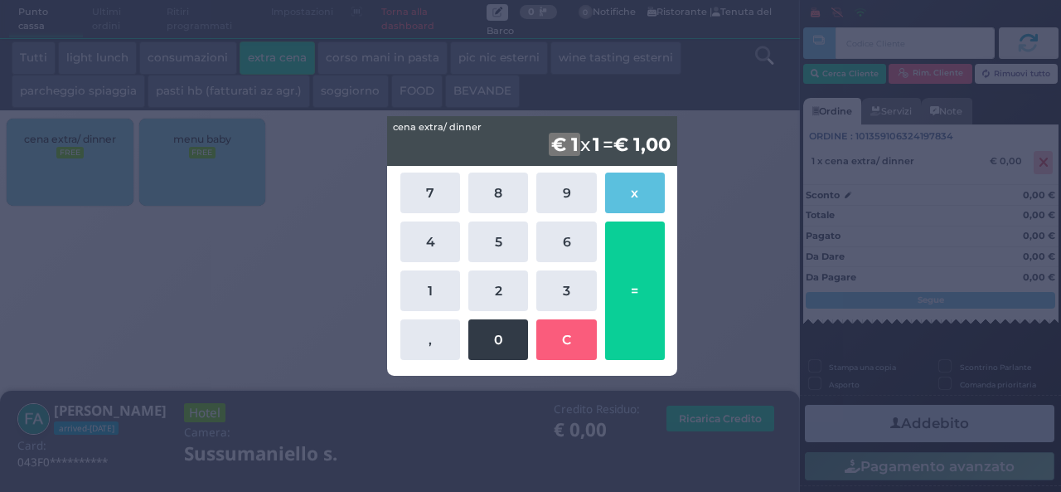
click at [492, 345] on button "0" at bounding box center [498, 339] width 60 height 41
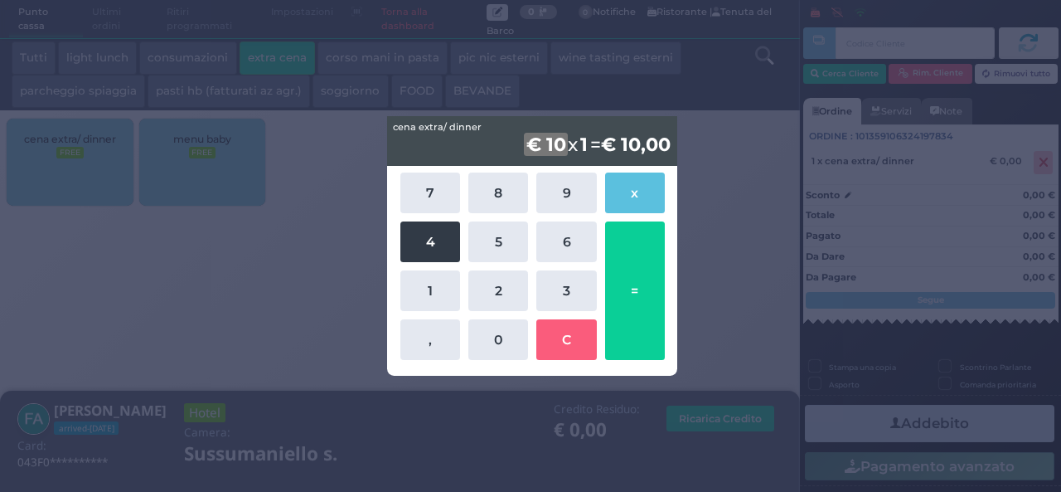
click at [446, 245] on button "4" at bounding box center [430, 241] width 60 height 41
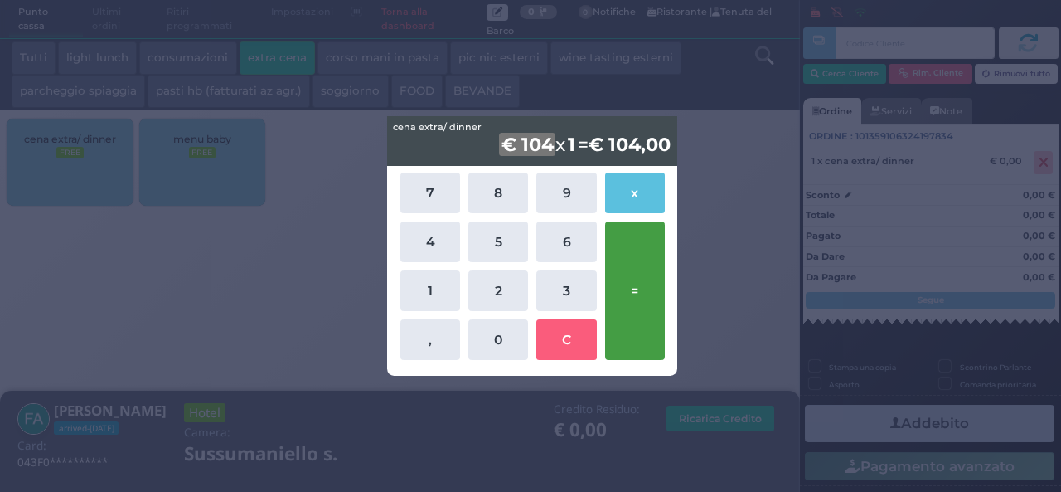
click at [638, 312] on button "=" at bounding box center [635, 290] width 60 height 138
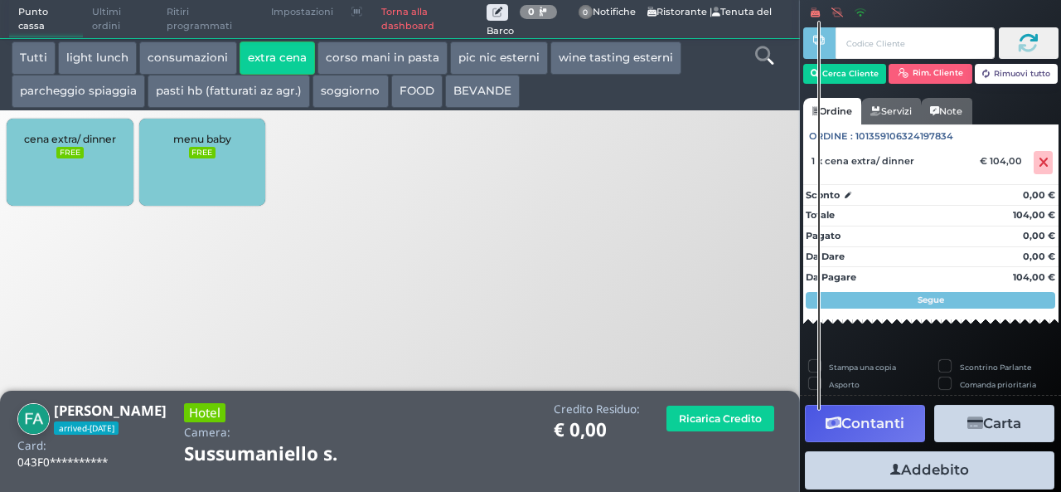
scroll to position [95, 0]
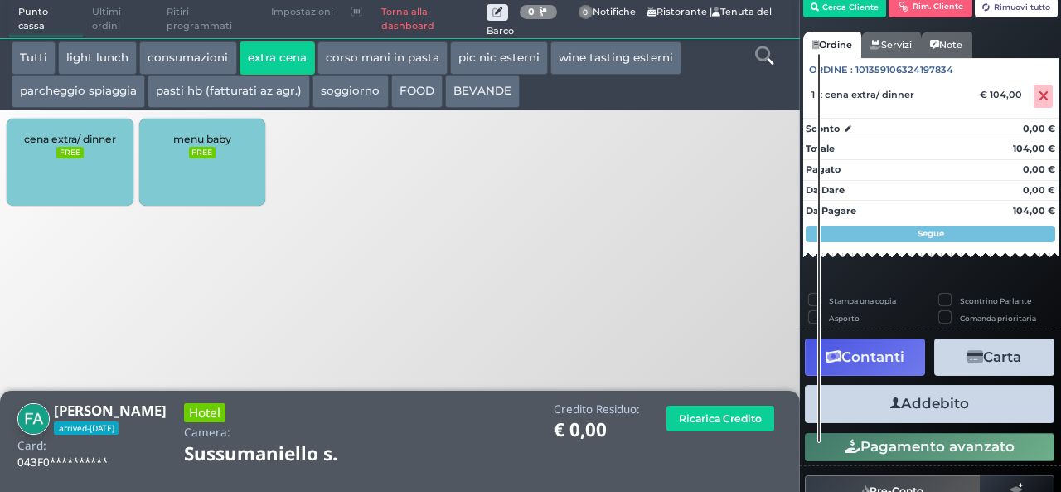
click at [890, 402] on icon "button" at bounding box center [895, 403] width 11 height 17
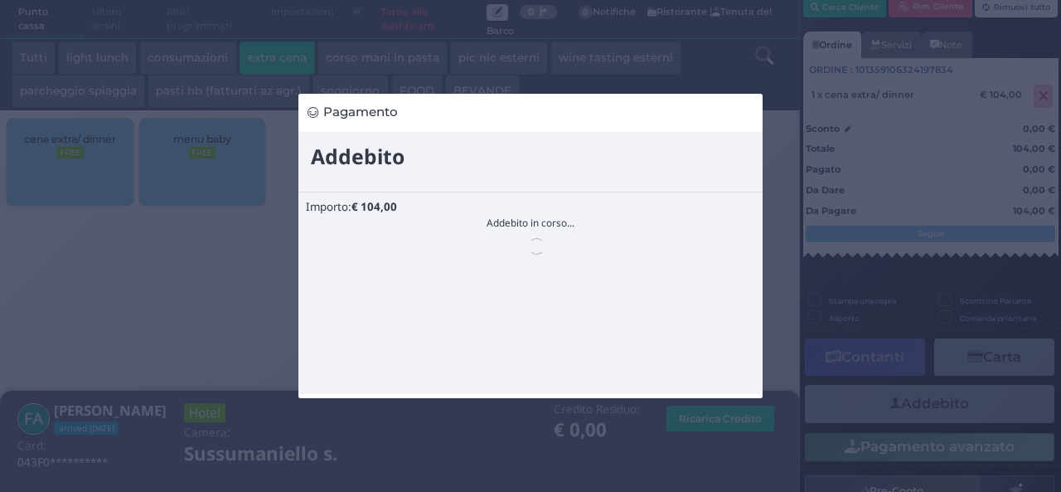
scroll to position [0, 0]
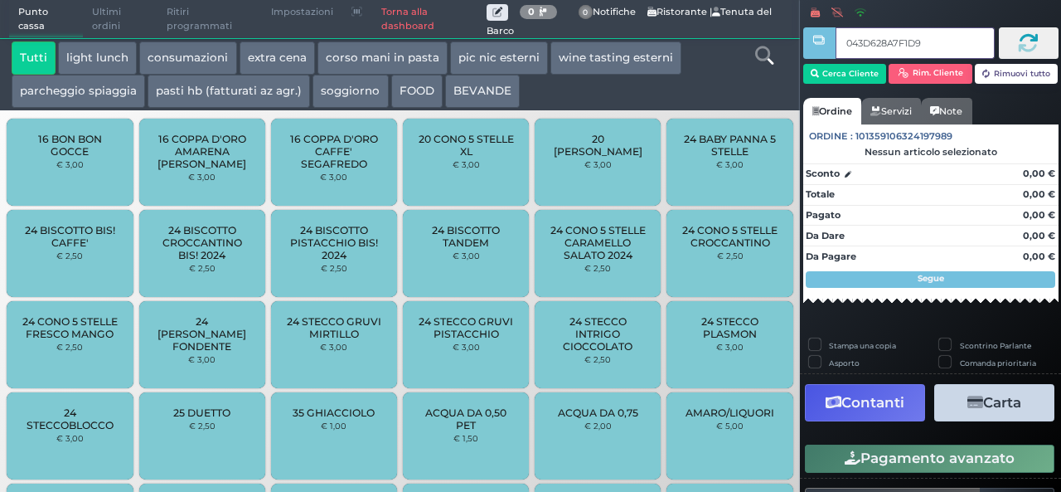
type input "043D628A7F1D91"
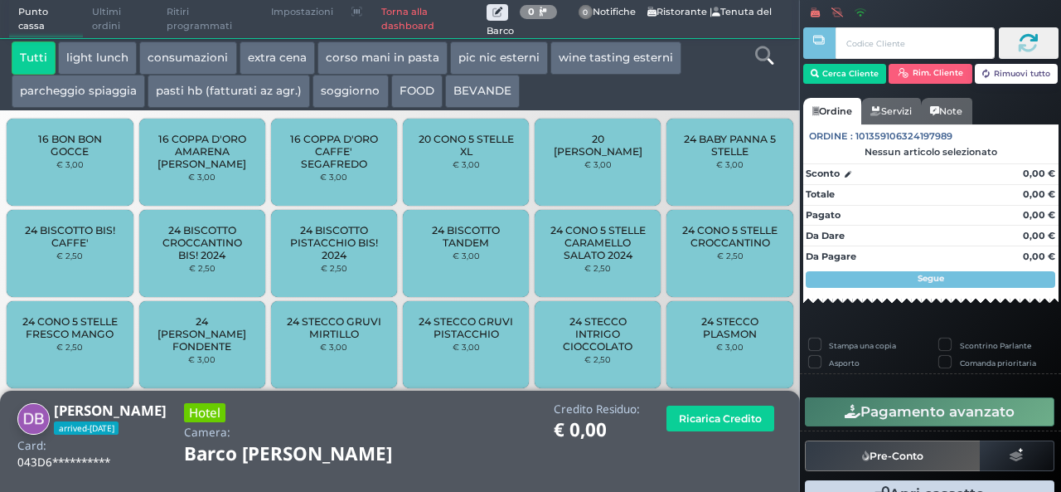
click at [300, 50] on button "extra cena" at bounding box center [277, 57] width 75 height 33
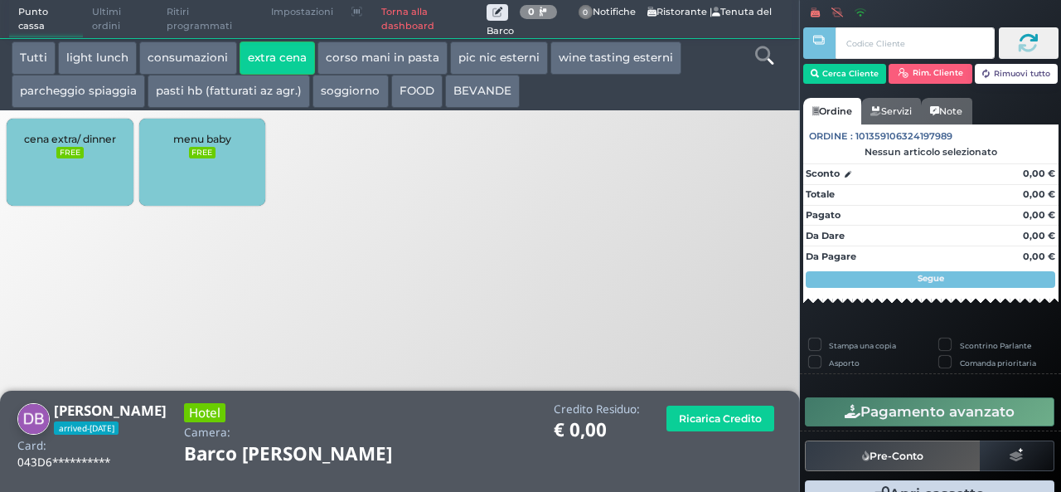
click at [109, 149] on div "cena extra/ dinner FREE" at bounding box center [70, 162] width 126 height 87
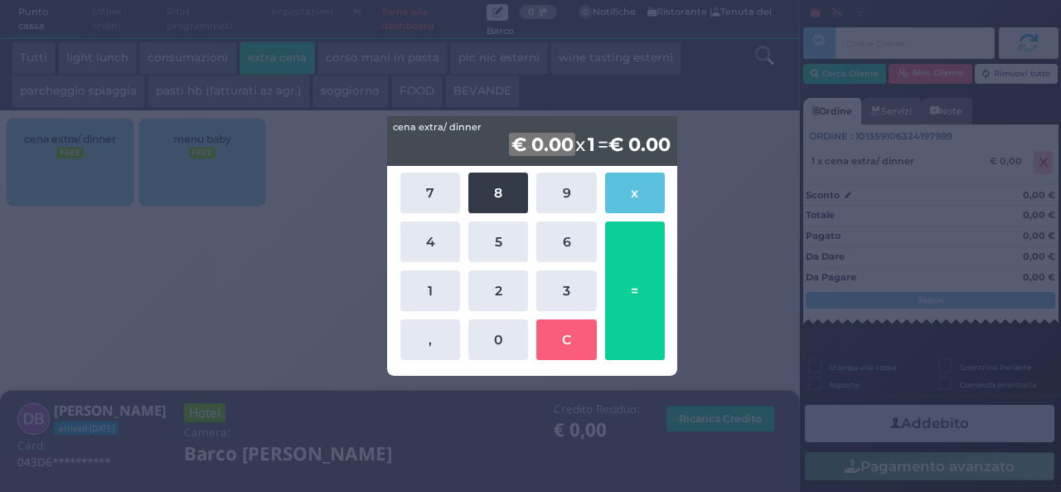
click at [504, 195] on button "8" at bounding box center [498, 192] width 60 height 41
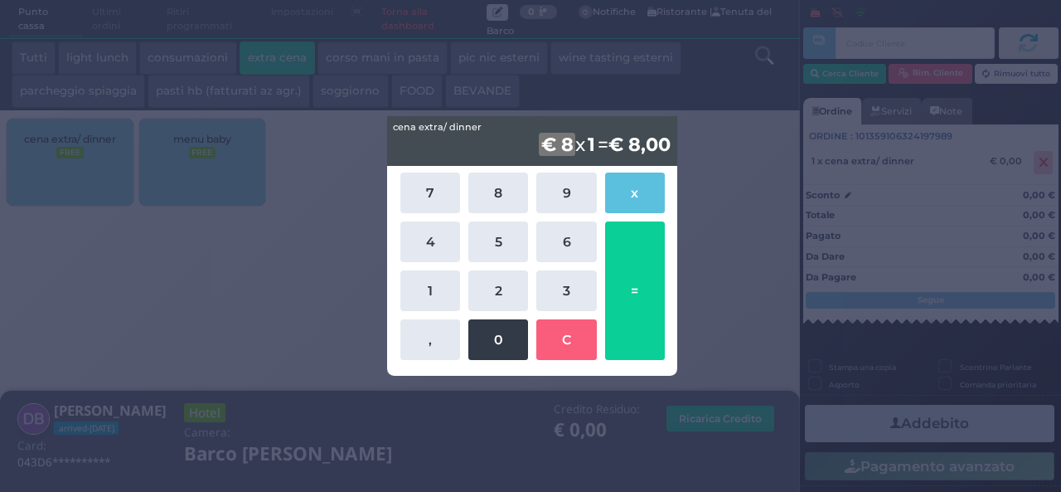
click at [501, 328] on button "0" at bounding box center [498, 339] width 60 height 41
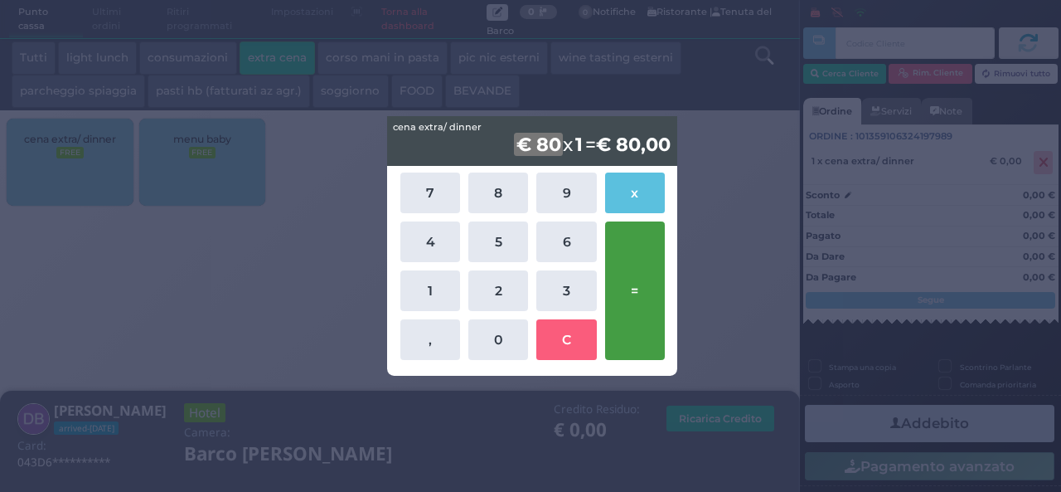
click at [637, 308] on button "=" at bounding box center [635, 290] width 60 height 138
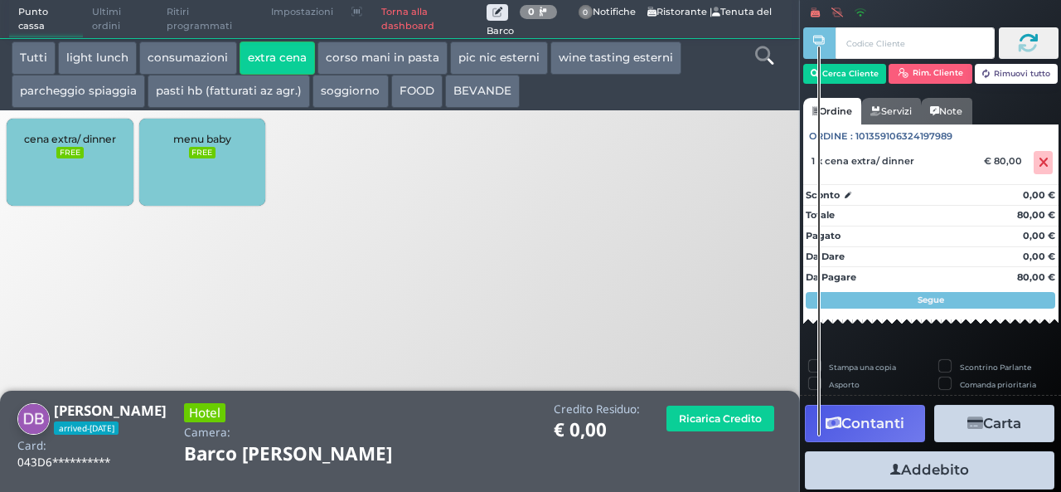
scroll to position [95, 0]
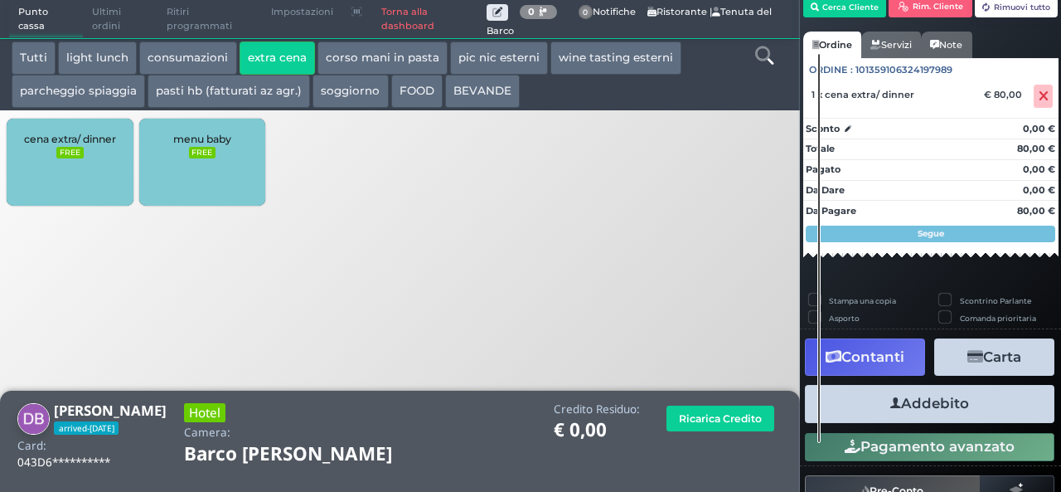
click at [932, 409] on button "Addebito" at bounding box center [930, 403] width 250 height 37
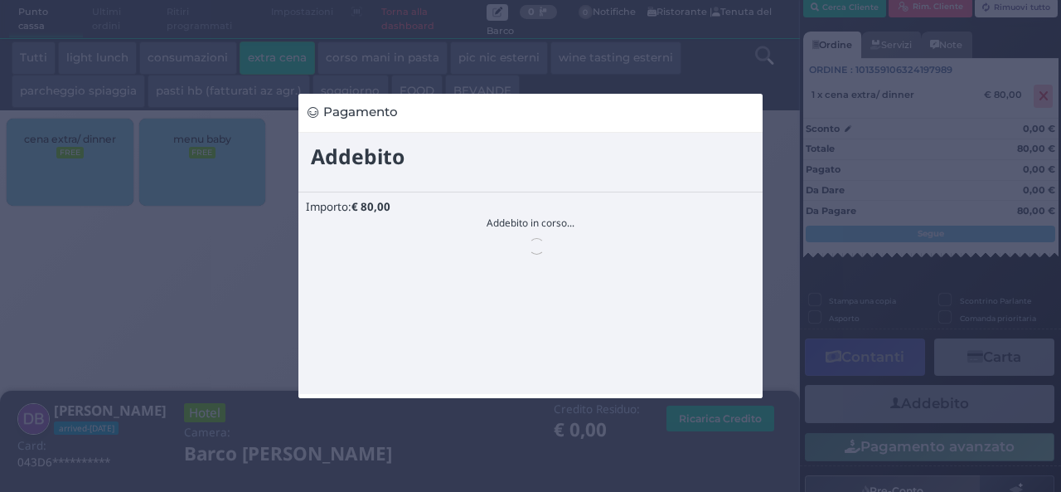
scroll to position [0, 0]
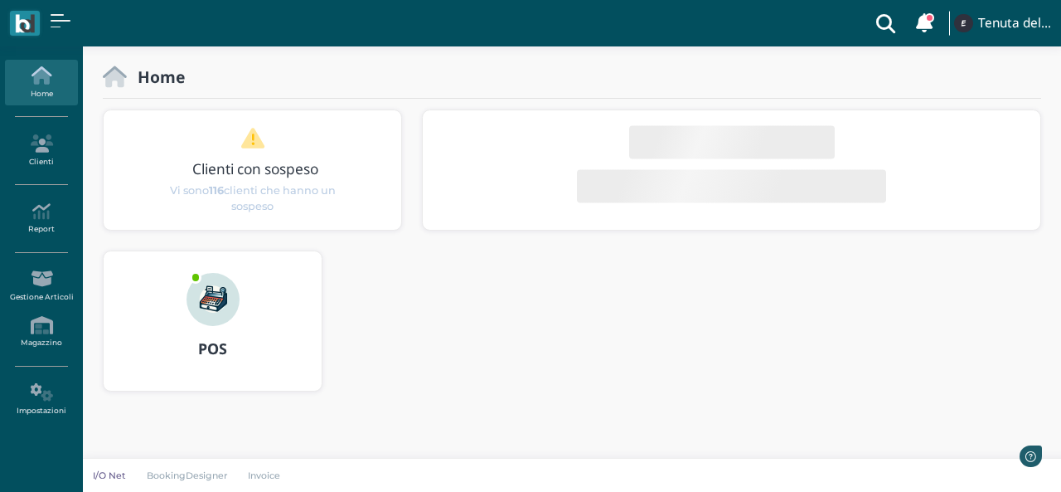
click at [211, 332] on div "POS" at bounding box center [213, 349] width 218 height 46
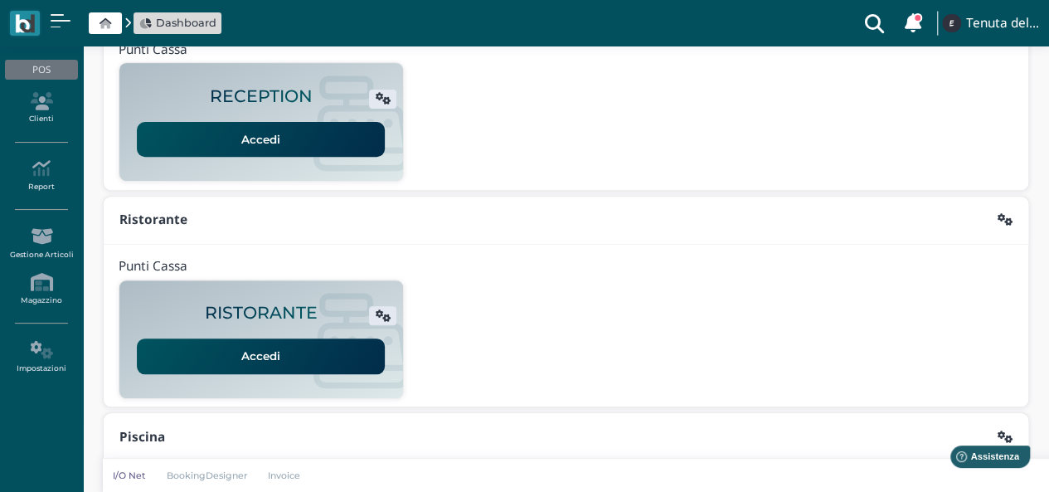
scroll to position [332, 0]
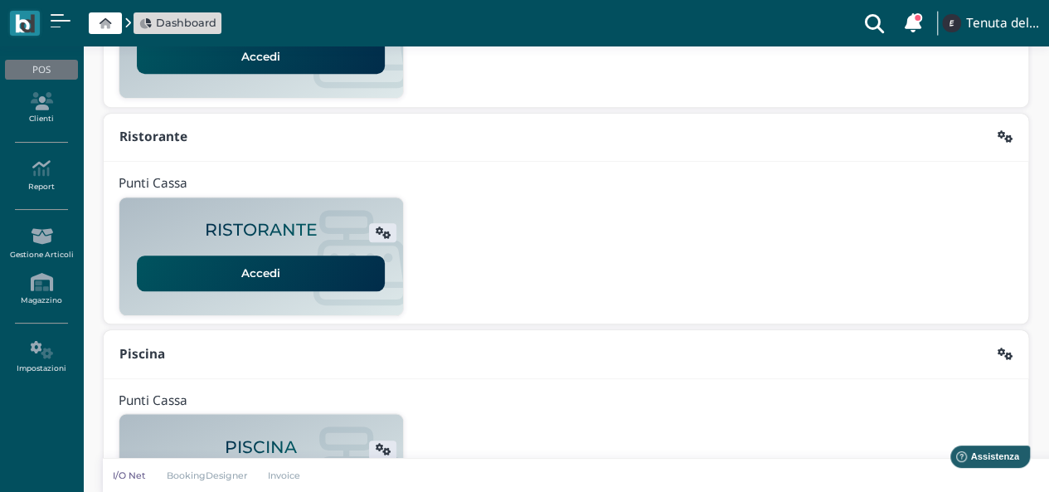
click at [267, 263] on link "Accedi" at bounding box center [261, 272] width 248 height 35
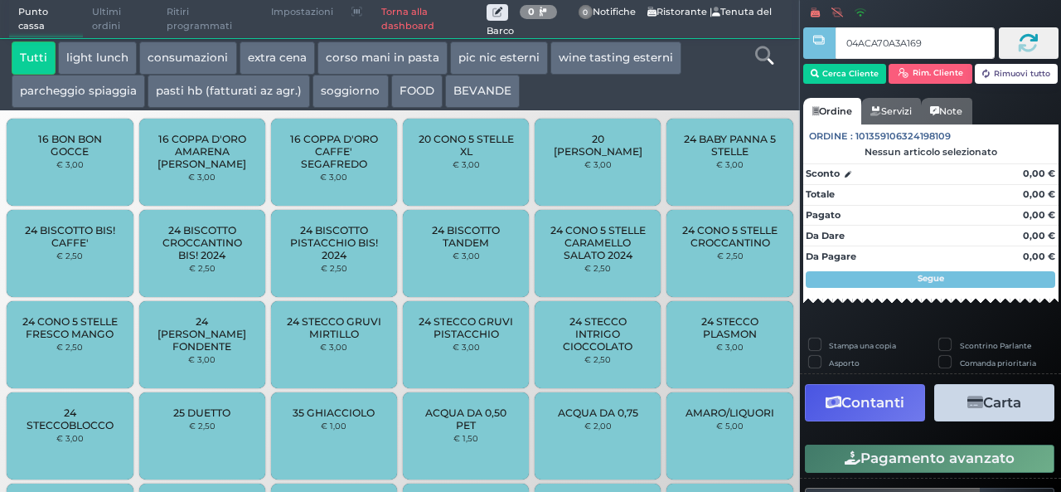
type input "04ACA70A3A1690"
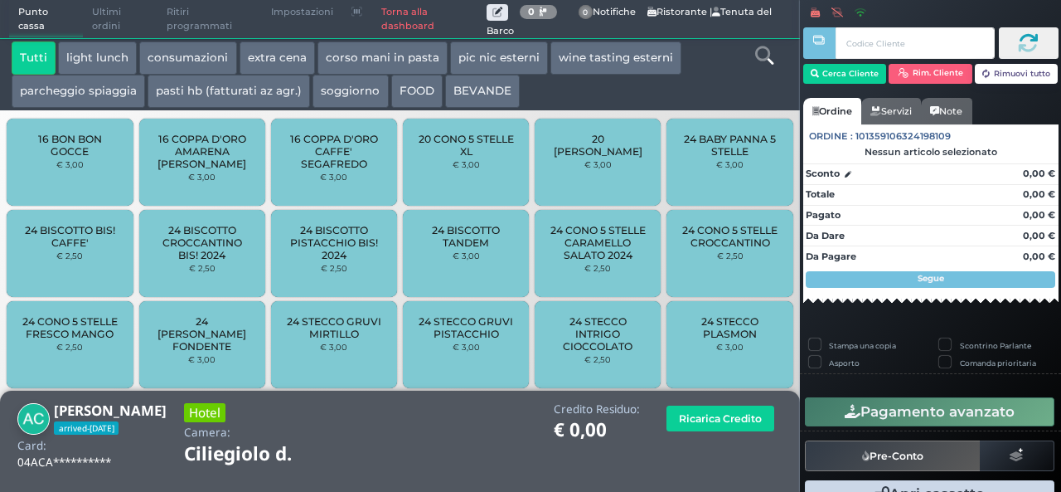
click at [288, 48] on button "extra cena" at bounding box center [277, 57] width 75 height 33
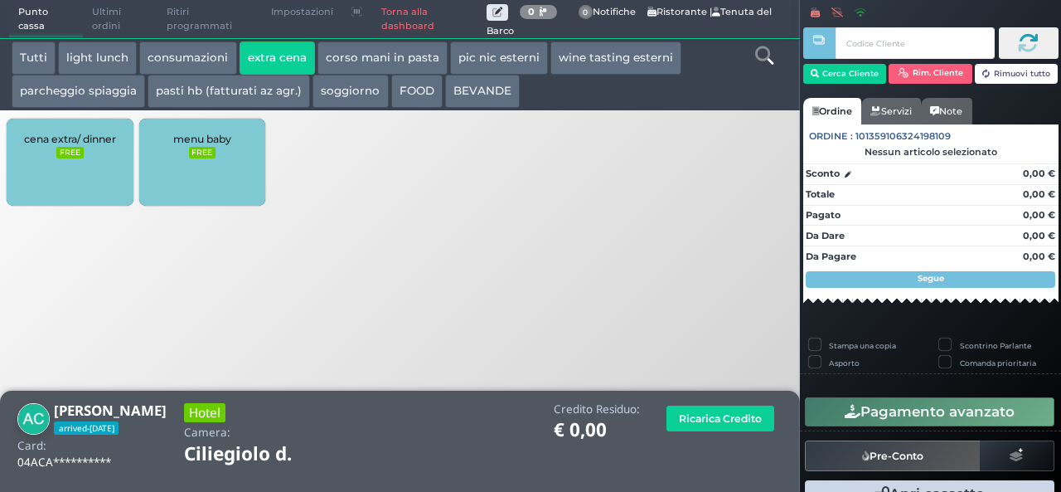
click at [119, 130] on div "cena extra/ dinner FREE" at bounding box center [70, 162] width 126 height 87
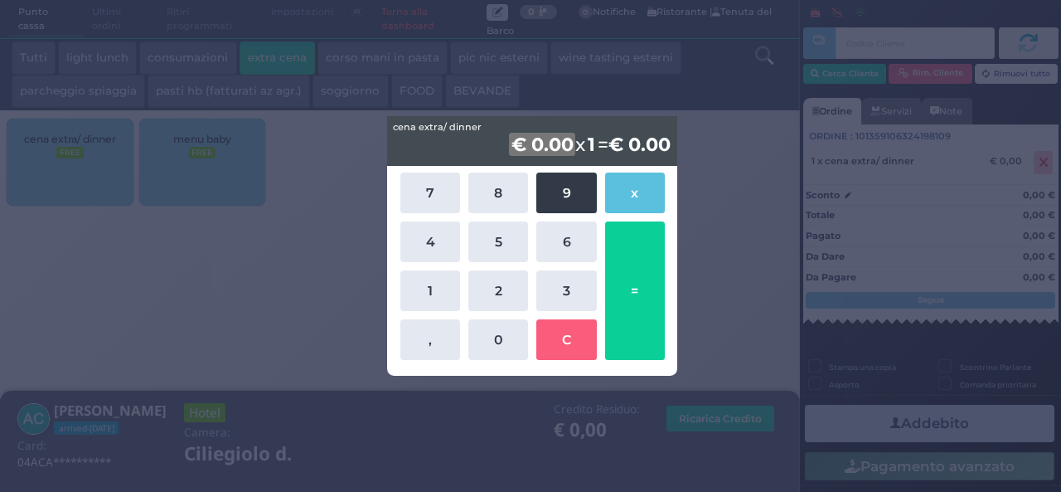
click at [560, 190] on button "9" at bounding box center [566, 192] width 60 height 41
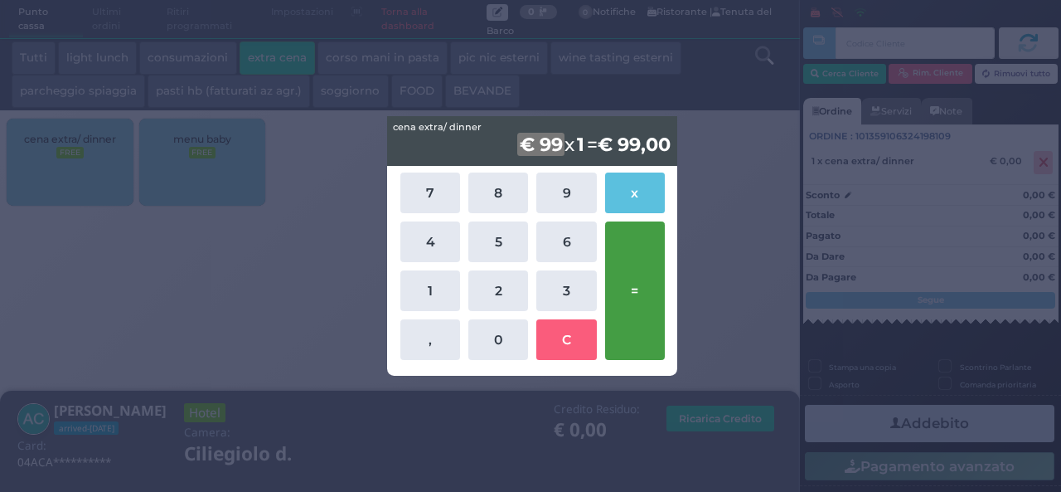
click at [651, 288] on button "=" at bounding box center [635, 290] width 60 height 138
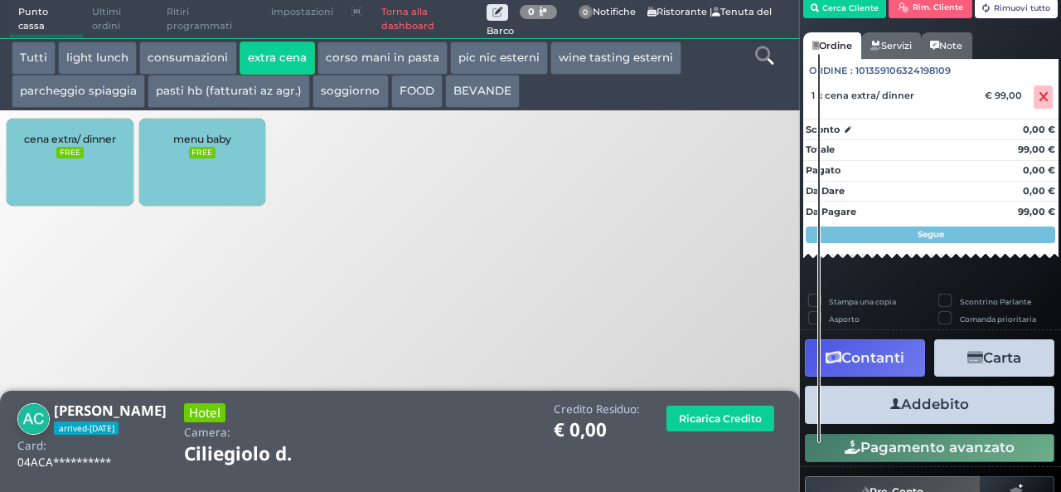
scroll to position [95, 0]
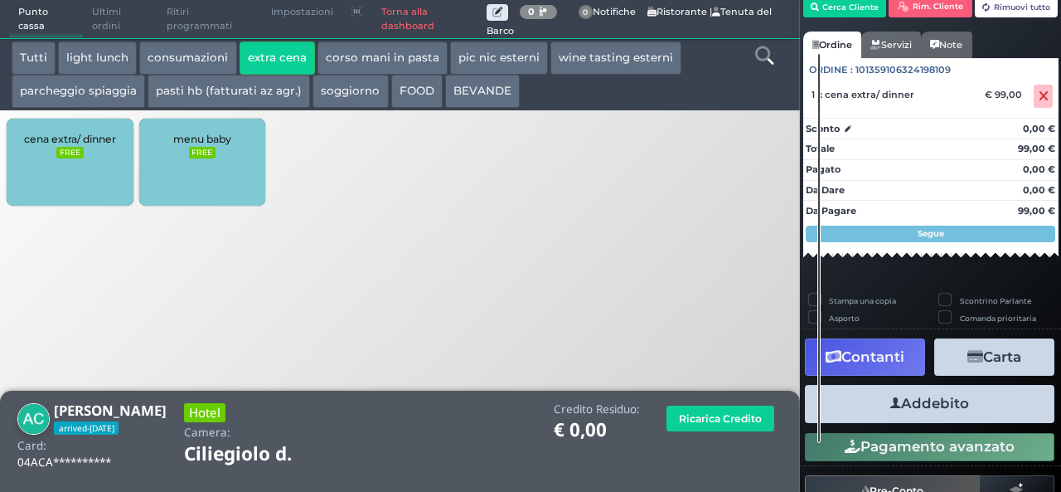
click at [924, 392] on button "Addebito" at bounding box center [930, 403] width 250 height 37
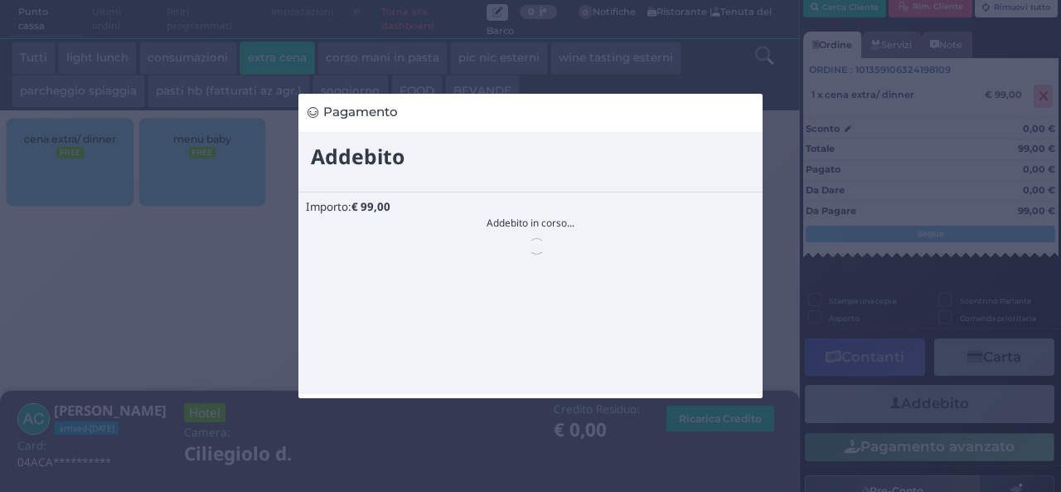
scroll to position [0, 0]
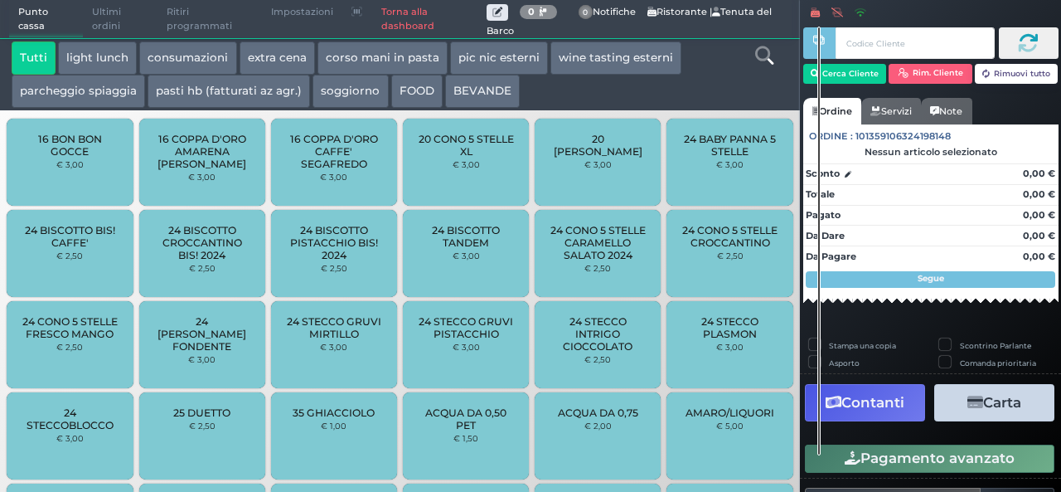
scroll to position [46, 0]
